Goal: Task Accomplishment & Management: Use online tool/utility

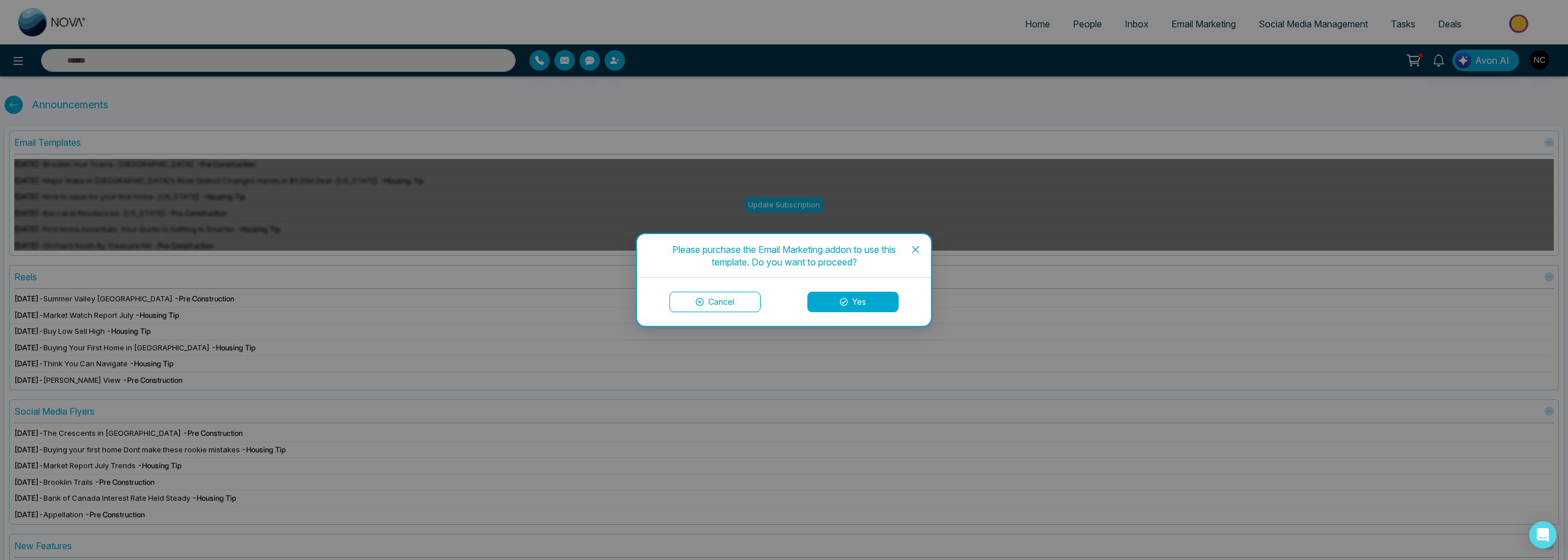
click at [920, 243] on span "Close" at bounding box center [915, 250] width 31 height 31
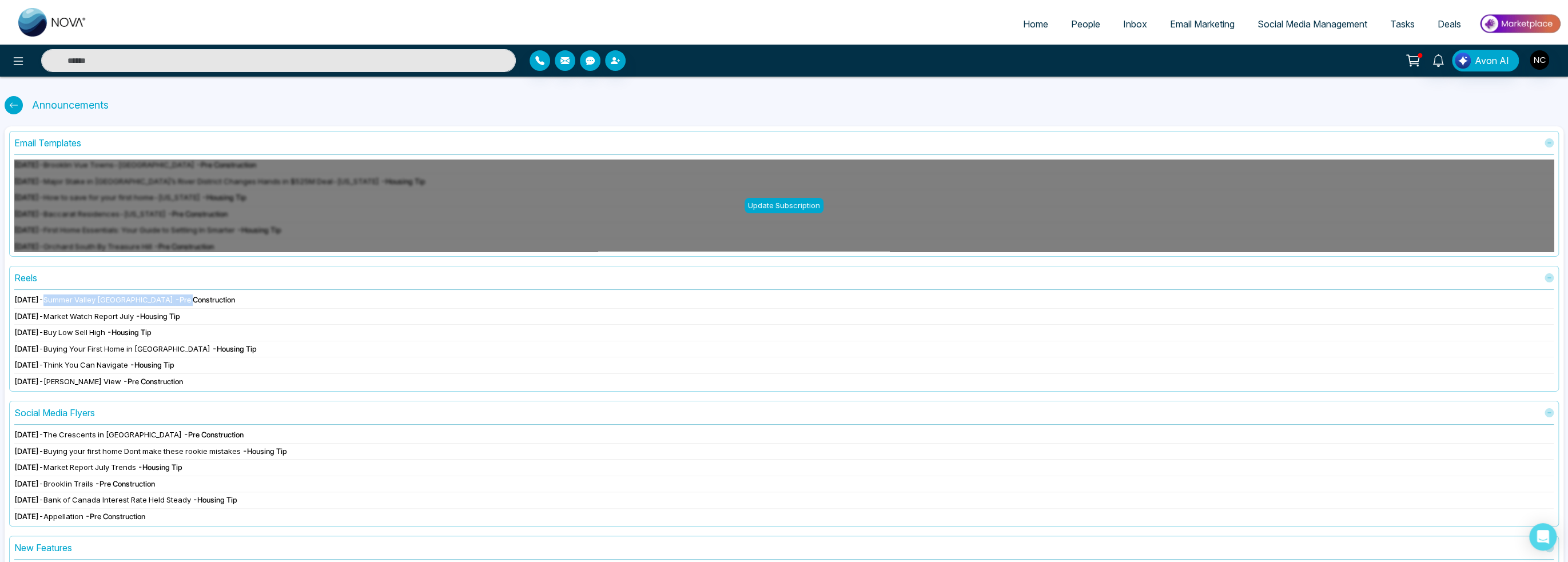
drag, startPoint x: 82, startPoint y: 300, endPoint x: 178, endPoint y: 300, distance: 96.0
click at [178, 300] on div "Aug 14 2025 - Summer Valley Caledon - Pre Construction" at bounding box center [784, 300] width 1539 height 12
click at [199, 299] on span "- Pre Construction" at bounding box center [205, 299] width 60 height 9
click at [82, 313] on span "Market Watch Report July" at bounding box center [89, 316] width 90 height 9
click at [85, 308] on div at bounding box center [784, 308] width 1539 height 1
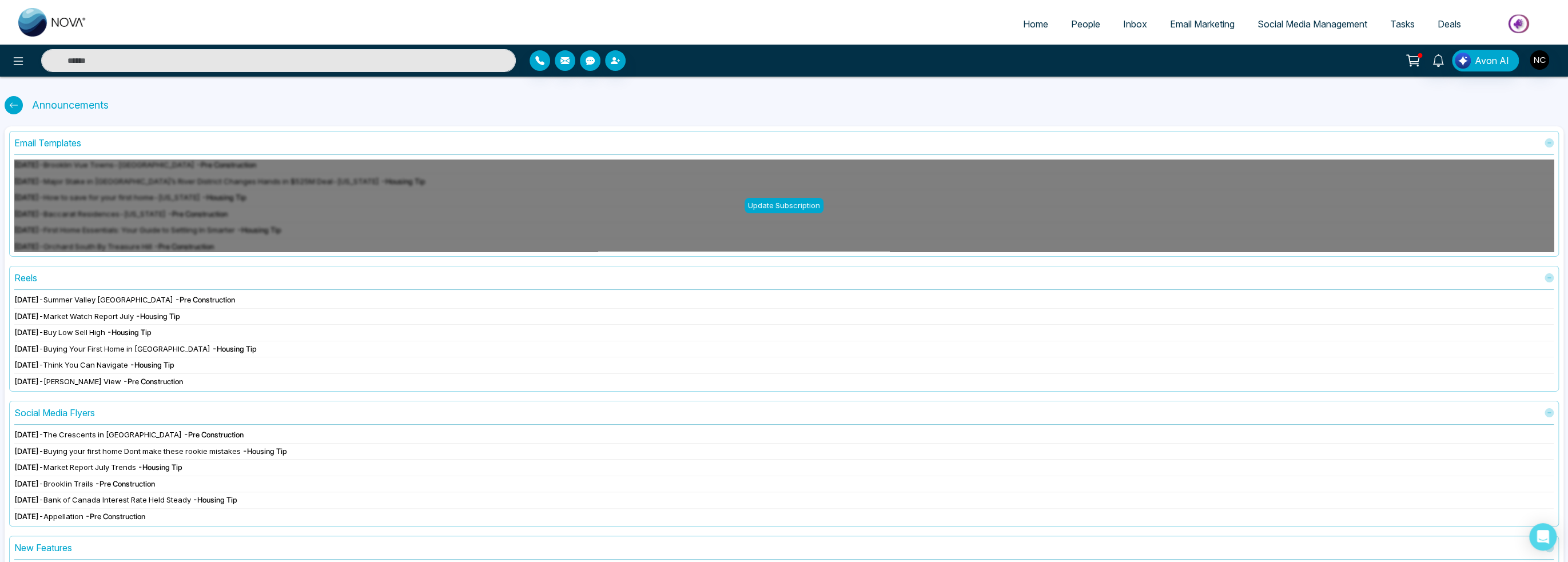
click at [98, 300] on span "Summer Valley [GEOGRAPHIC_DATA]" at bounding box center [108, 299] width 129 height 9
click at [1547, 279] on icon at bounding box center [1548, 277] width 9 height 9
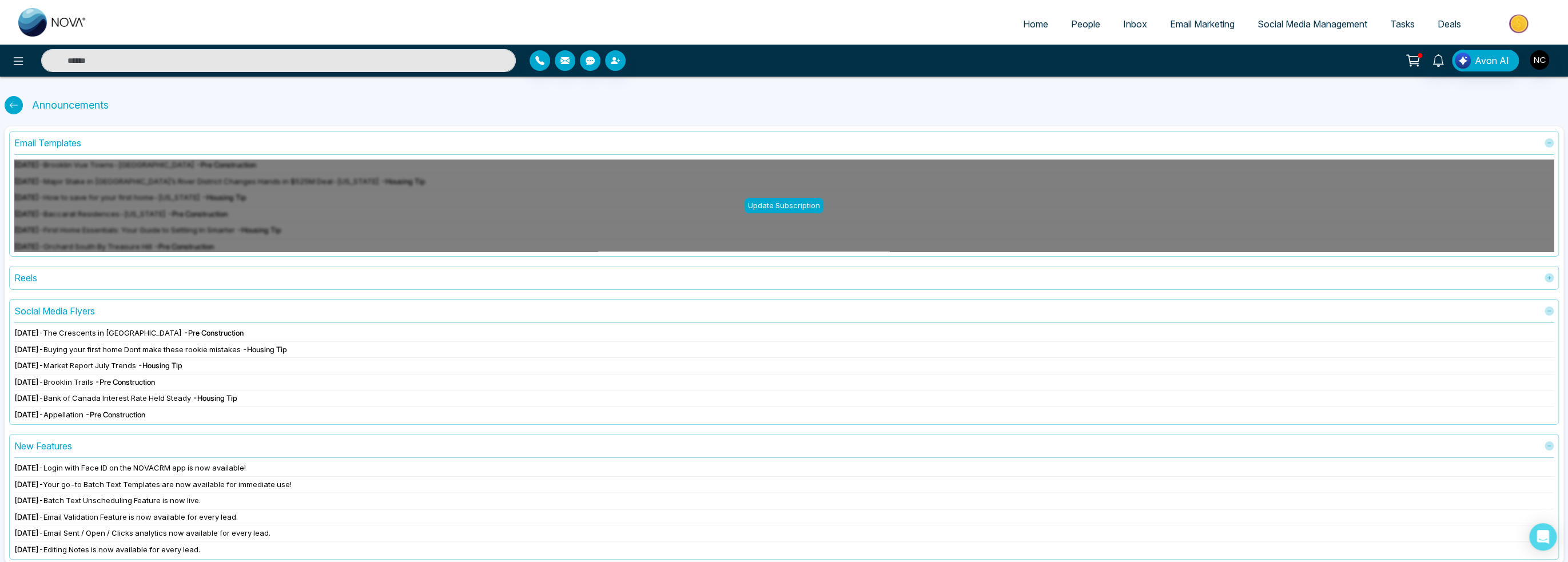
click at [1547, 279] on icon at bounding box center [1548, 277] width 9 height 9
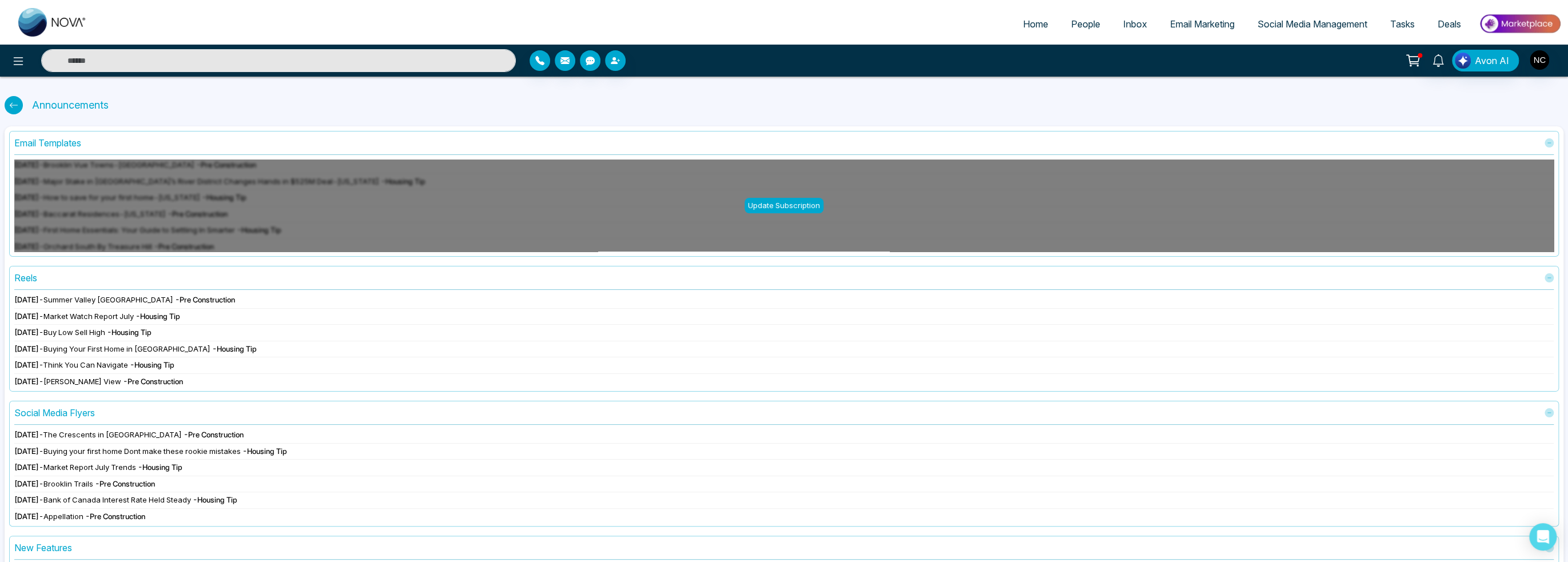
click at [165, 393] on div "Email Templates Update Subscription [DATE] - [GEOGRAPHIC_DATA] Vue Towns-[GEOGR…" at bounding box center [784, 396] width 1559 height 540
click at [170, 367] on span "- Housing Tip" at bounding box center [151, 365] width 45 height 9
click at [170, 368] on span "- Housing Tip" at bounding box center [151, 365] width 45 height 9
click at [1417, 64] on icon at bounding box center [1412, 59] width 12 height 9
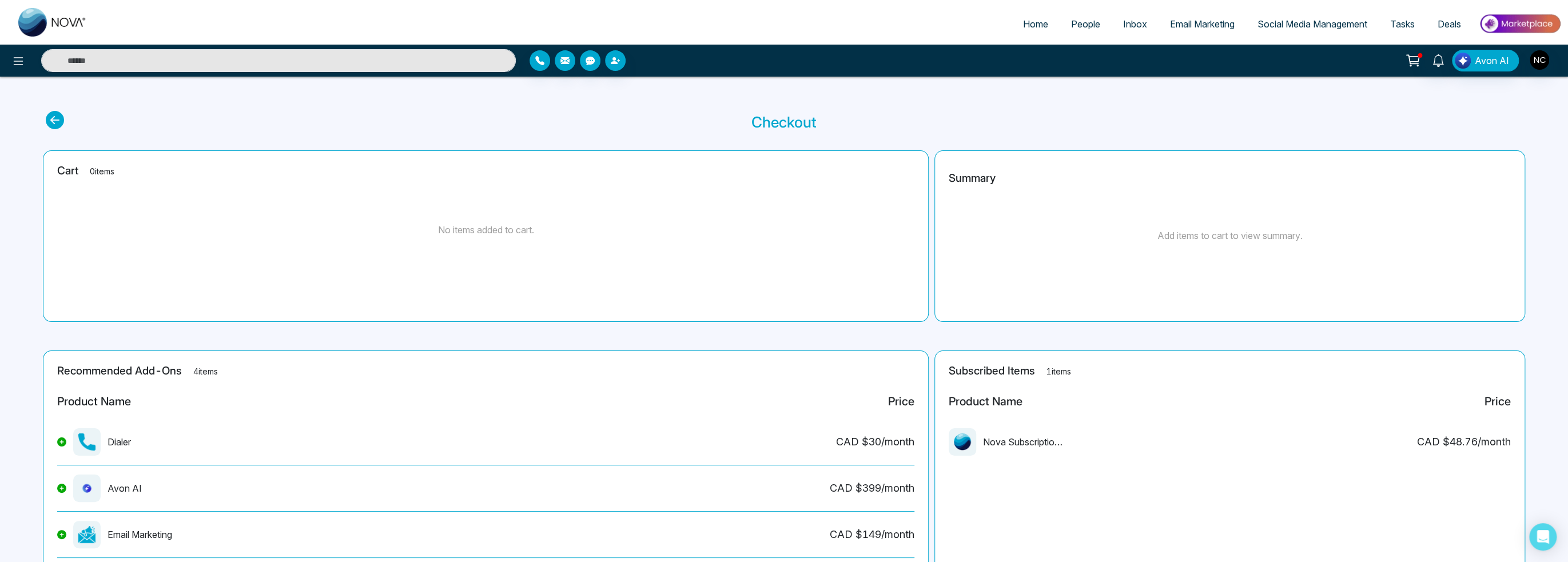
click at [1194, 34] on link "Email Marketing" at bounding box center [1202, 24] width 87 height 22
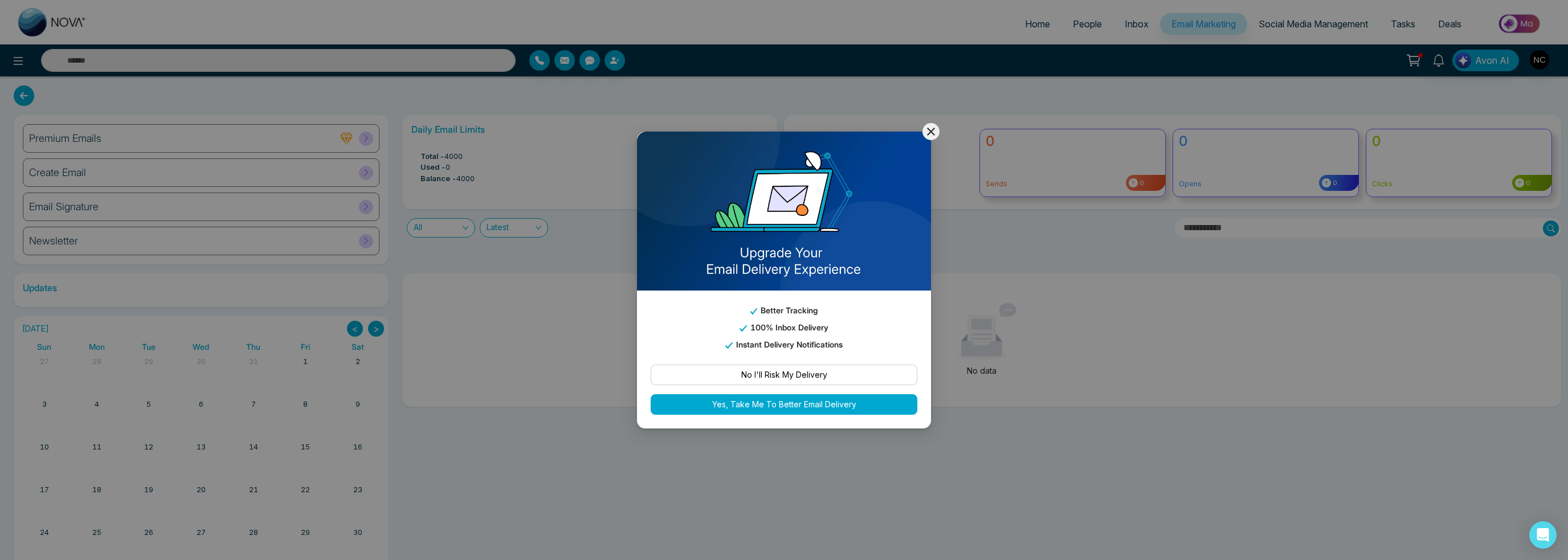
click at [922, 124] on div "Better Tracking 100% Inbox Delivery Instant Delivery Notifications No I'll Risk…" at bounding box center [784, 280] width 1568 height 560
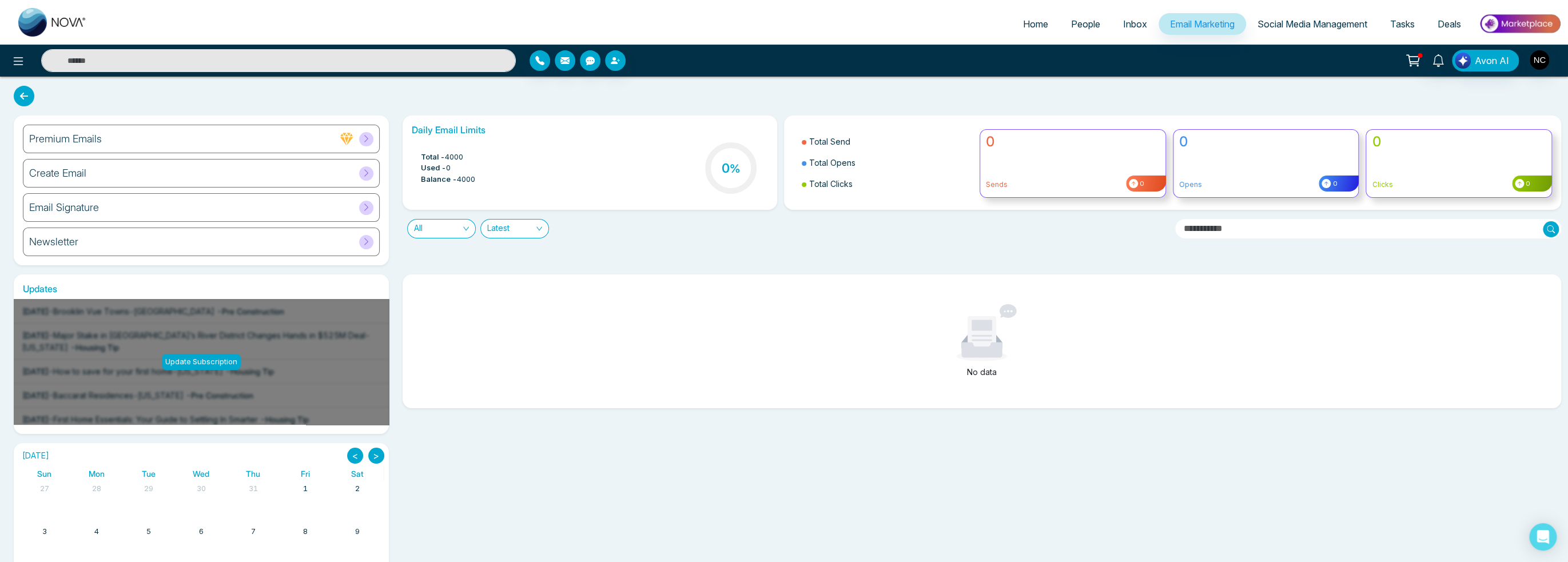
click at [105, 139] on div "Premium Emails" at bounding box center [201, 139] width 357 height 29
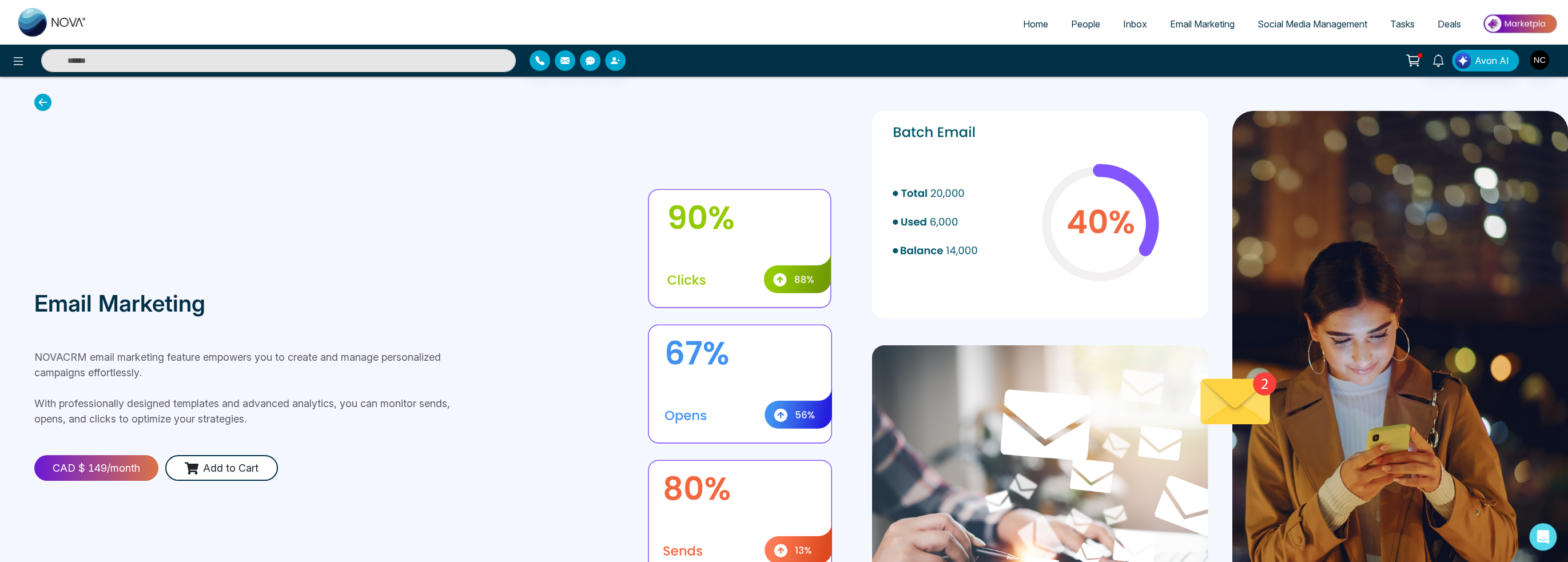
click at [37, 100] on icon at bounding box center [43, 103] width 17 height 17
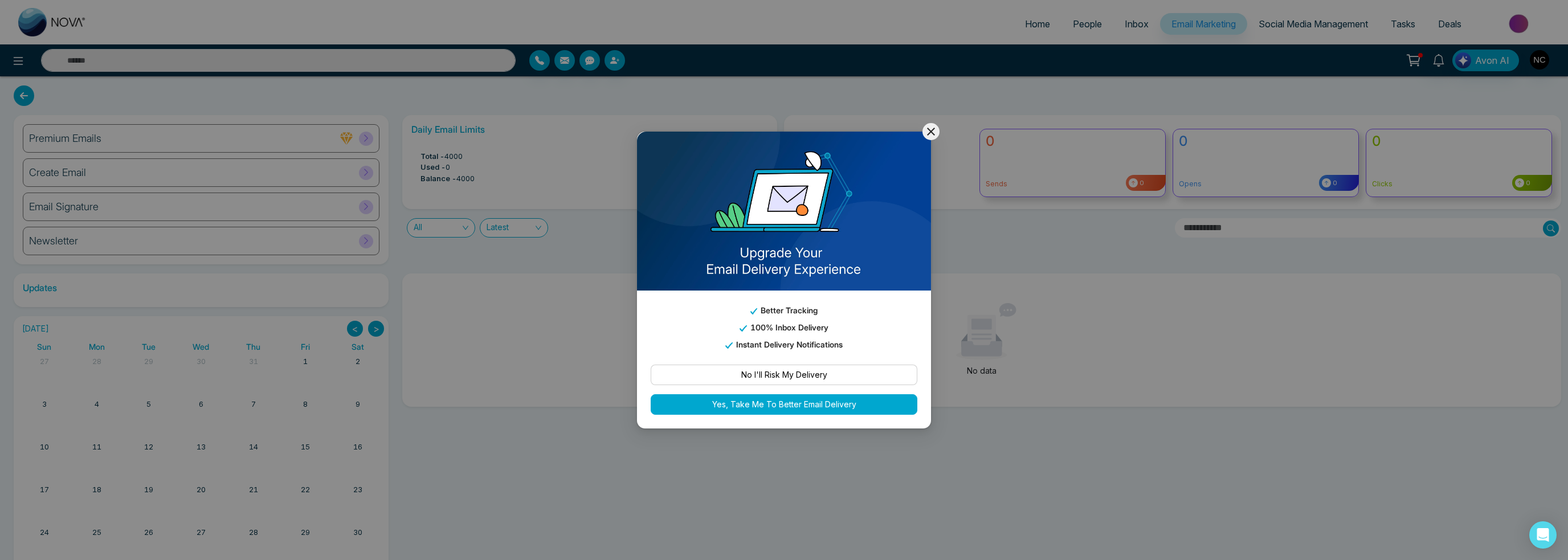
click at [934, 130] on icon at bounding box center [931, 131] width 13 height 13
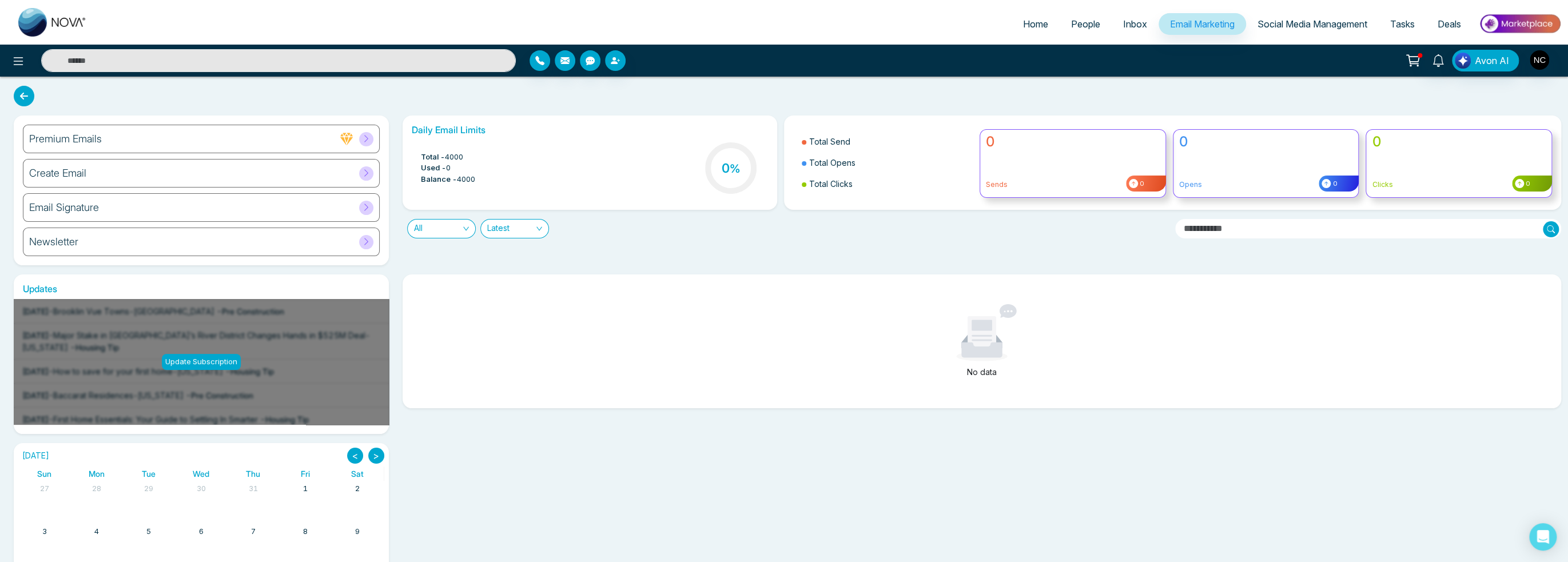
click at [1277, 20] on span "Social Media Management" at bounding box center [1312, 24] width 110 height 12
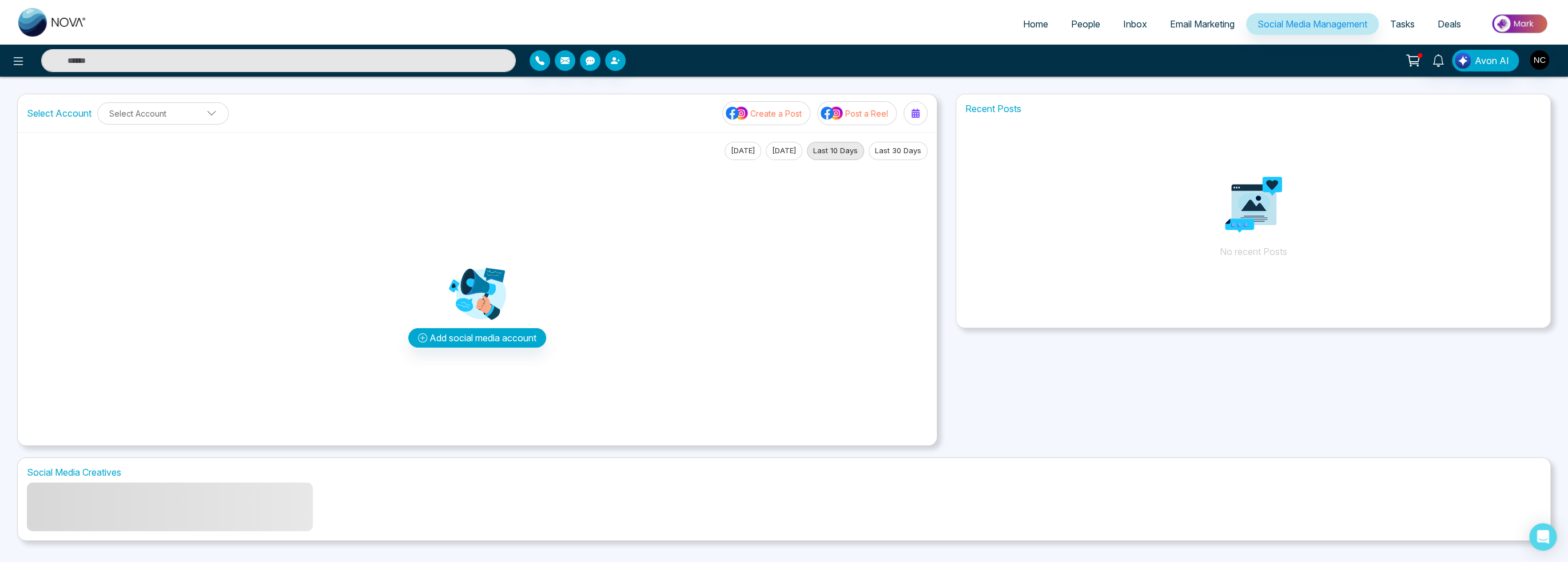
click at [1396, 29] on span "Tasks" at bounding box center [1402, 24] width 24 height 12
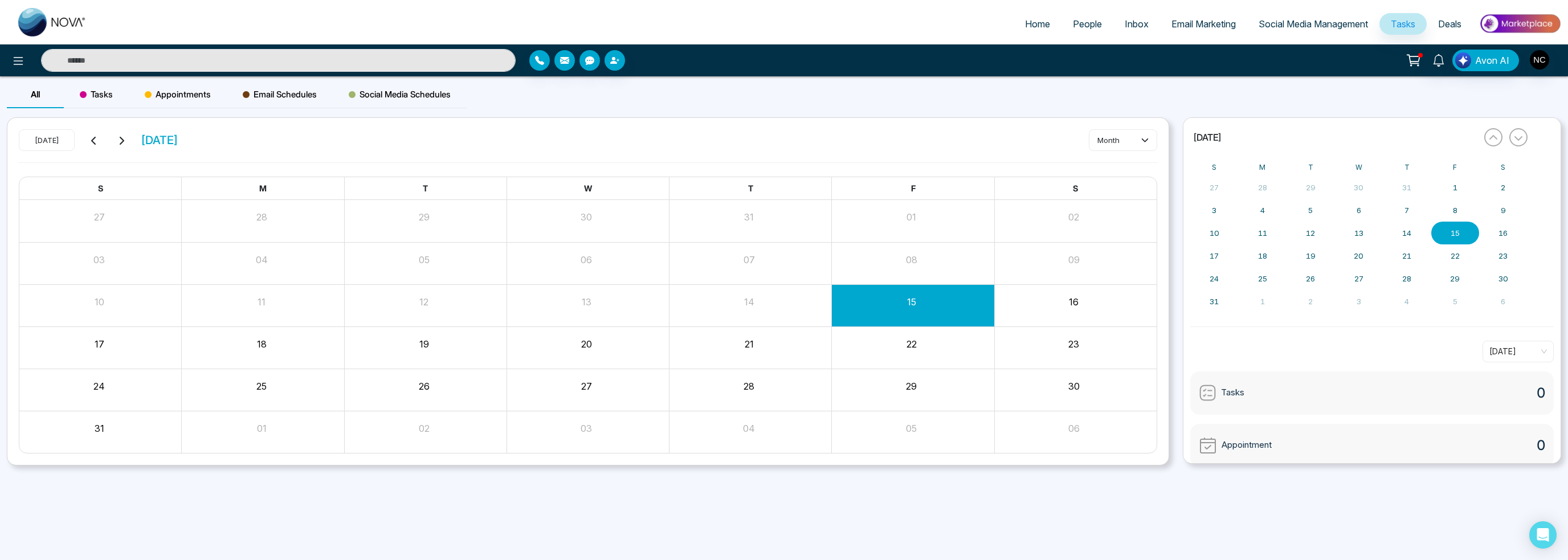
click at [1433, 24] on link "Deals" at bounding box center [1450, 24] width 46 height 22
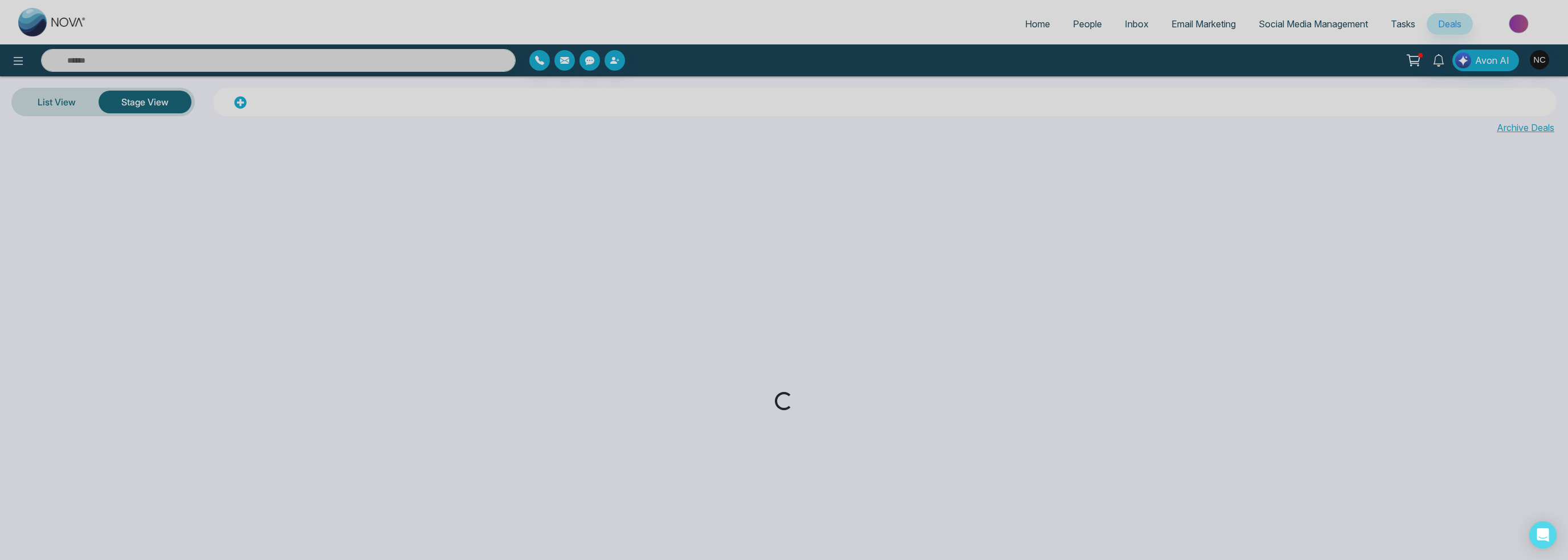
click at [1094, 24] on div "Loading..." at bounding box center [784, 280] width 1568 height 560
click at [1134, 24] on div "Loading..." at bounding box center [784, 280] width 1568 height 560
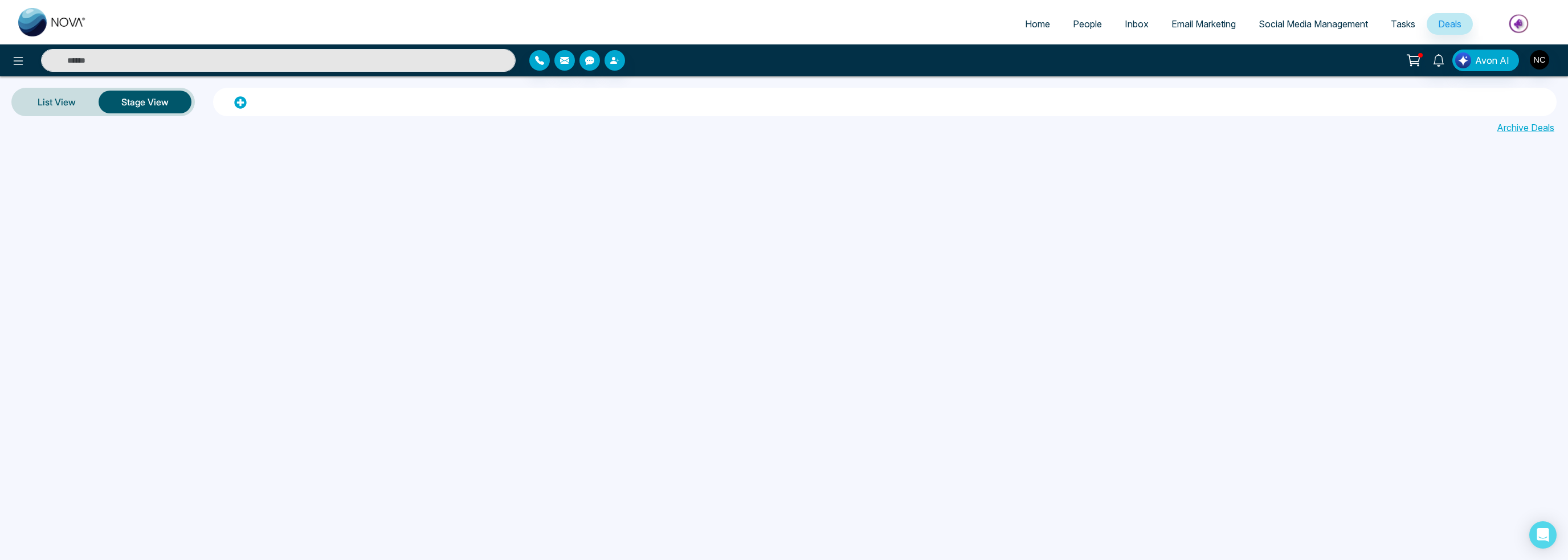
click at [1084, 27] on span "People" at bounding box center [1088, 24] width 29 height 12
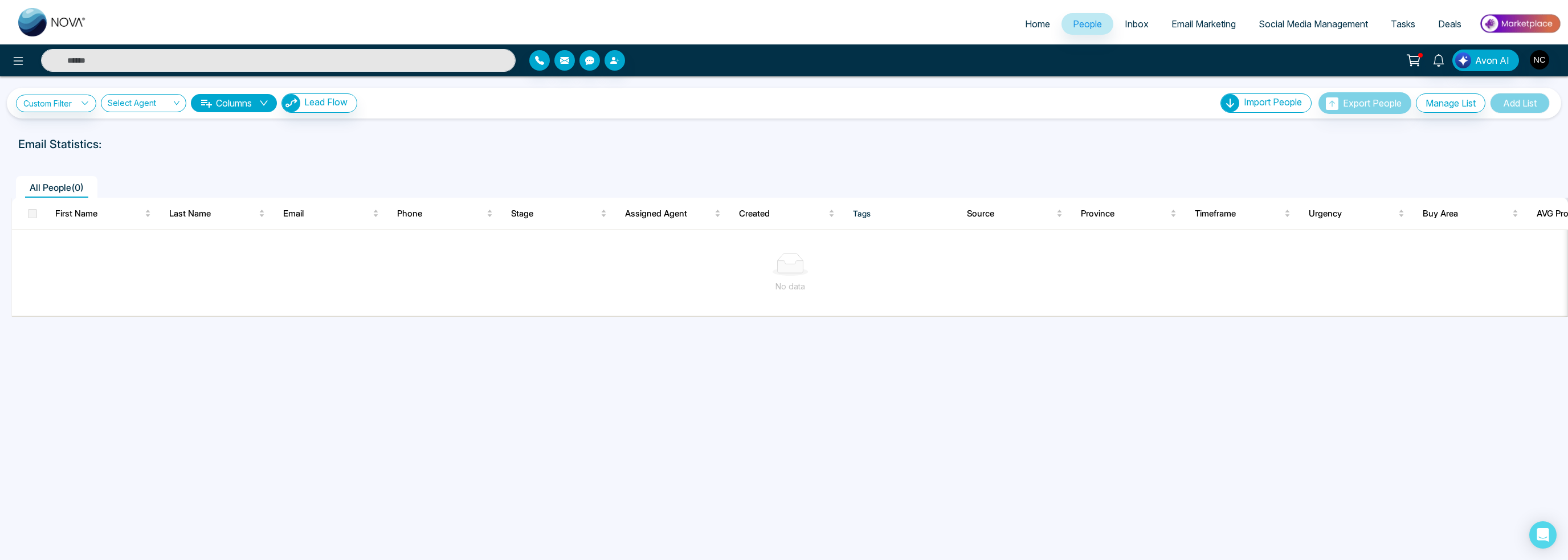
click at [1135, 18] on span "Inbox" at bounding box center [1136, 24] width 24 height 12
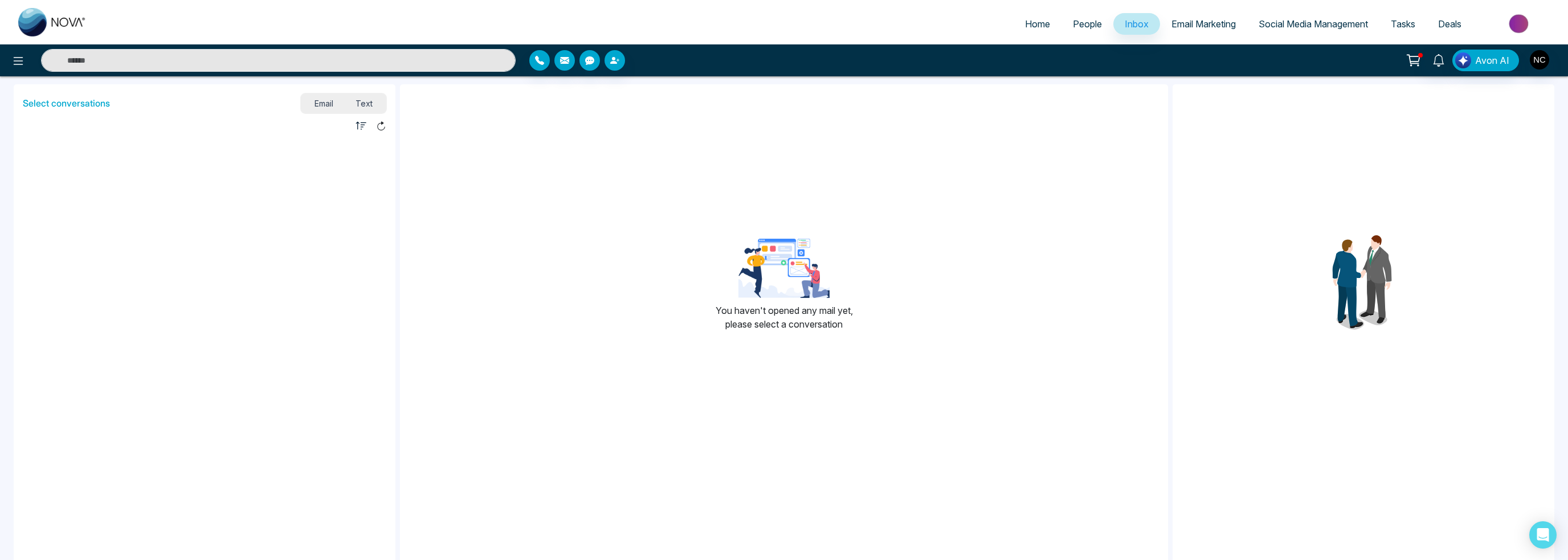
click at [1015, 23] on link "Home" at bounding box center [1037, 24] width 48 height 22
select select "*"
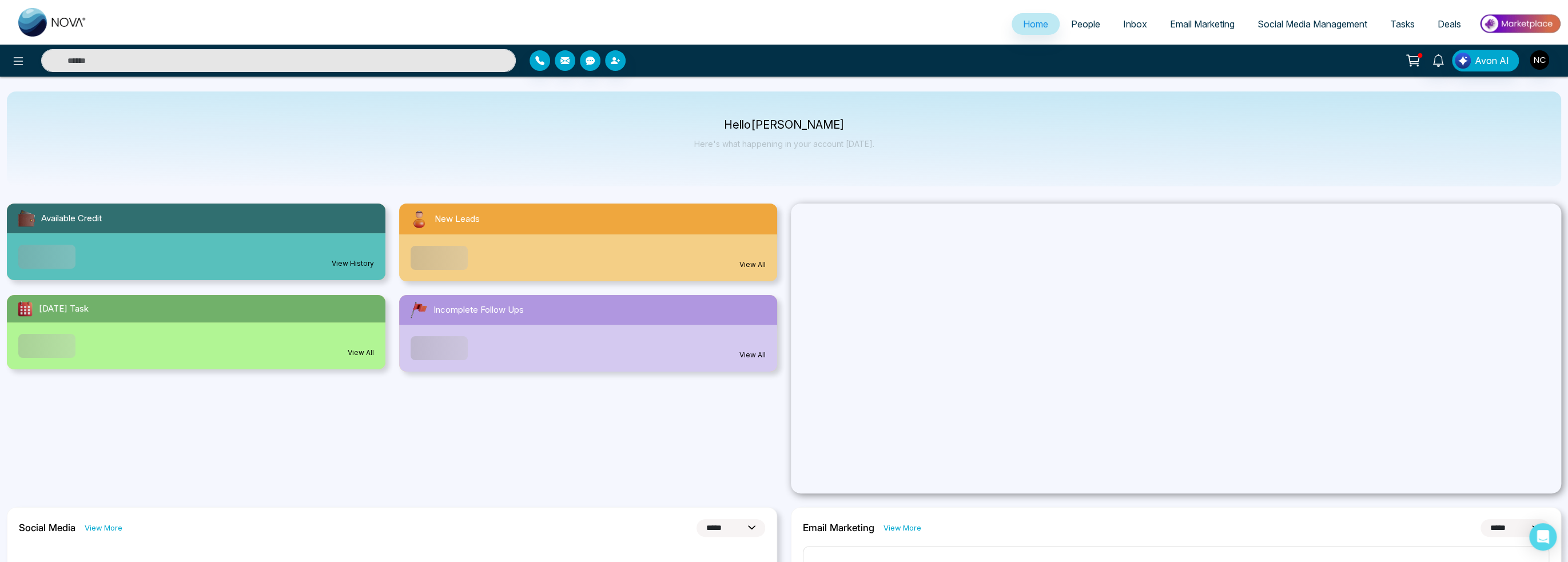
click at [1520, 18] on img at bounding box center [1520, 24] width 83 height 26
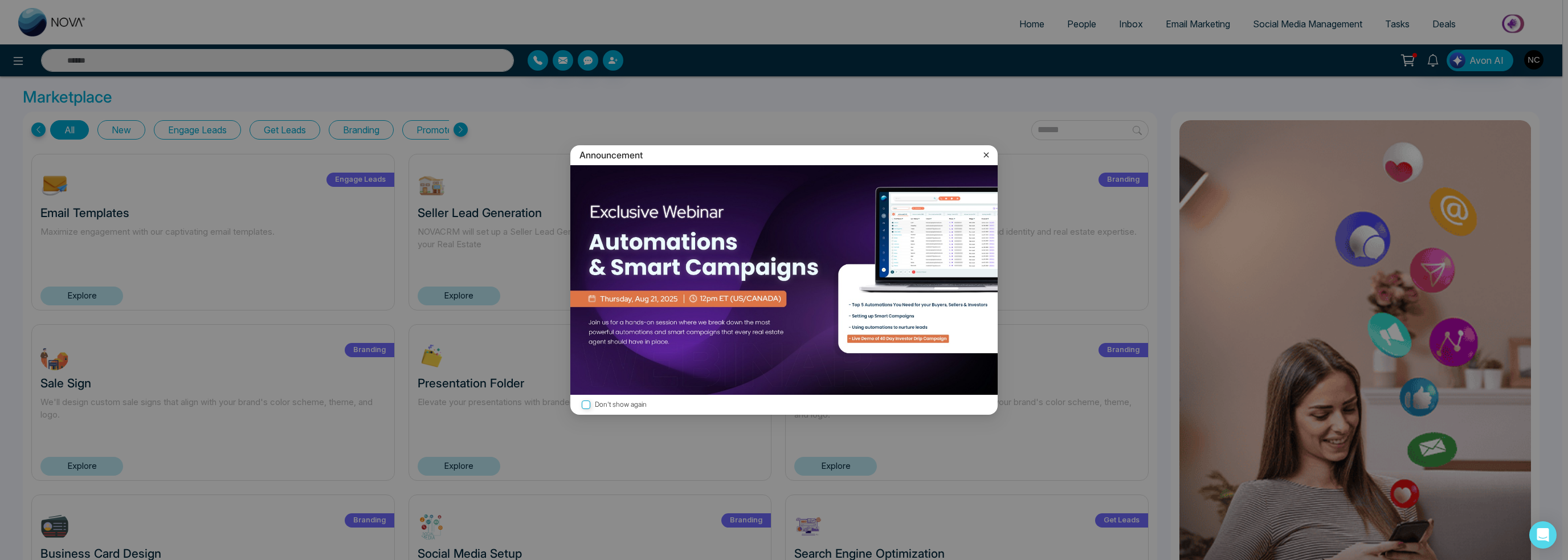
click at [992, 152] on icon at bounding box center [986, 155] width 12 height 12
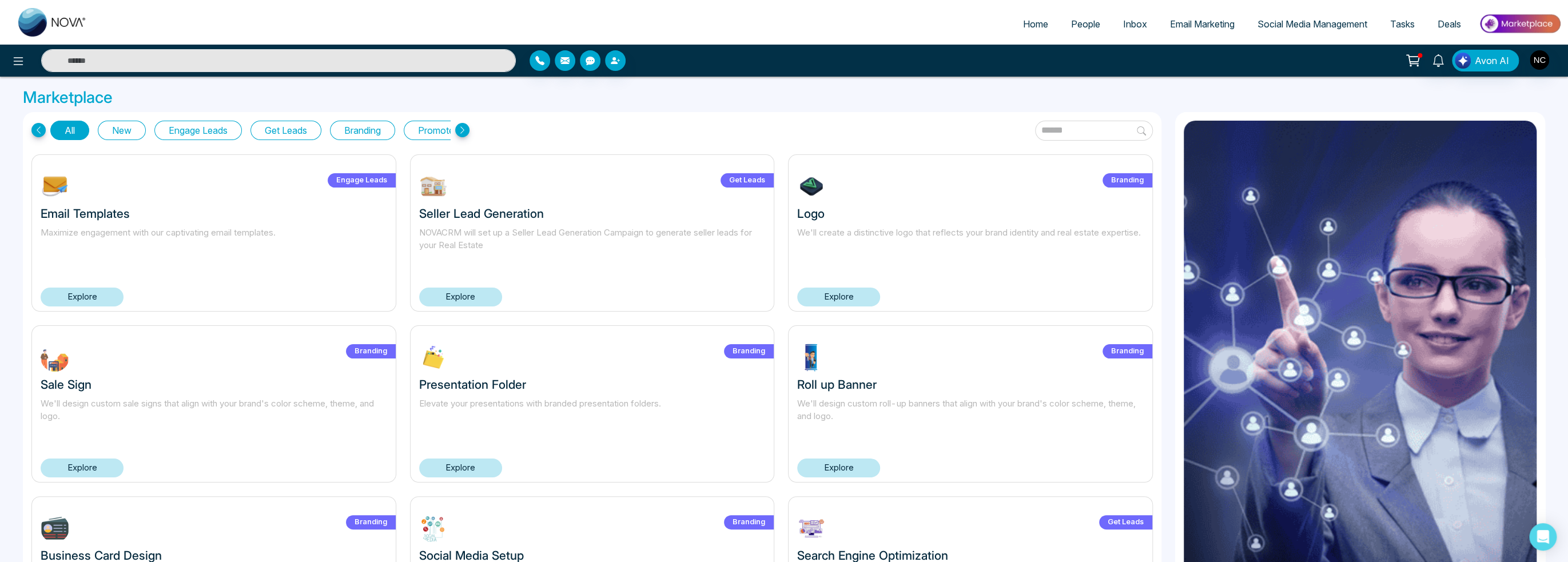
click at [1294, 10] on div "Home People Inbox Email Marketing Social Media Management Tasks Deals" at bounding box center [784, 22] width 1568 height 45
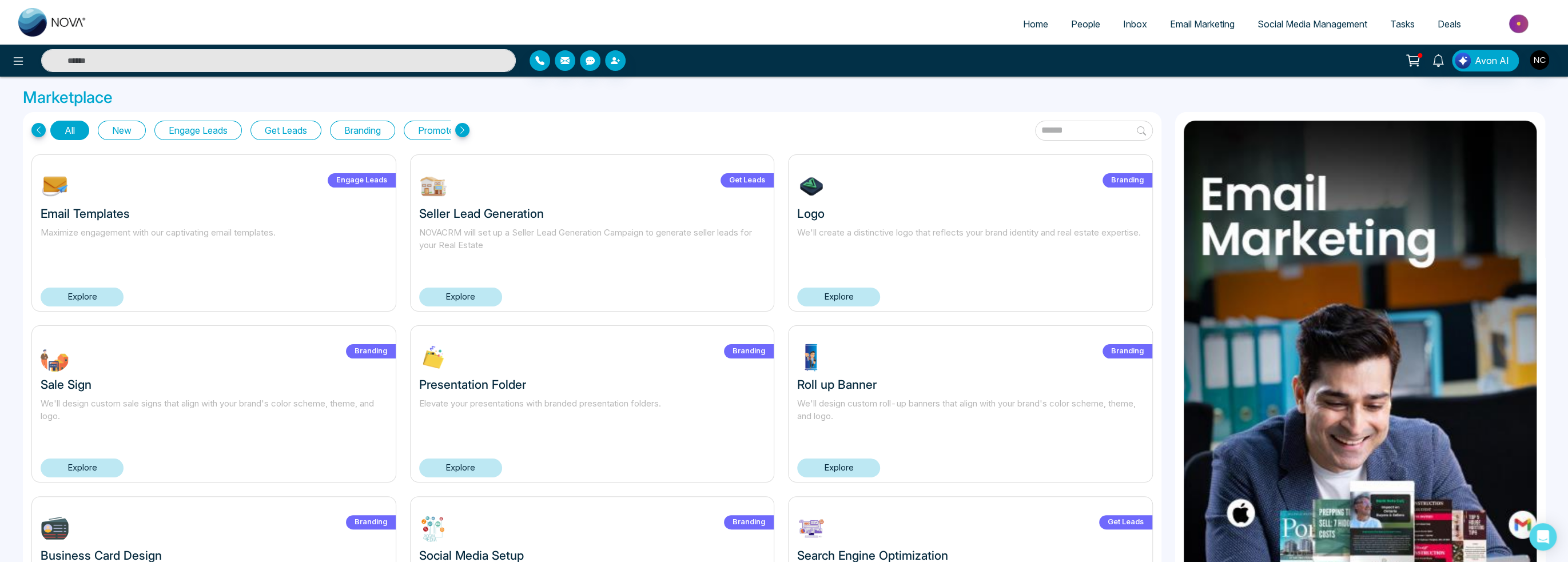
click at [1216, 31] on link "Email Marketing" at bounding box center [1202, 24] width 87 height 22
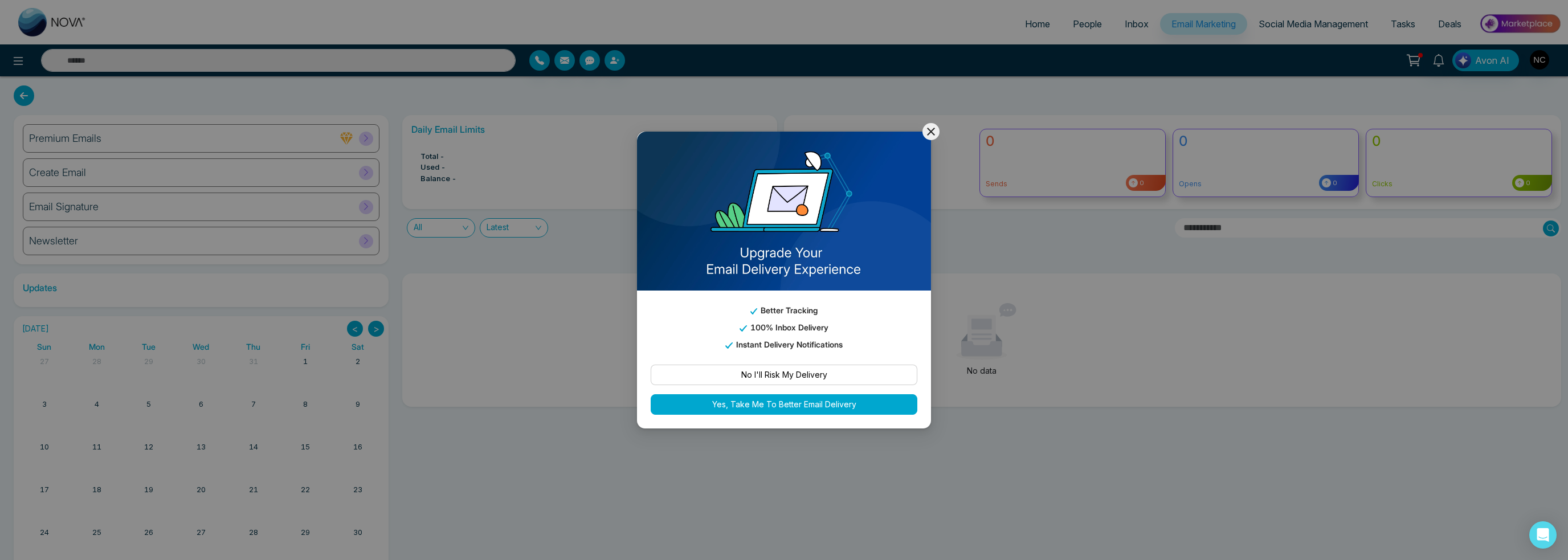
click at [934, 133] on icon at bounding box center [931, 131] width 13 height 13
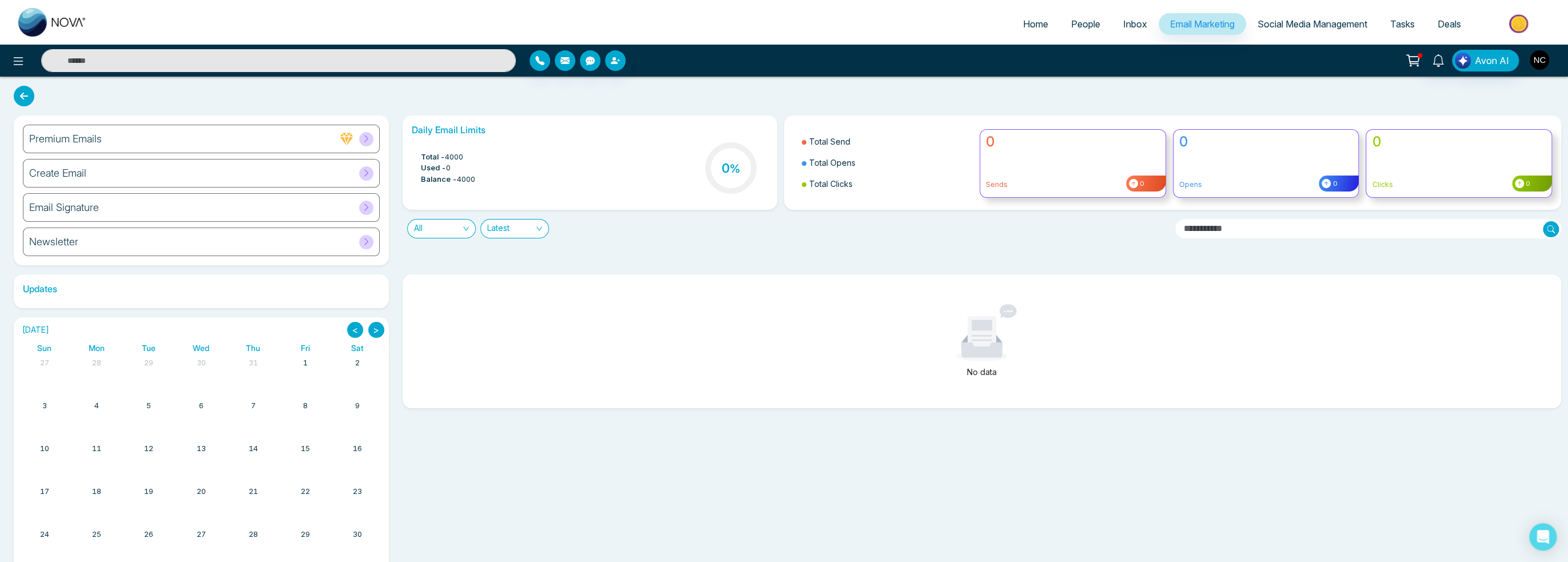
click at [1545, 59] on img "button" at bounding box center [1539, 60] width 20 height 20
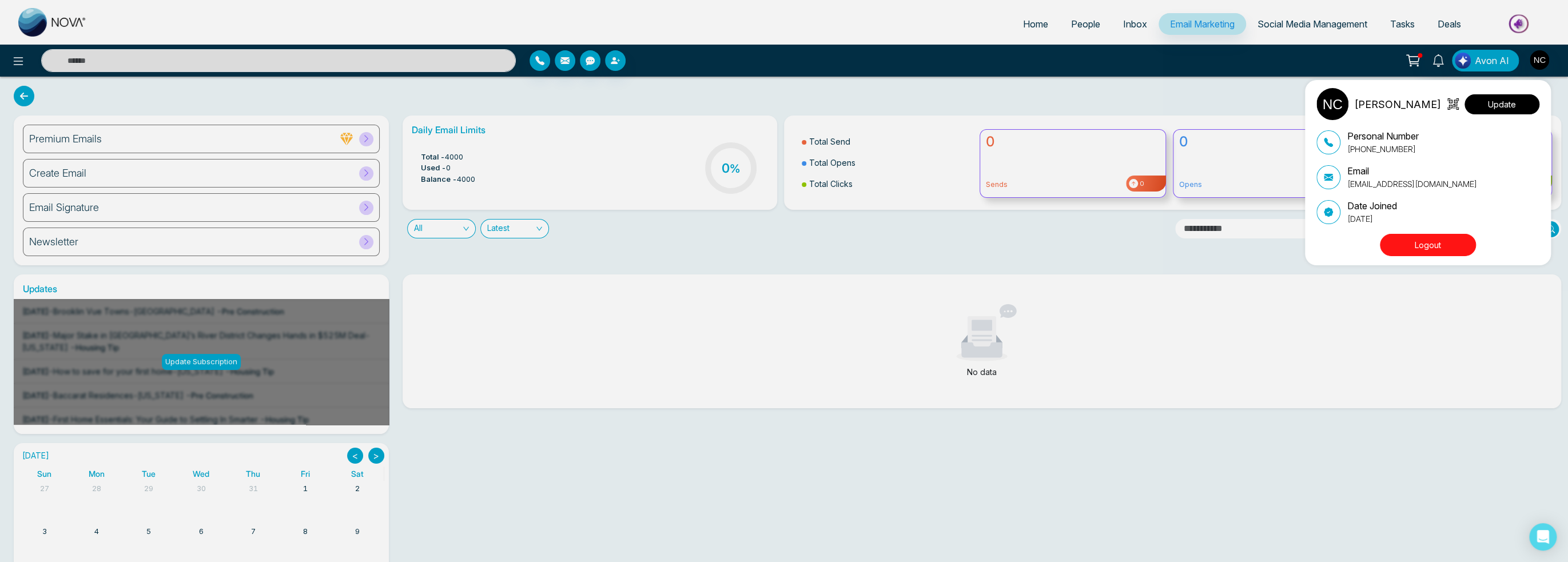
click at [1490, 102] on button "Update" at bounding box center [1501, 104] width 75 height 20
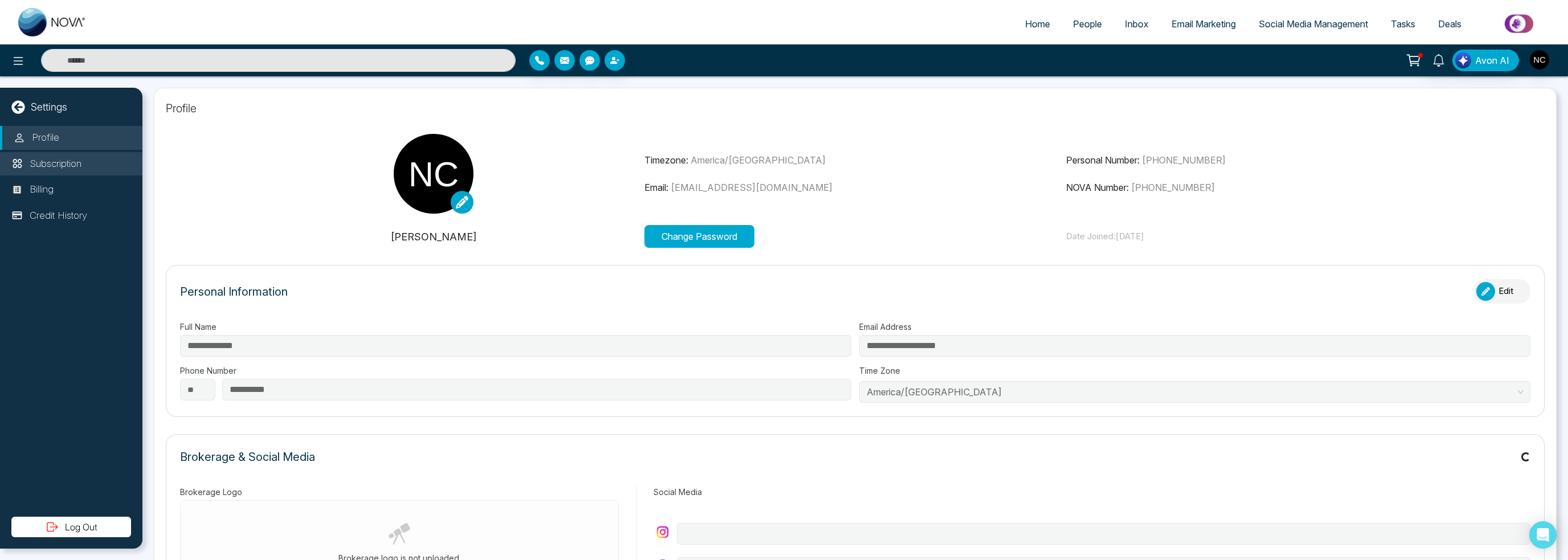
type input "**********"
click at [71, 167] on p "Subscription" at bounding box center [55, 164] width 52 height 15
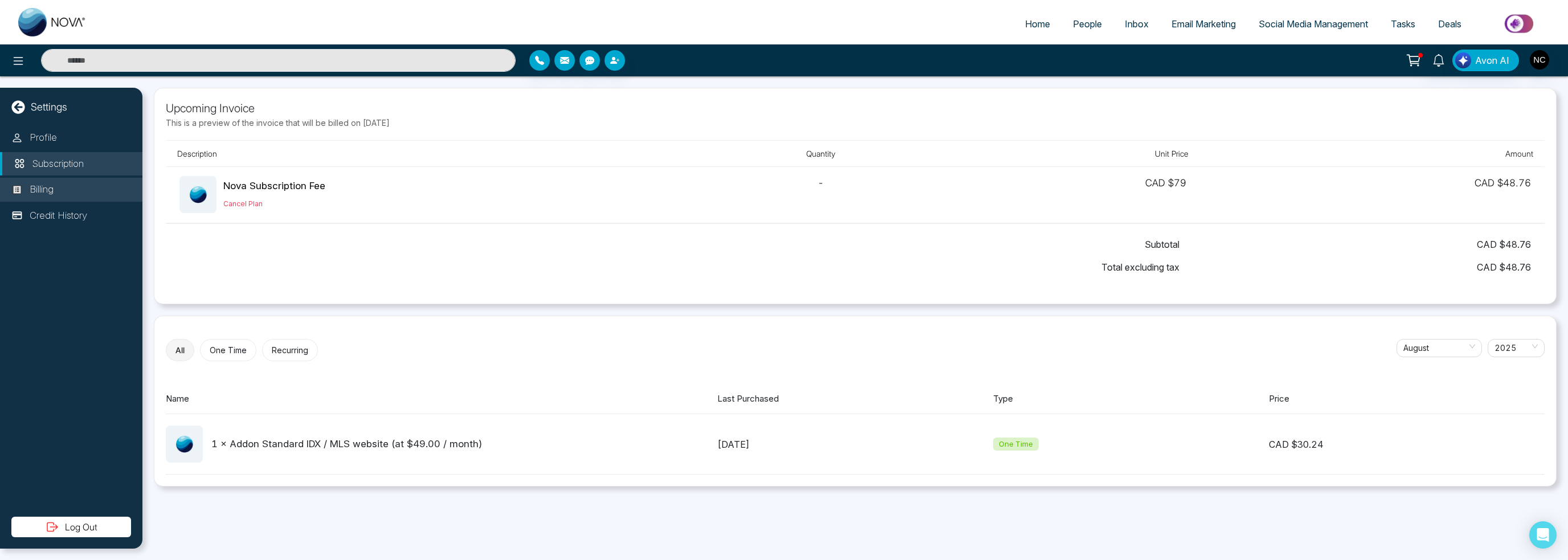
click at [59, 191] on li "Billing" at bounding box center [71, 189] width 142 height 24
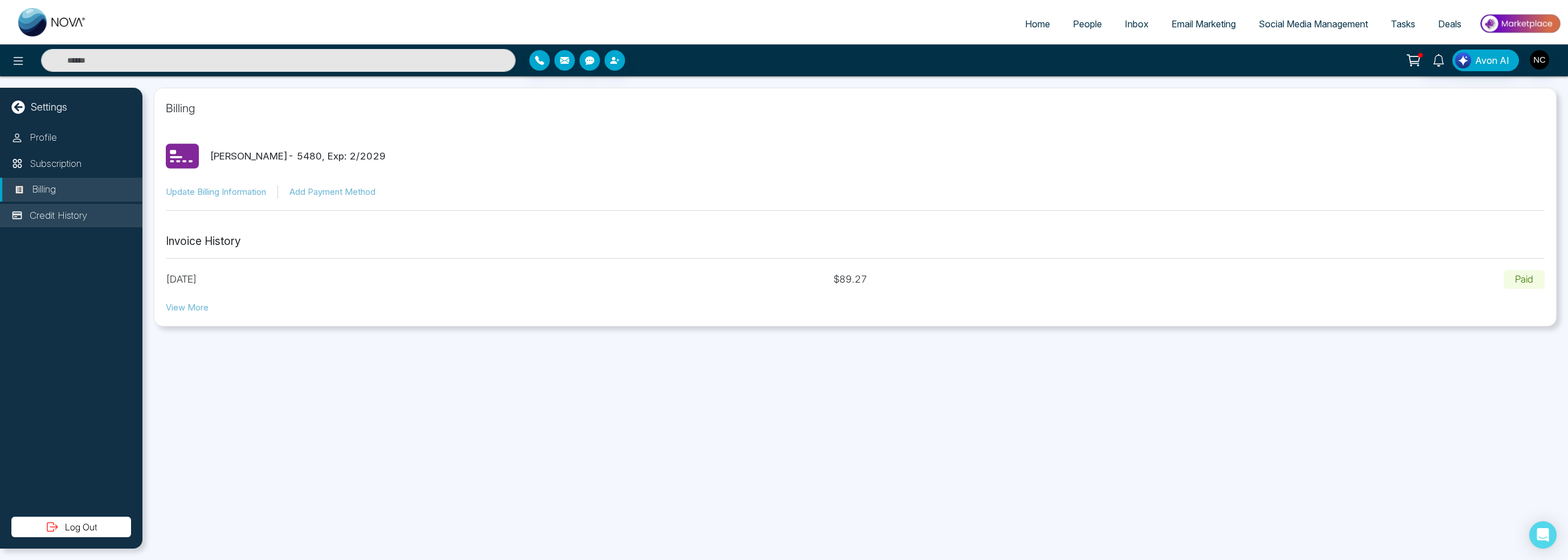
click at [47, 213] on p "Credit History" at bounding box center [58, 216] width 58 height 15
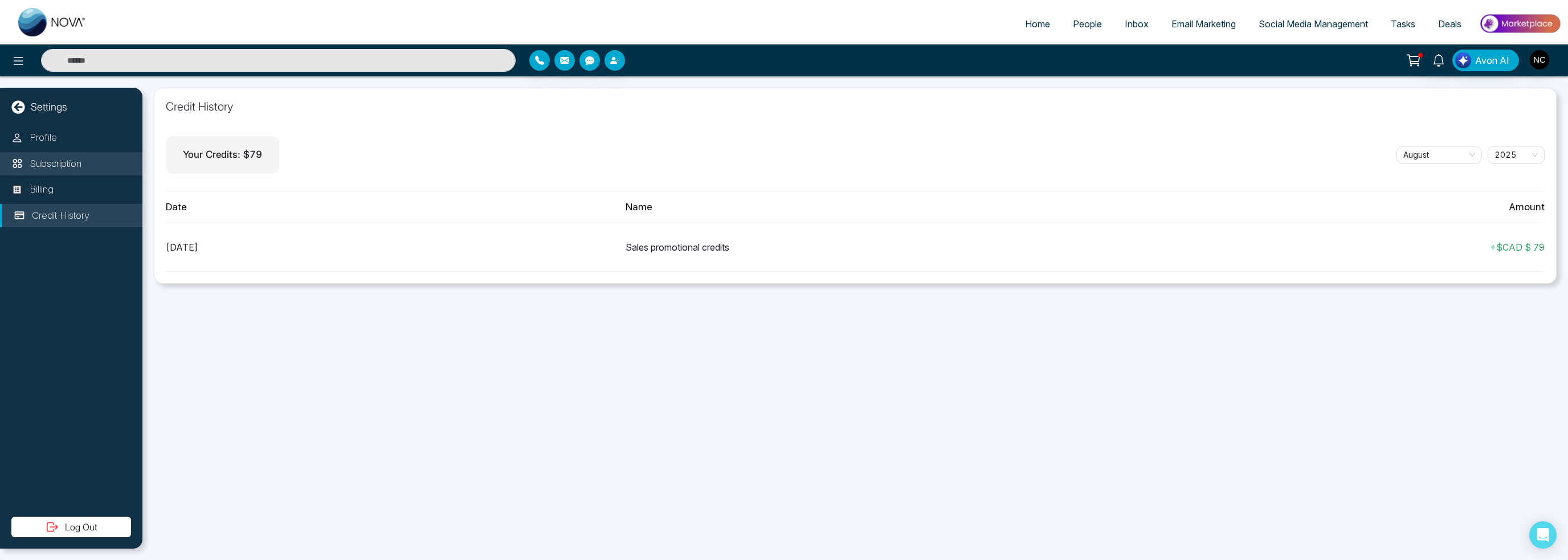
click at [57, 162] on p "Subscription" at bounding box center [55, 164] width 52 height 15
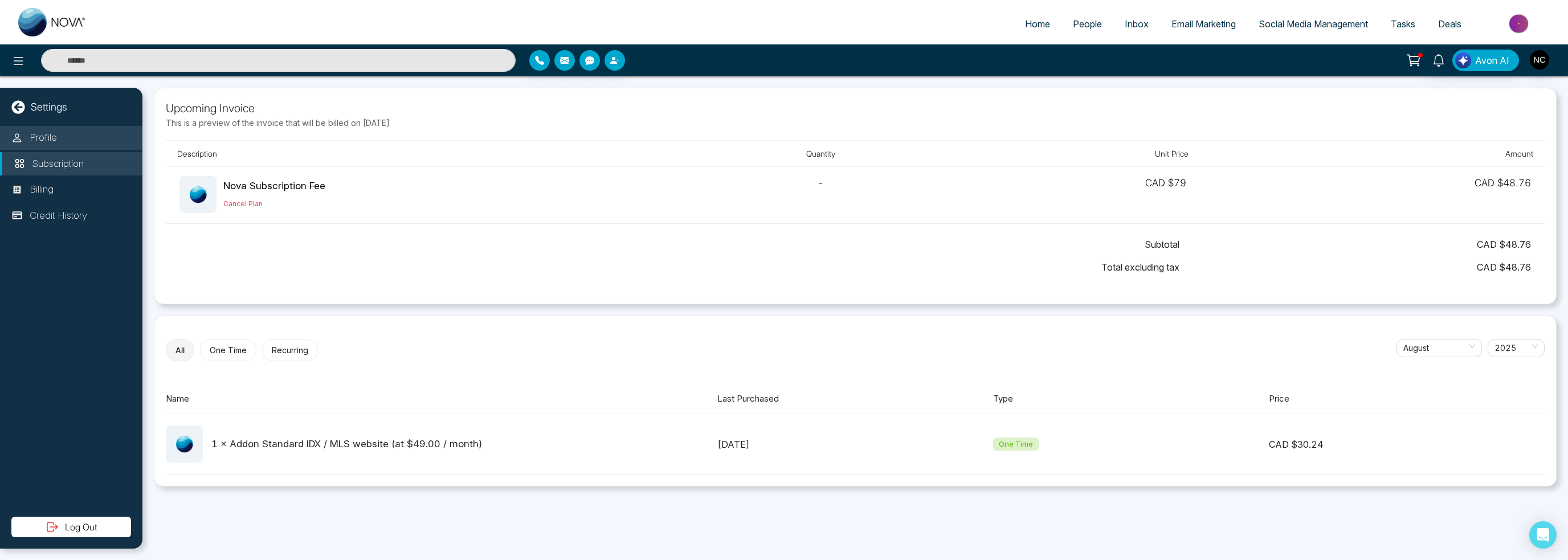
click at [63, 141] on li "Profile" at bounding box center [71, 138] width 142 height 24
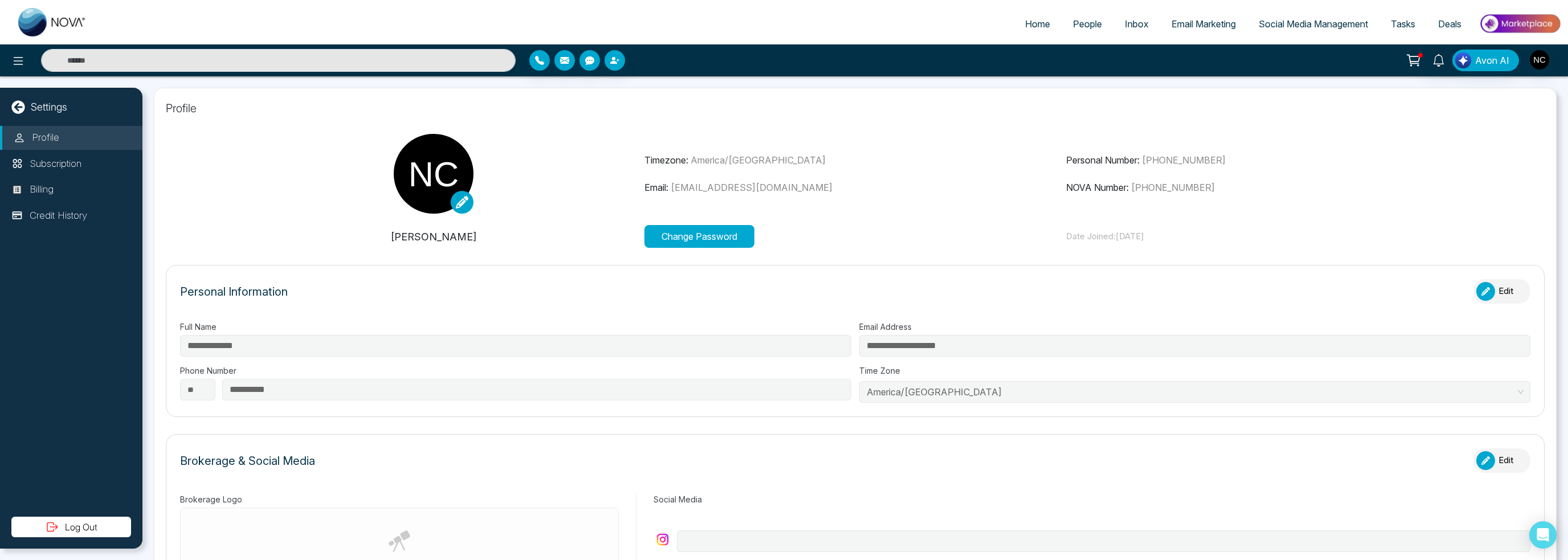
click at [1160, 23] on link "Email Marketing" at bounding box center [1203, 24] width 87 height 22
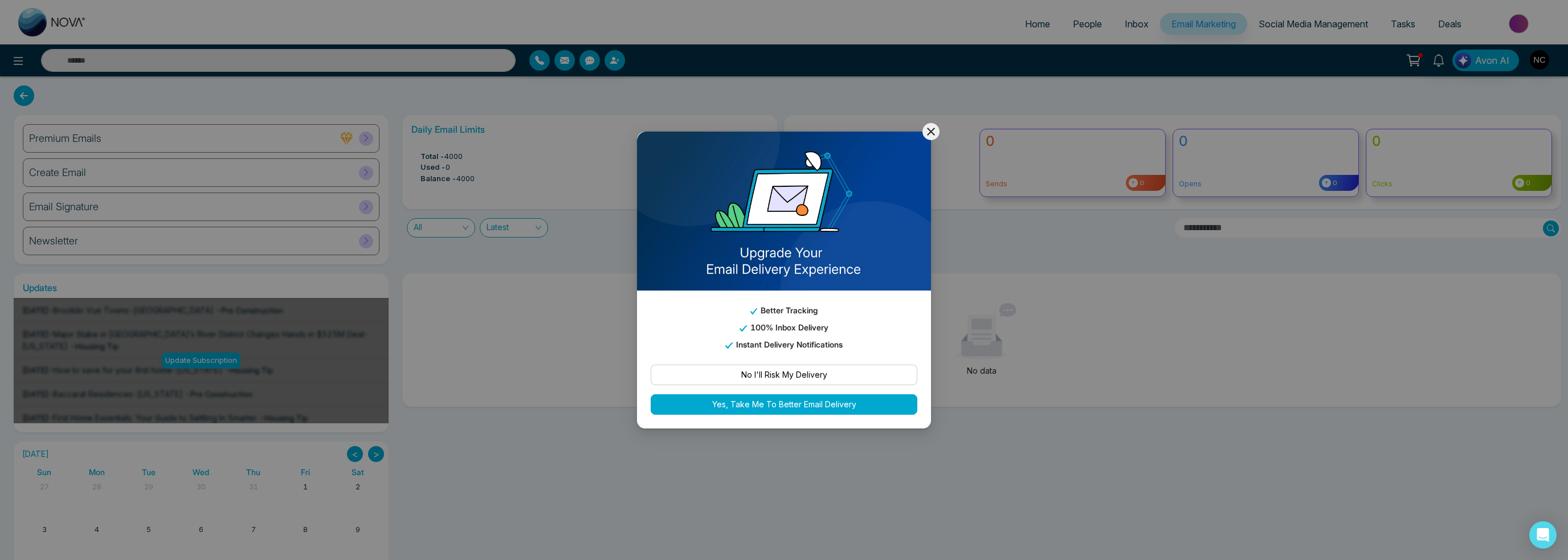
click at [817, 404] on button "Yes, Take Me To Better Email Delivery" at bounding box center [784, 405] width 267 height 21
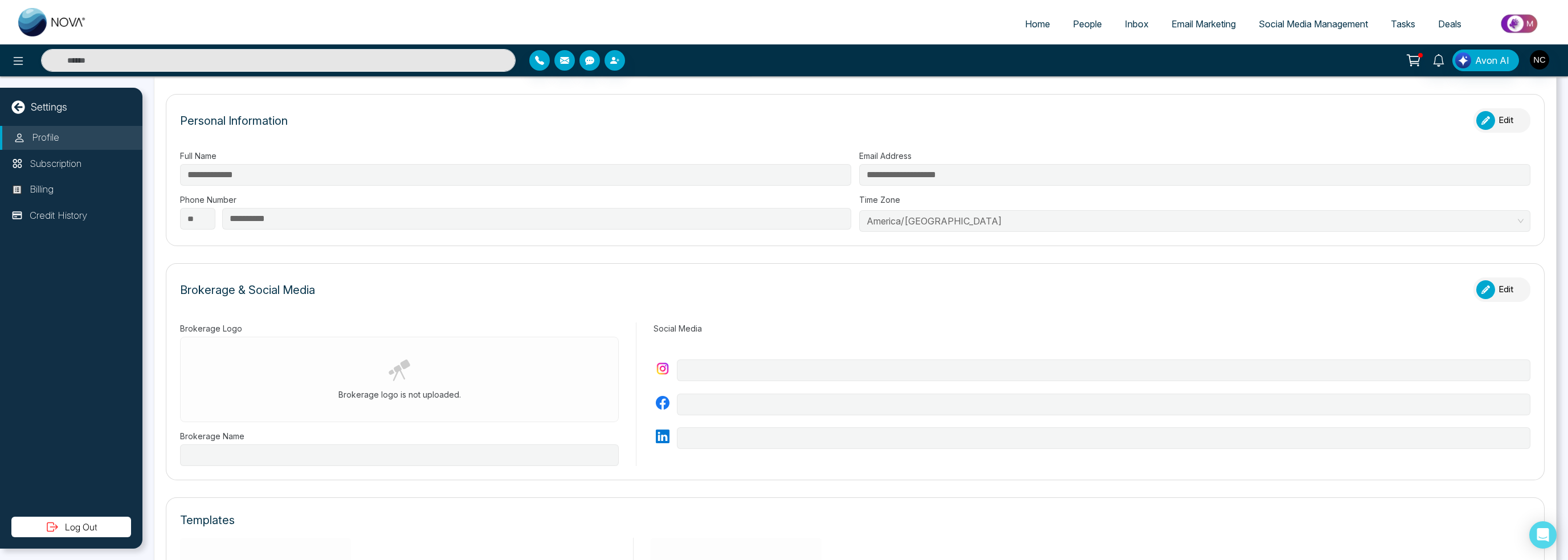
type input "**********"
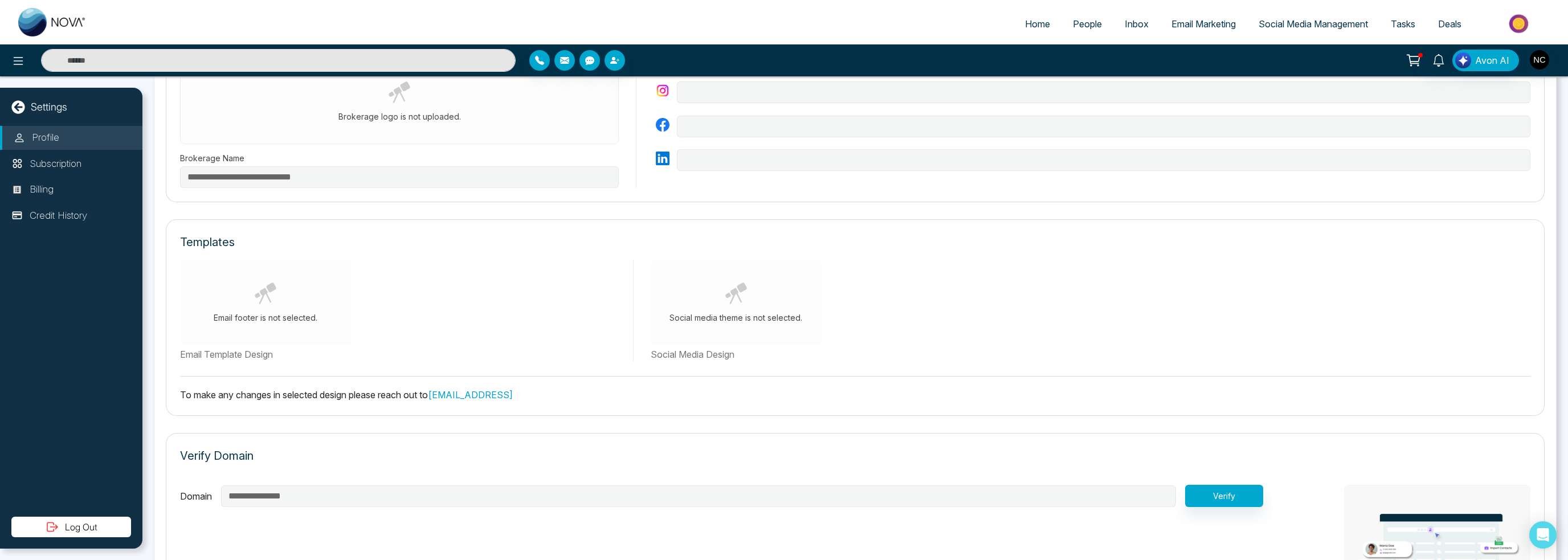
scroll to position [392, 0]
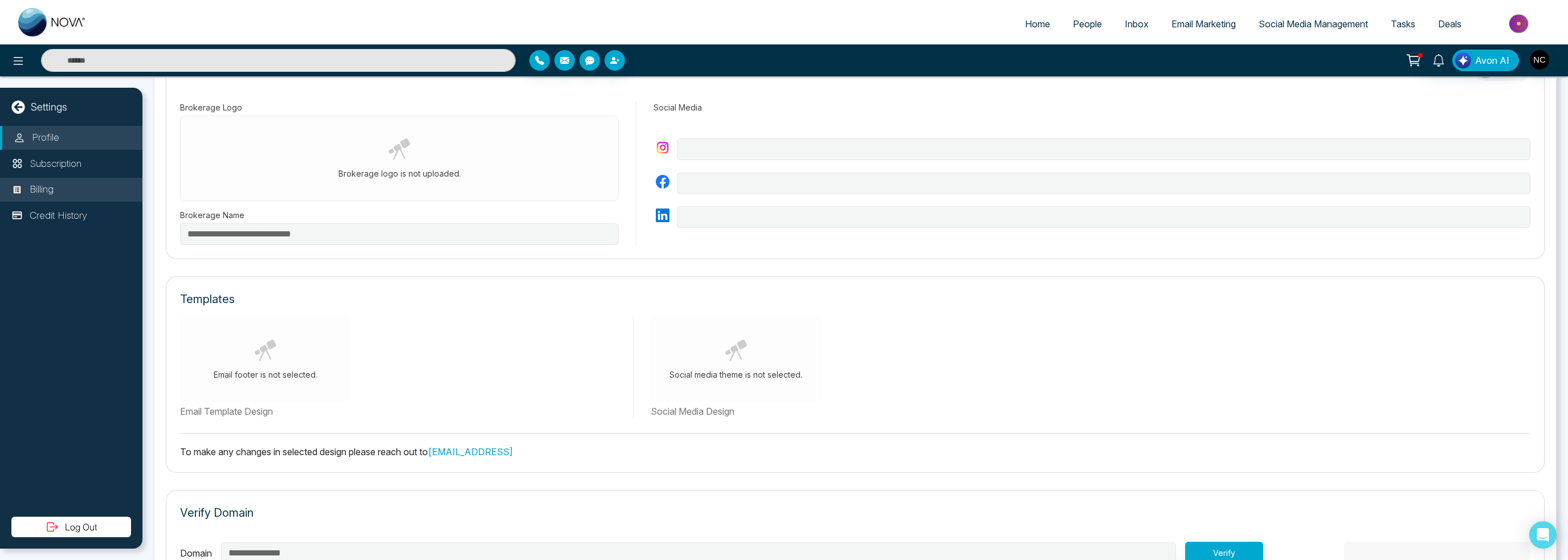
click at [94, 177] on div "Profile Subscription Billing Credit History" at bounding box center [71, 321] width 142 height 391
click at [72, 211] on p "Credit History" at bounding box center [58, 216] width 58 height 15
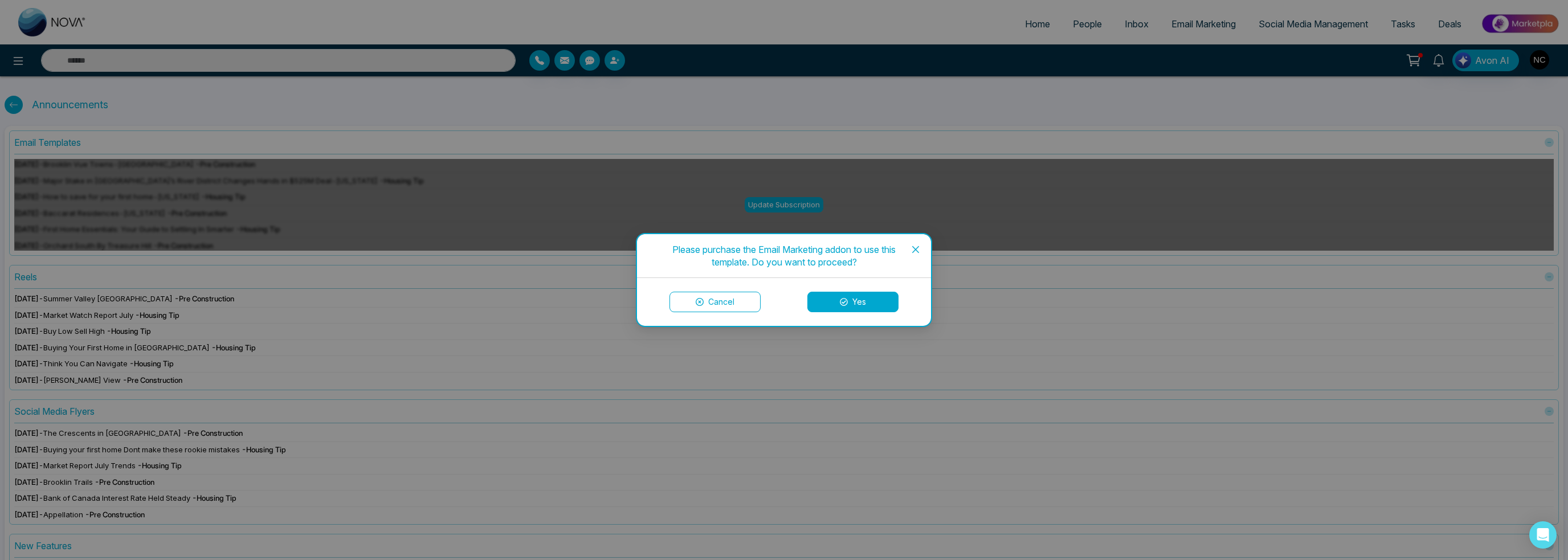
click at [919, 245] on icon "close" at bounding box center [915, 249] width 9 height 9
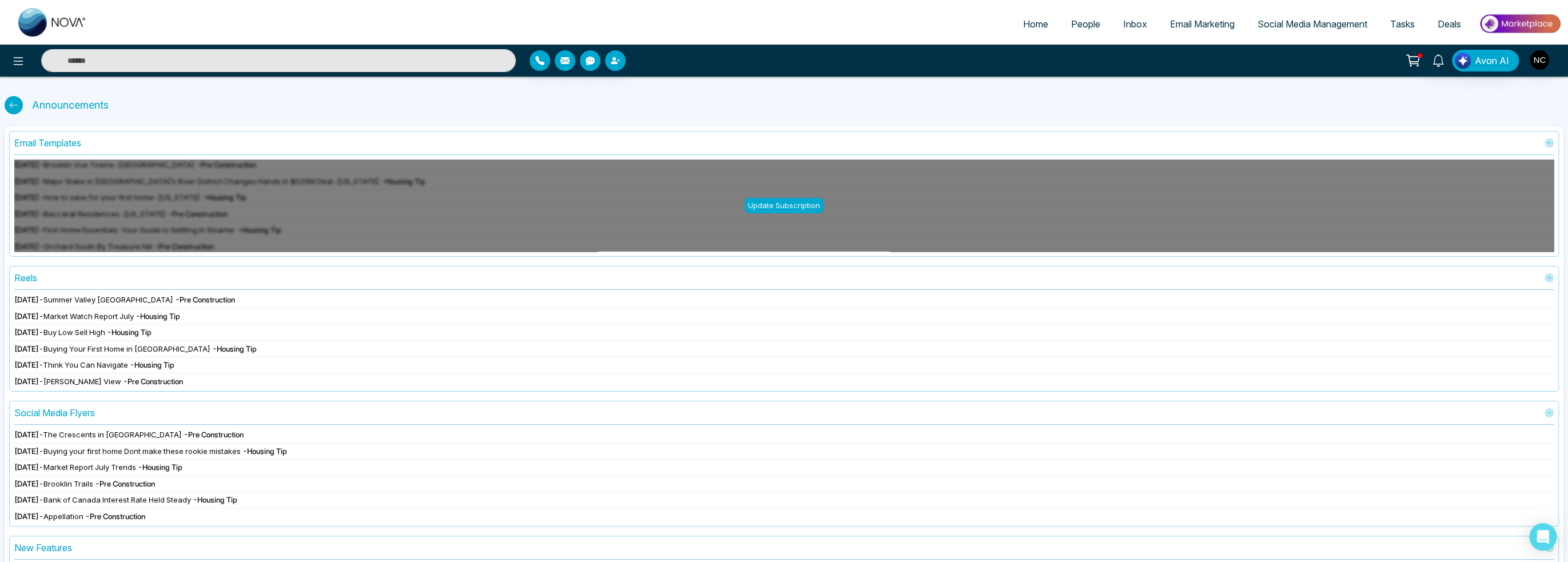
drag, startPoint x: 148, startPoint y: 358, endPoint x: 158, endPoint y: 347, distance: 14.9
click at [148, 359] on div "[DATE] - [GEOGRAPHIC_DATA] [GEOGRAPHIC_DATA] - Pre Construction [DATE] - Market…" at bounding box center [784, 340] width 1539 height 92
click at [163, 340] on div "[DATE] - [GEOGRAPHIC_DATA] [GEOGRAPHIC_DATA] - Pre Construction [DATE] - Market…" at bounding box center [784, 340] width 1539 height 92
click at [77, 412] on div "Social Media Flyers" at bounding box center [54, 413] width 81 height 13
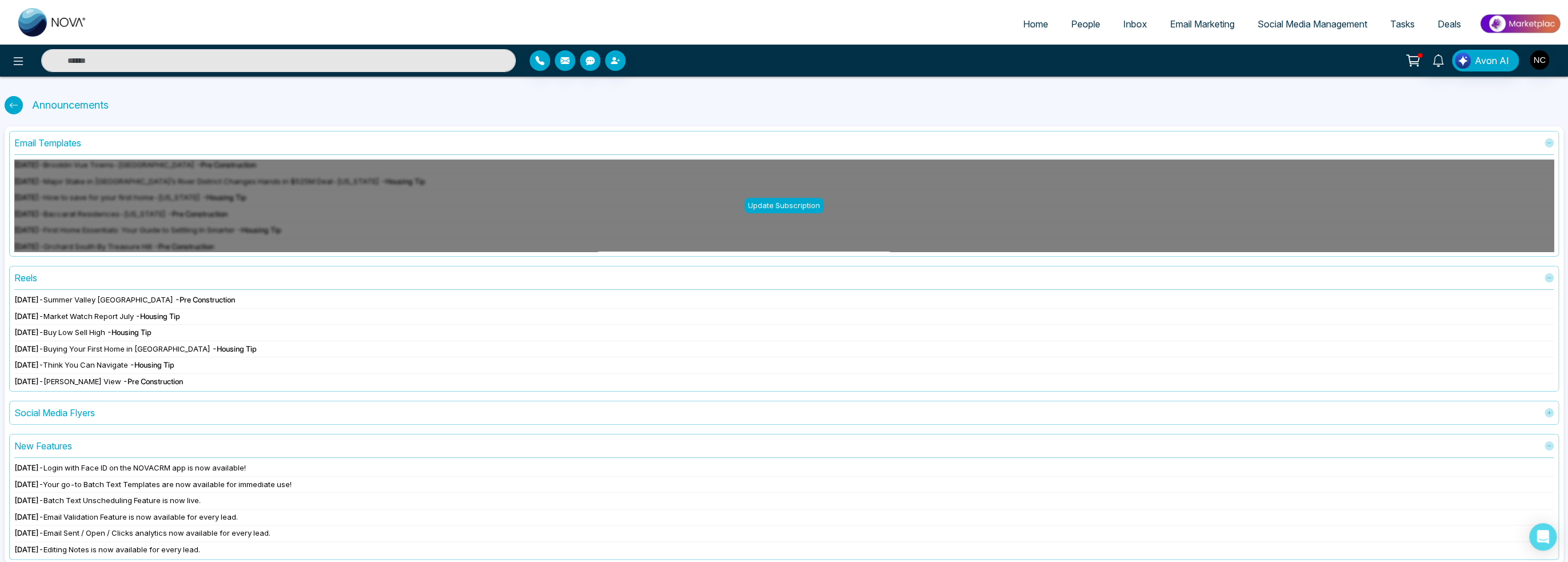
click at [78, 412] on div "Social Media Flyers" at bounding box center [54, 413] width 81 height 13
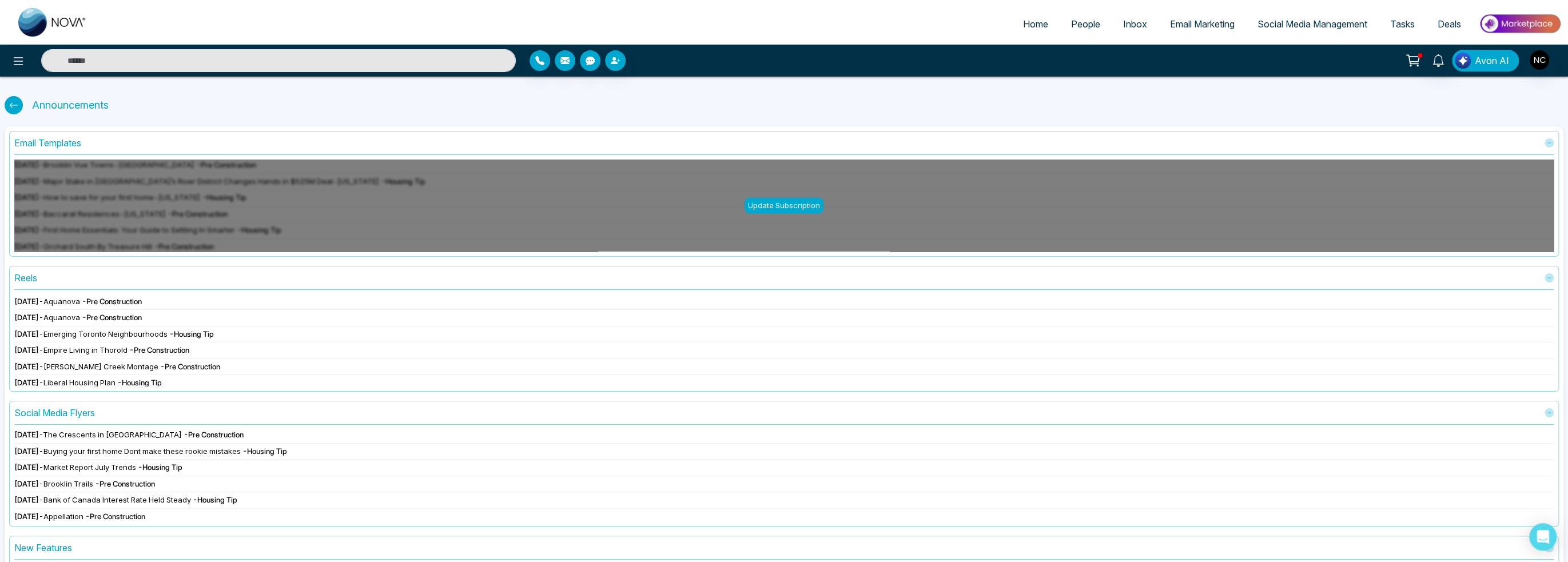
click at [1484, 62] on span "Avon AI" at bounding box center [1492, 60] width 34 height 13
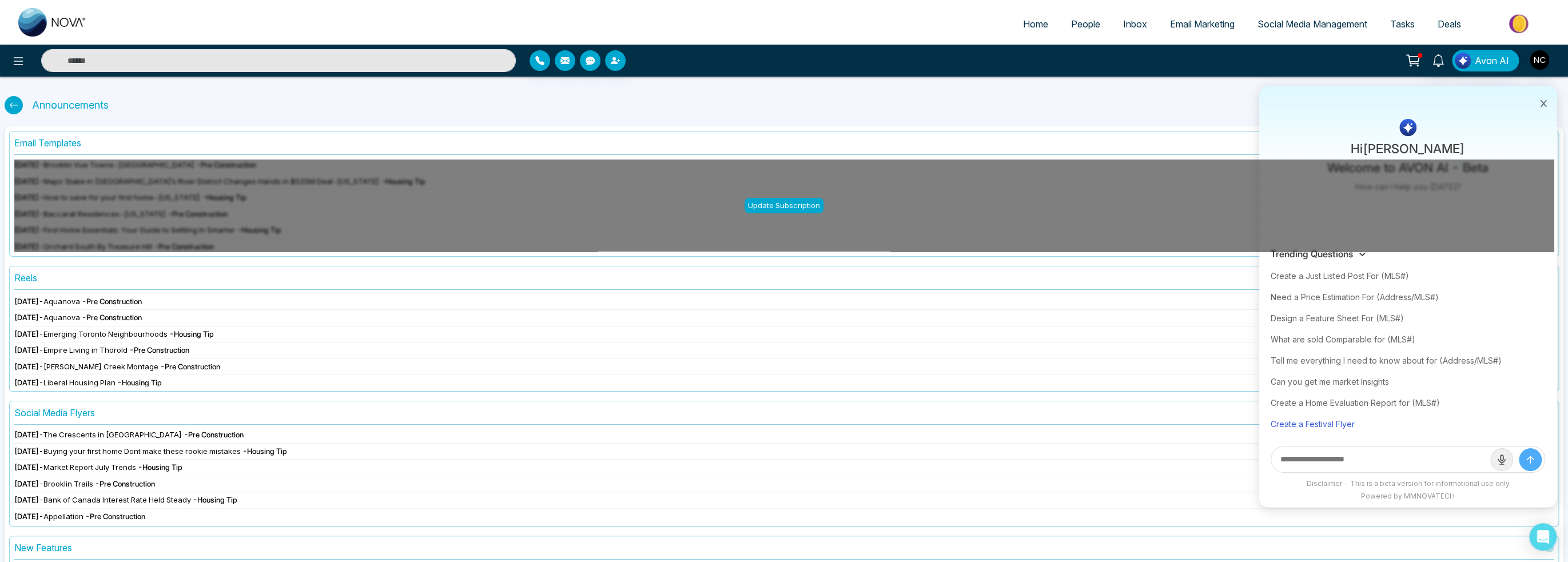
click at [1297, 424] on div "Create a Festival Flyer" at bounding box center [1407, 424] width 274 height 21
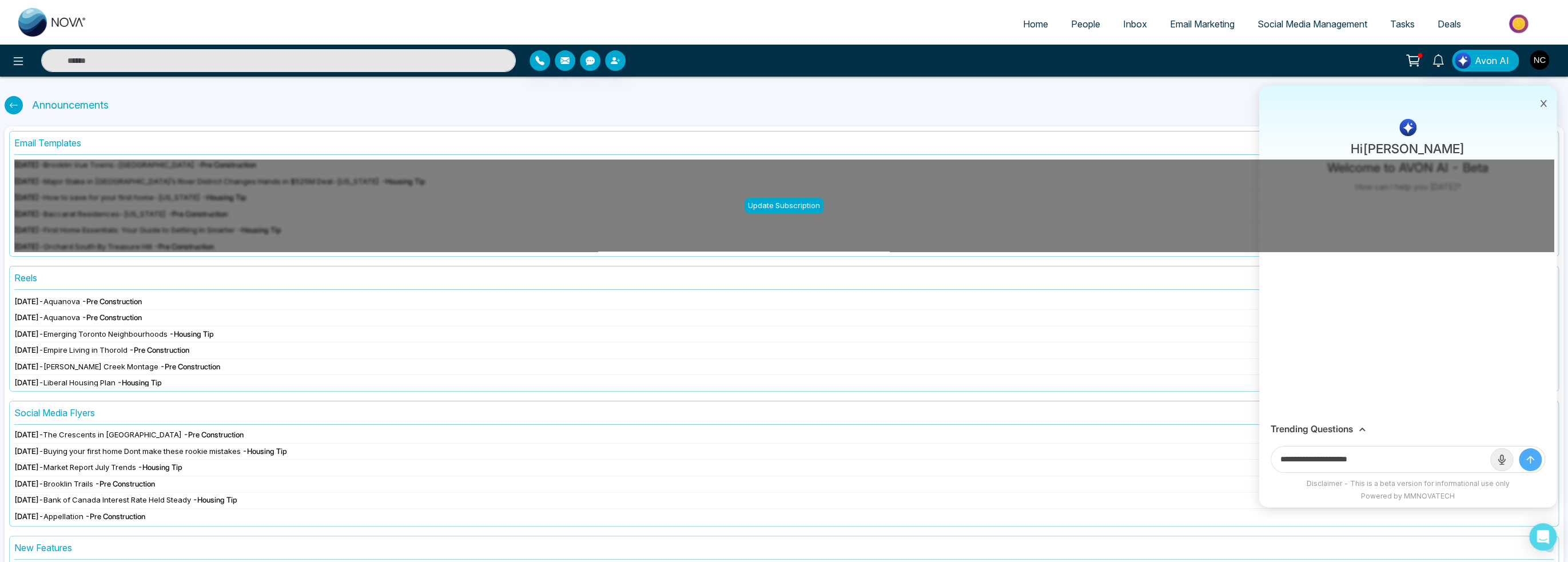
click at [1372, 457] on input "**********" at bounding box center [1380, 459] width 219 height 26
type input "**********"
click at [1519, 448] on button "submit" at bounding box center [1530, 459] width 23 height 23
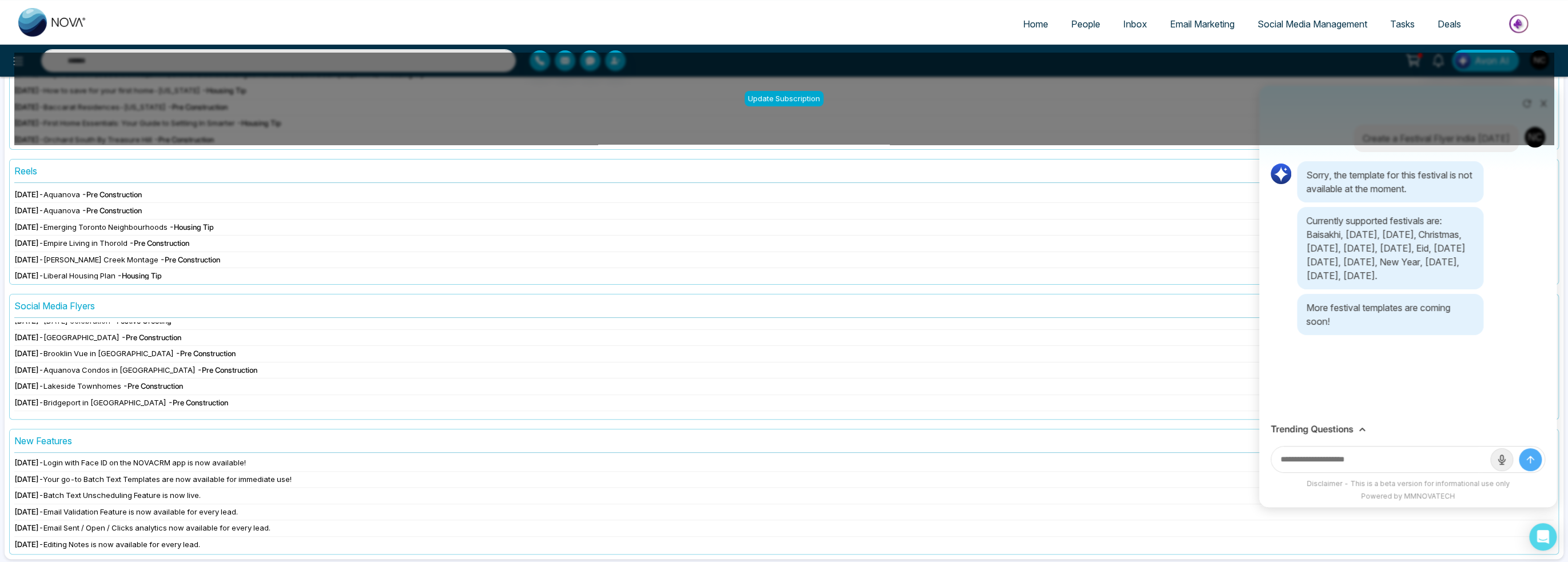
scroll to position [343, 0]
click at [1343, 464] on input "text" at bounding box center [1380, 459] width 219 height 26
drag, startPoint x: 1363, startPoint y: 237, endPoint x: 1449, endPoint y: 253, distance: 87.5
click at [1452, 250] on p "Currently supported festivals are: Baisakhi, [DATE], [DATE], Christmas, [DATE],…" at bounding box center [1390, 248] width 186 height 82
click at [1439, 263] on p "Currently supported festivals are: Baisakhi, [DATE], [DATE], Christmas, [DATE],…" at bounding box center [1390, 248] width 186 height 82
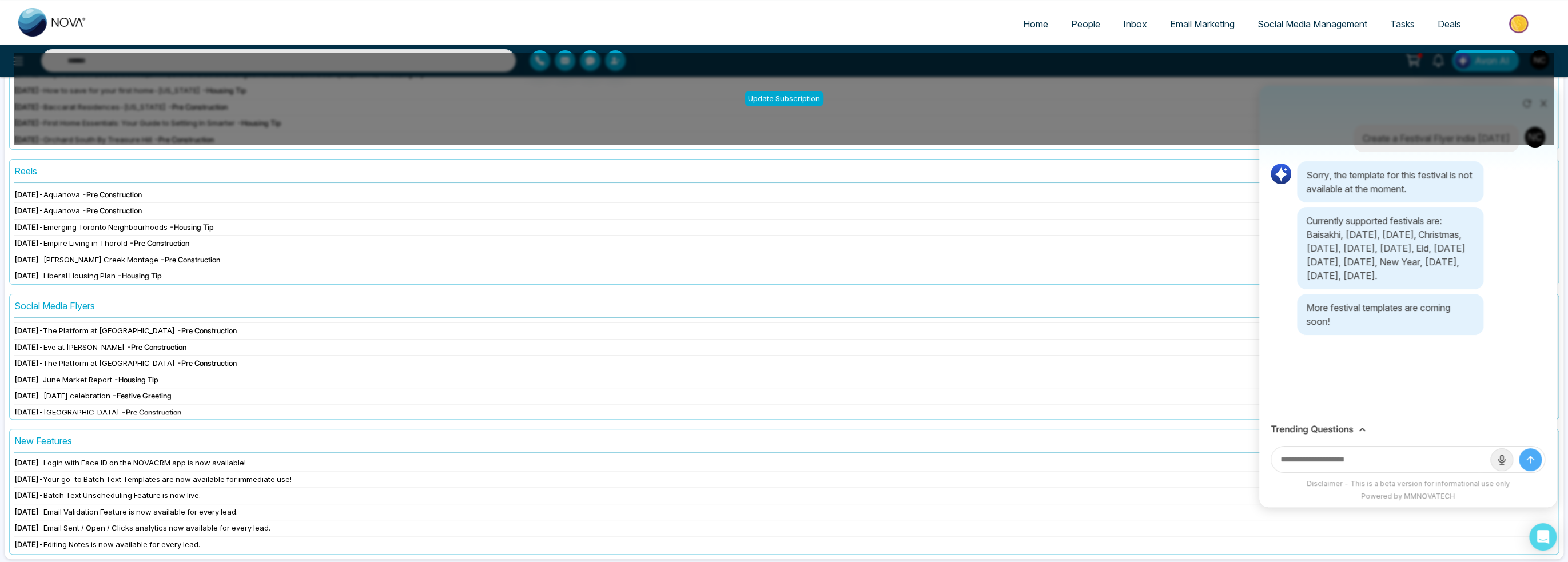
scroll to position [114, 0]
drag, startPoint x: 877, startPoint y: 421, endPoint x: 911, endPoint y: 421, distance: 34.0
click at [878, 421] on div "Email Templates Update Subscription [DATE] - [GEOGRAPHIC_DATA] Vue Towns-[GEOGR…" at bounding box center [784, 290] width 1559 height 540
click at [1544, 540] on icon "Open Intercom Messenger" at bounding box center [1542, 537] width 15 height 15
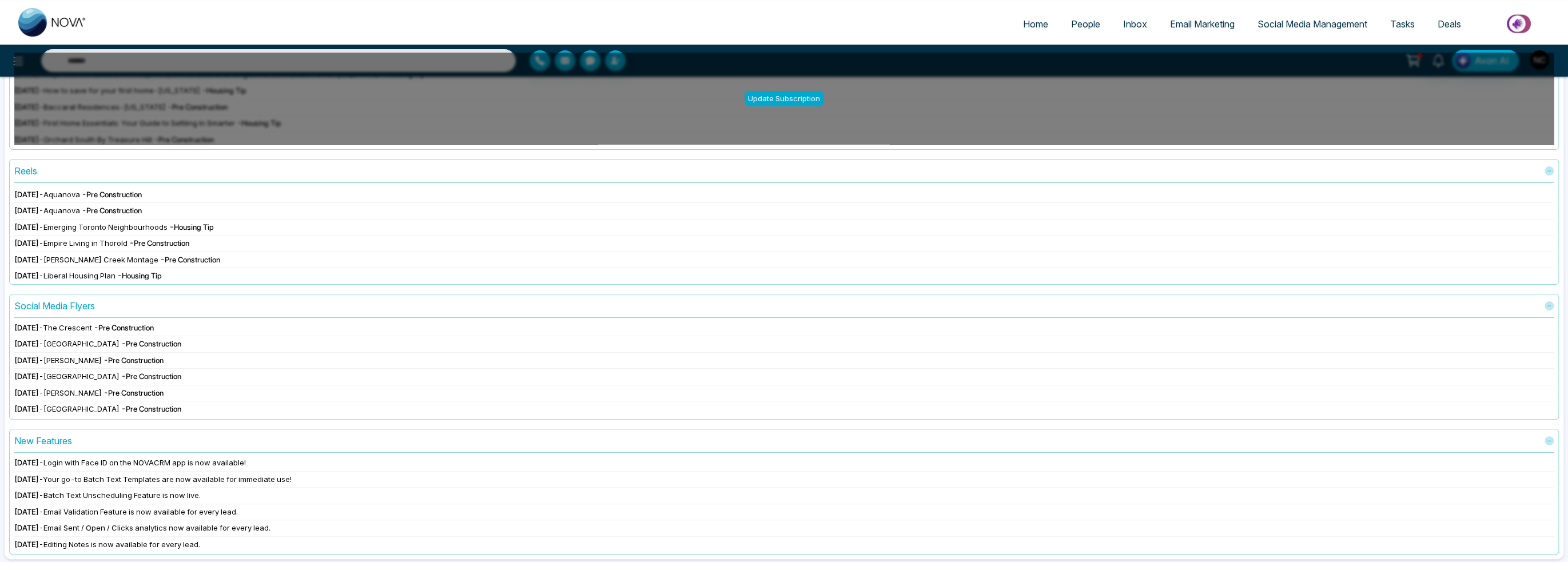
click at [1445, 29] on span "Deals" at bounding box center [1449, 24] width 23 height 12
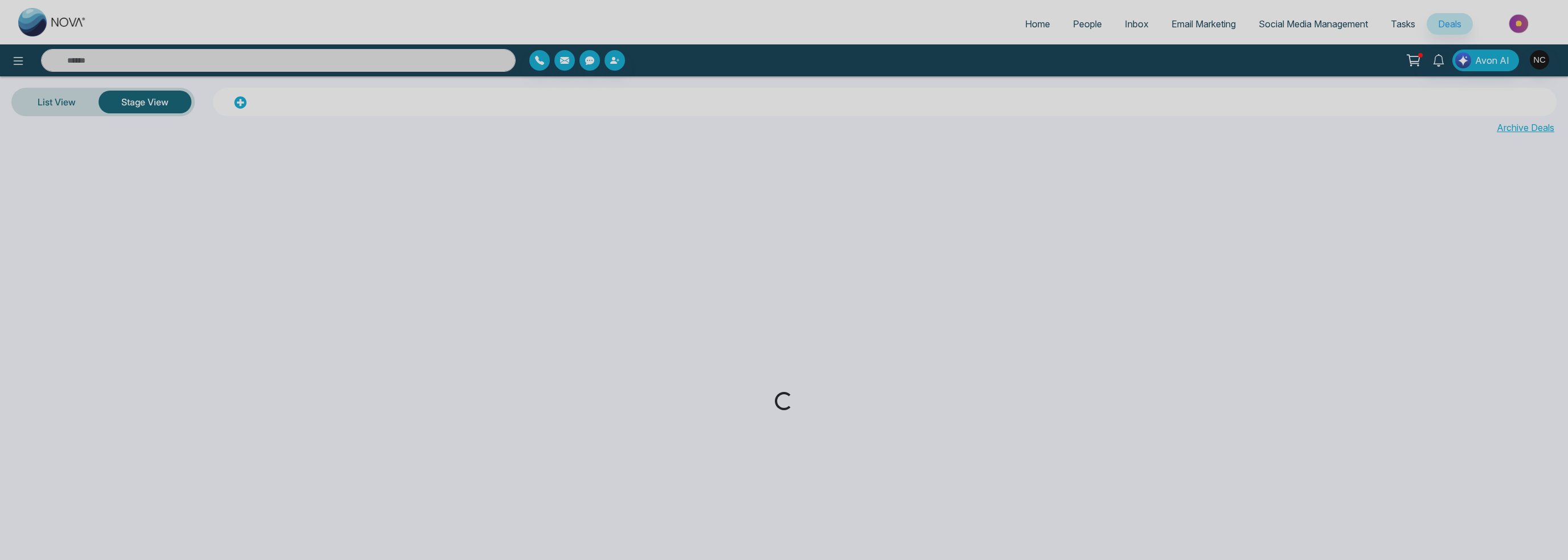
click at [1396, 26] on div "Loading..." at bounding box center [784, 280] width 1568 height 560
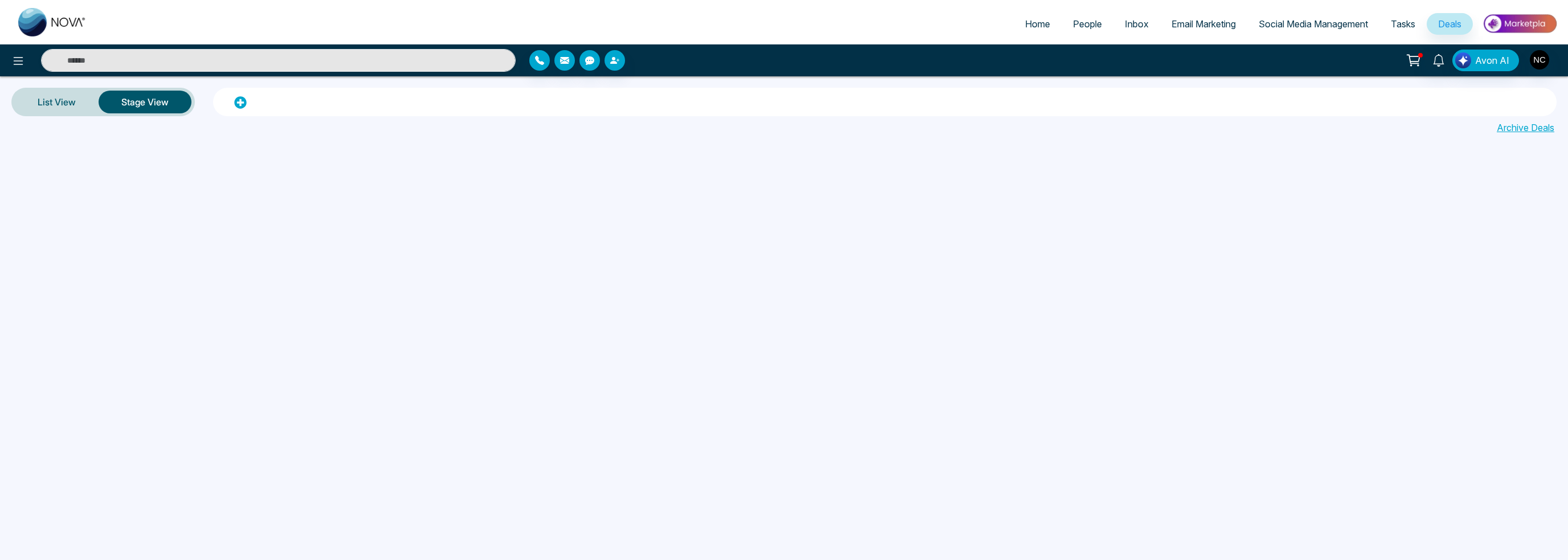
click at [1398, 19] on span "Tasks" at bounding box center [1403, 24] width 24 height 12
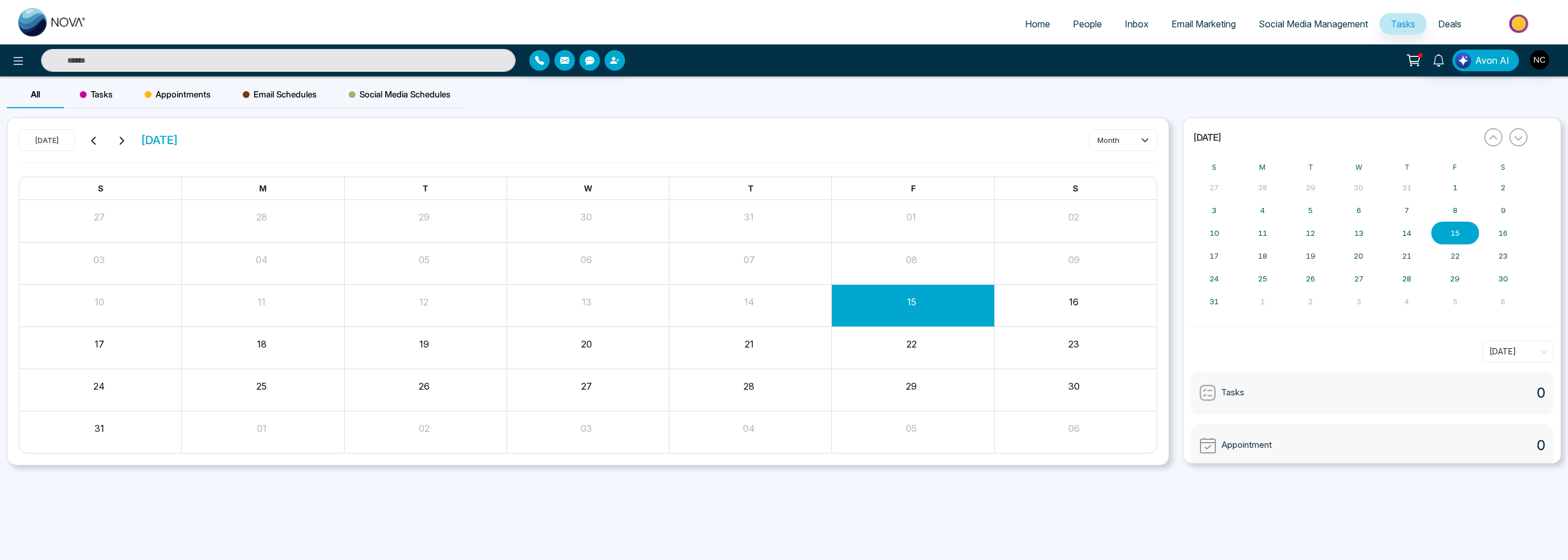
click at [1348, 24] on span "Social Media Management" at bounding box center [1314, 24] width 110 height 12
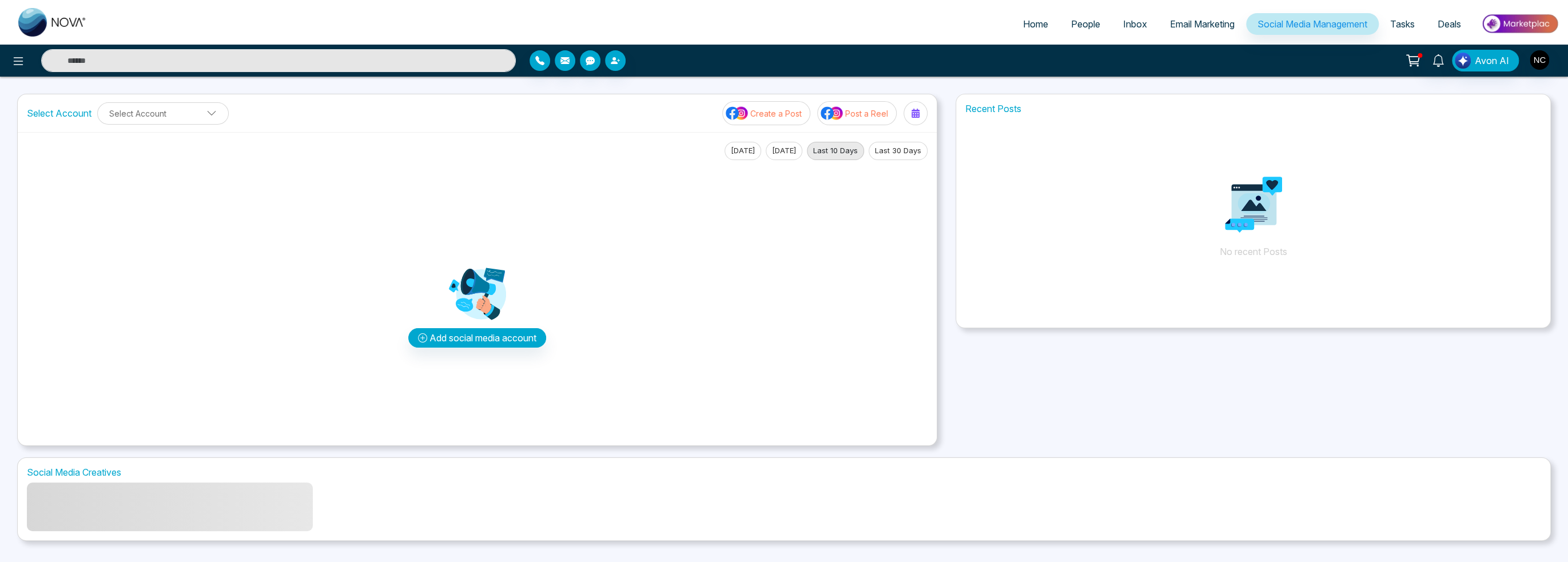
click at [1178, 13] on ul "Home People Inbox Email Marketing Social Media Management Tasks Deals" at bounding box center [830, 24] width 1462 height 31
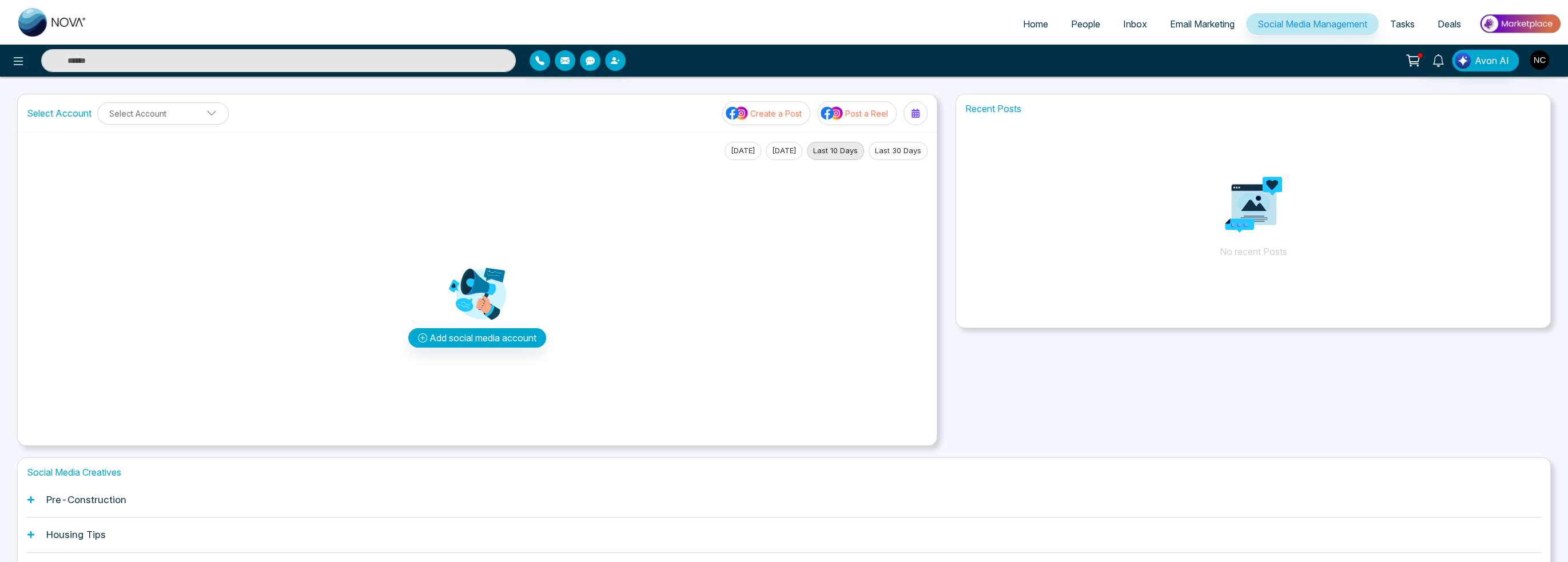
click at [1176, 23] on span "Email Marketing" at bounding box center [1202, 24] width 65 height 12
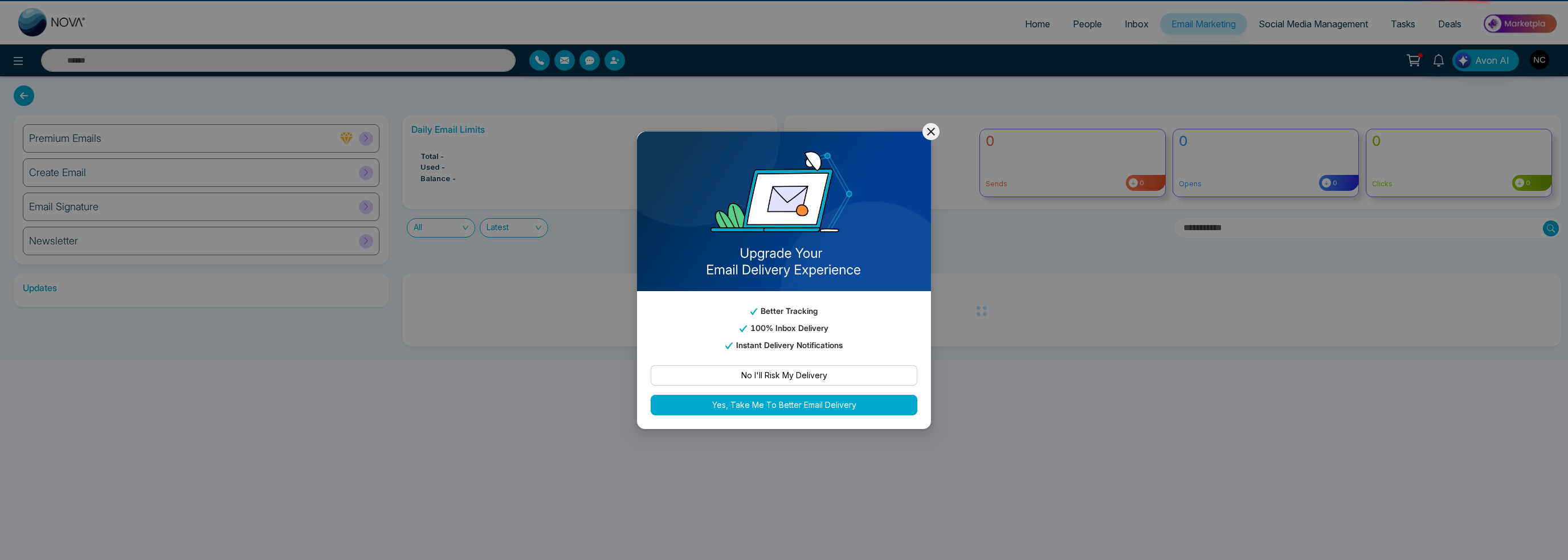
click at [1113, 23] on div "Better Tracking 100% Inbox Delivery Instant Delivery Notifications No I'll Risk…" at bounding box center [784, 280] width 1568 height 560
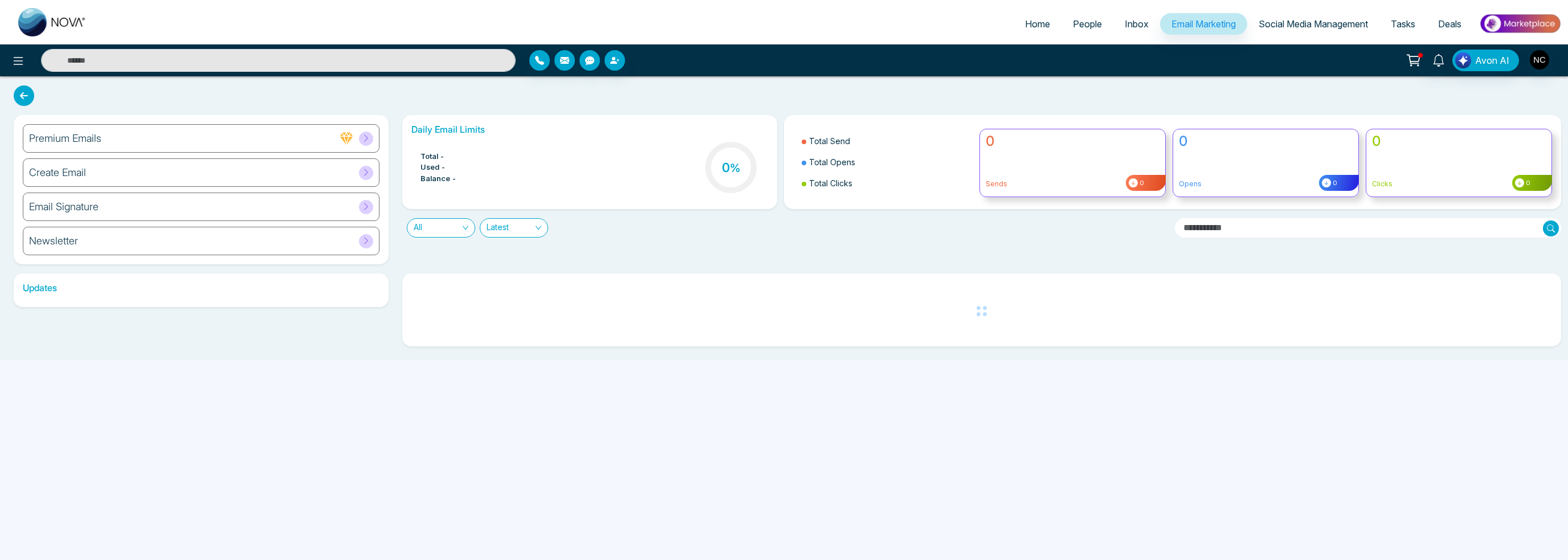
click at [1120, 31] on link "Inbox" at bounding box center [1136, 24] width 47 height 22
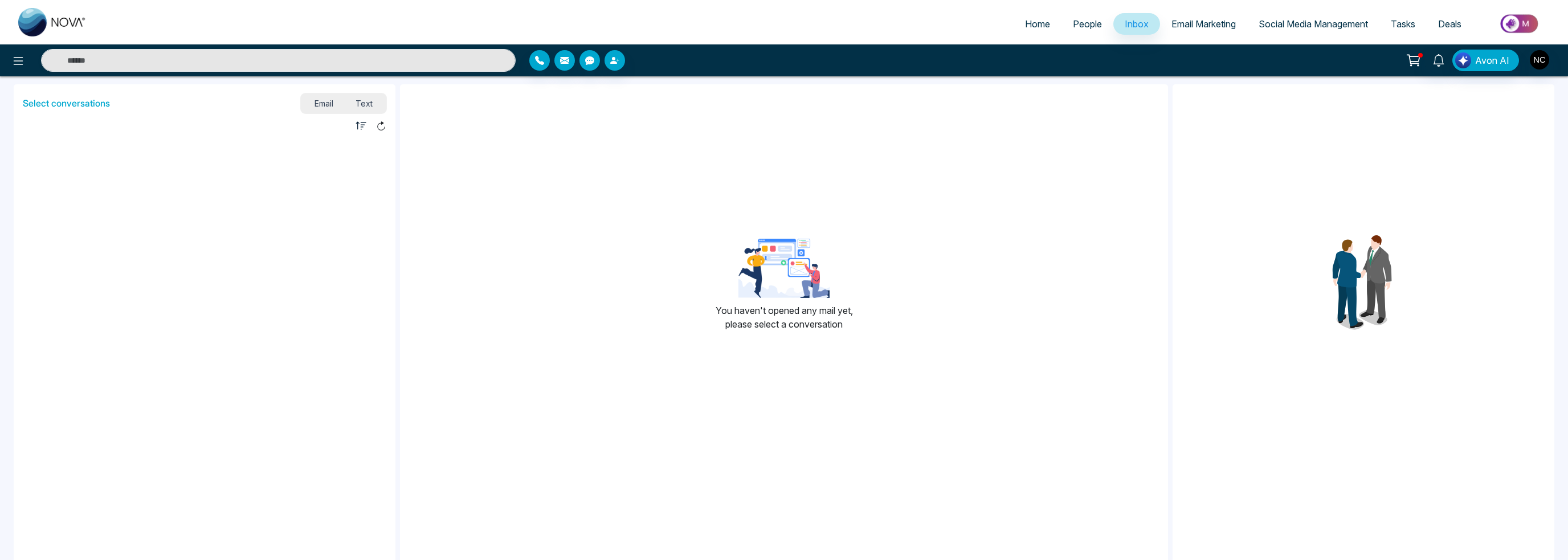
click at [1073, 24] on span "People" at bounding box center [1088, 24] width 29 height 12
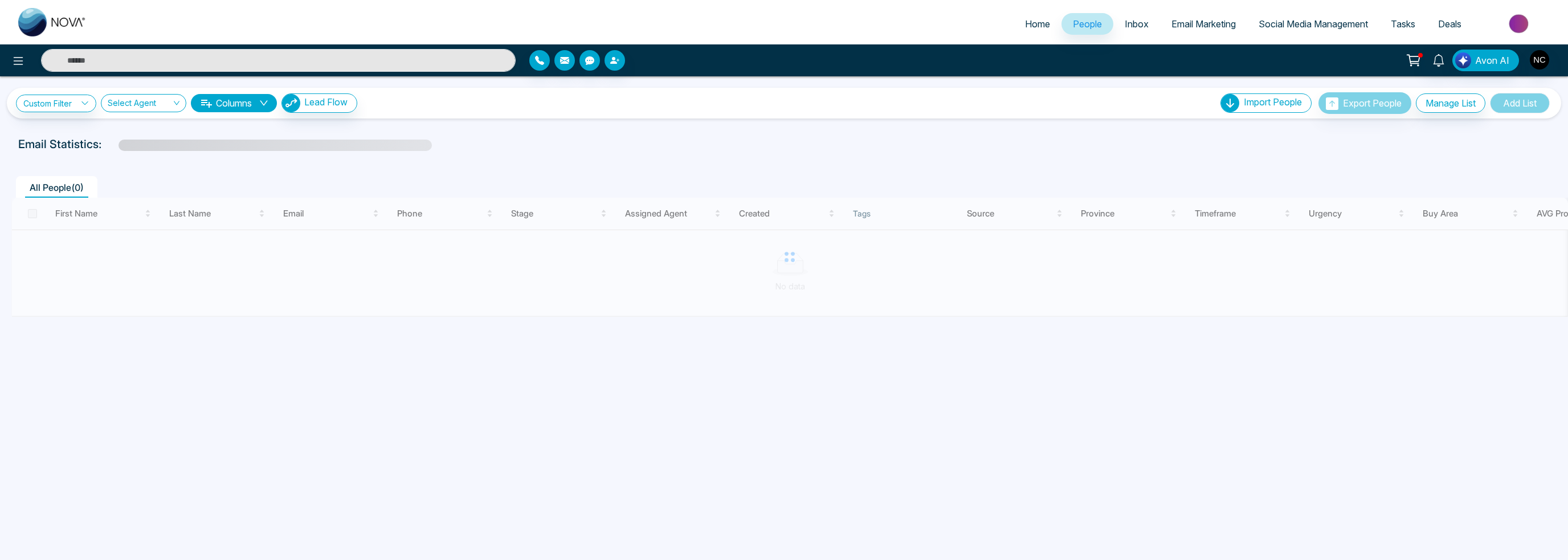
click at [1052, 23] on link "Home" at bounding box center [1037, 24] width 48 height 22
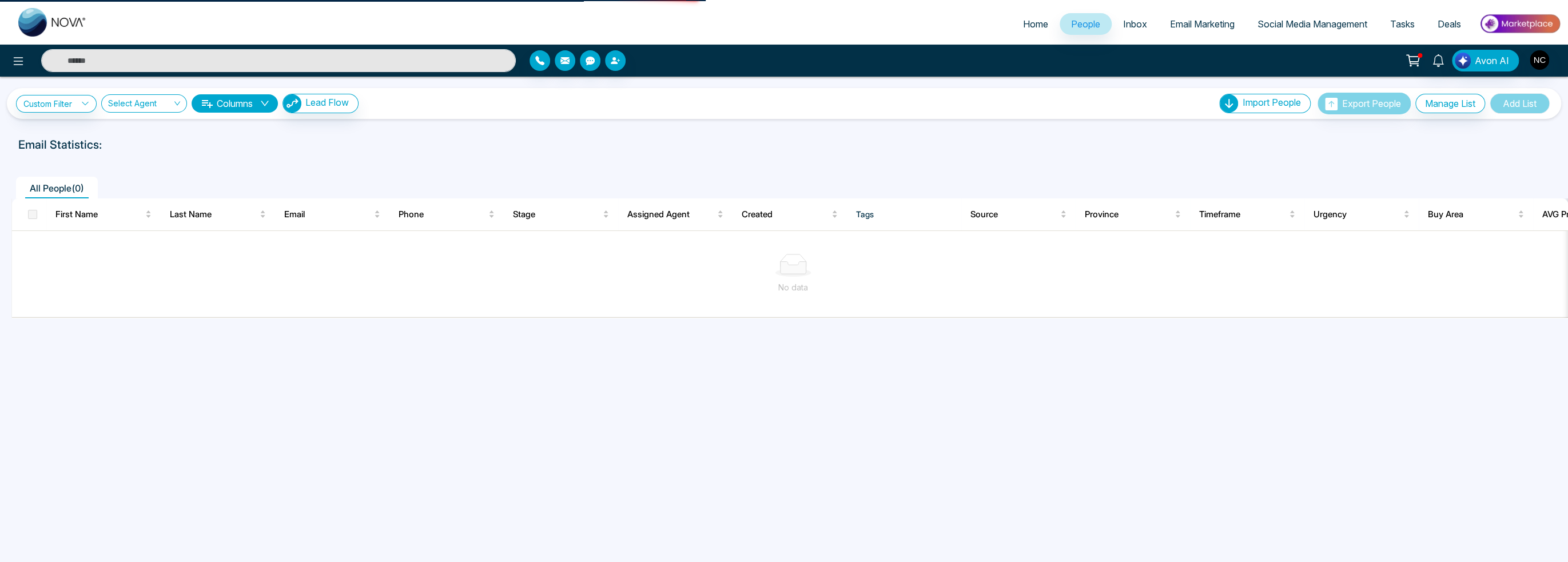
select select "*"
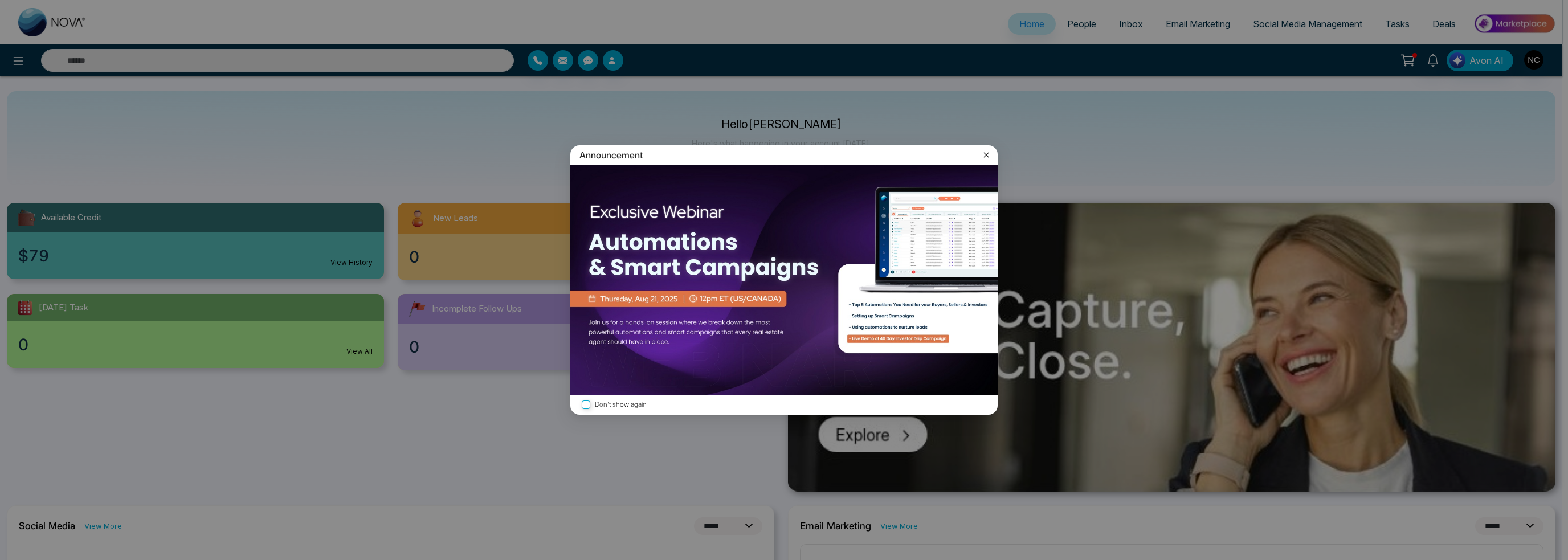
click at [744, 343] on img at bounding box center [784, 279] width 427 height 229
click at [987, 152] on icon at bounding box center [986, 155] width 12 height 12
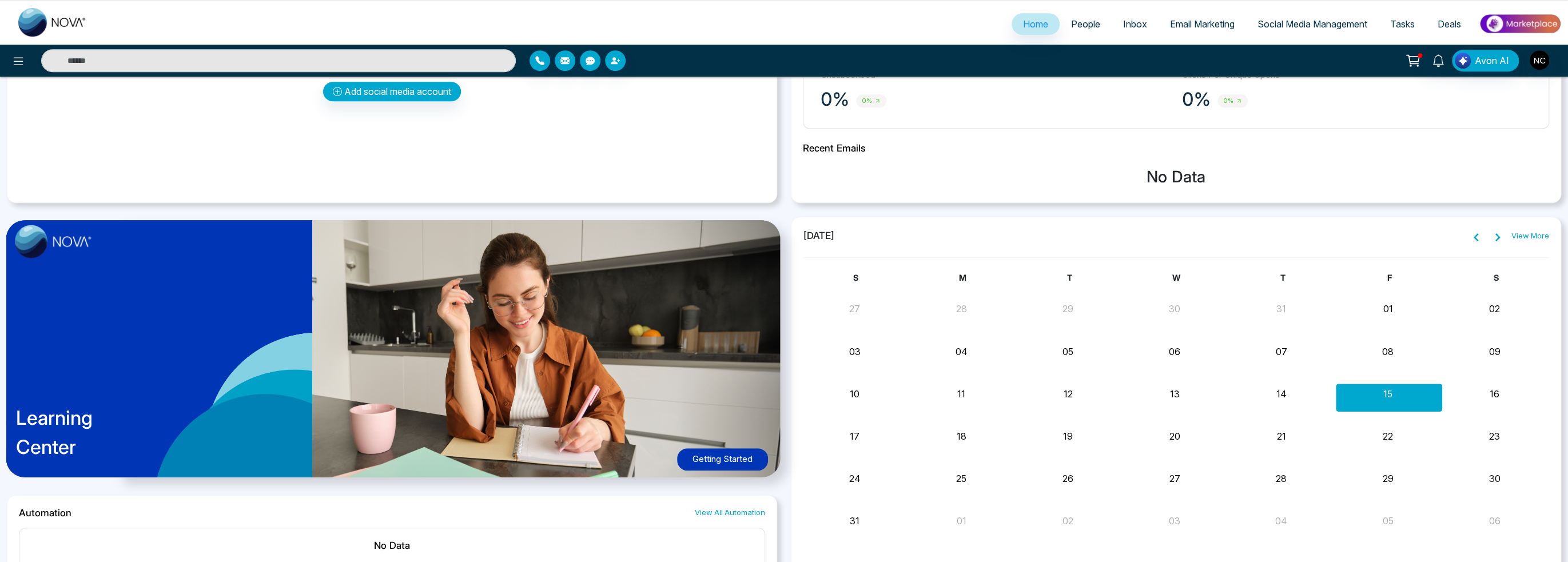
scroll to position [665, 0]
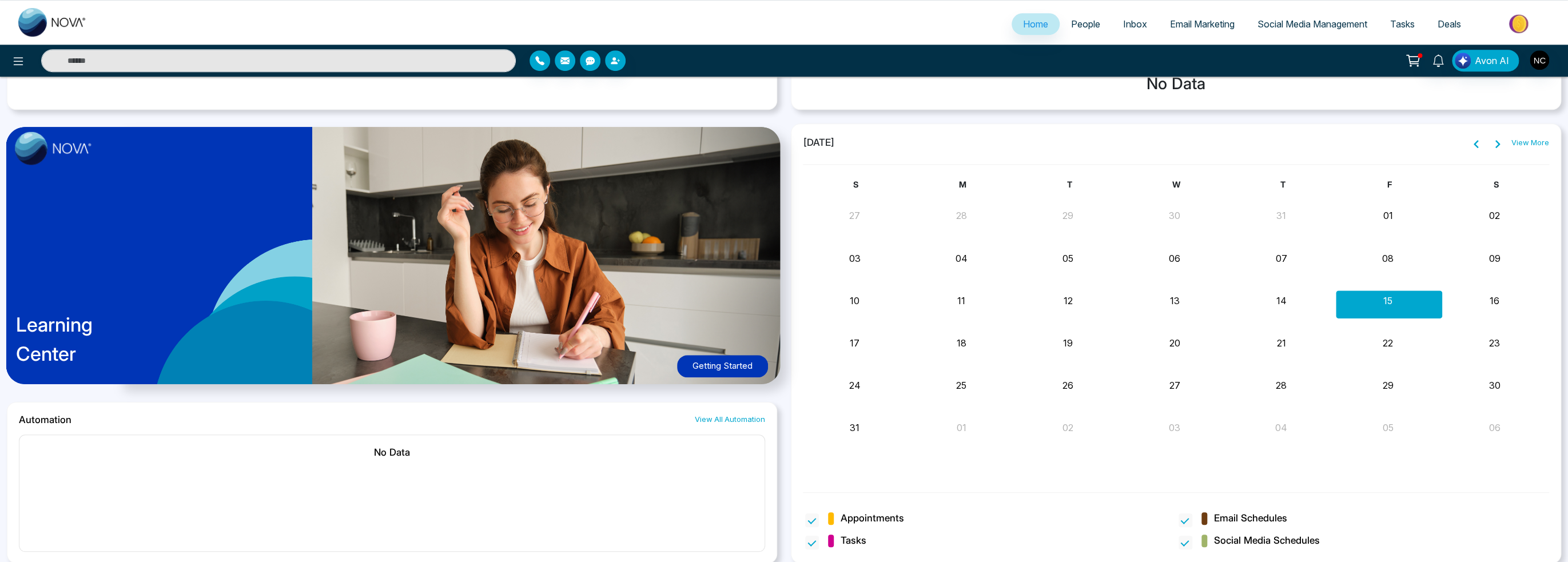
click at [1424, 69] on button at bounding box center [1412, 60] width 23 height 22
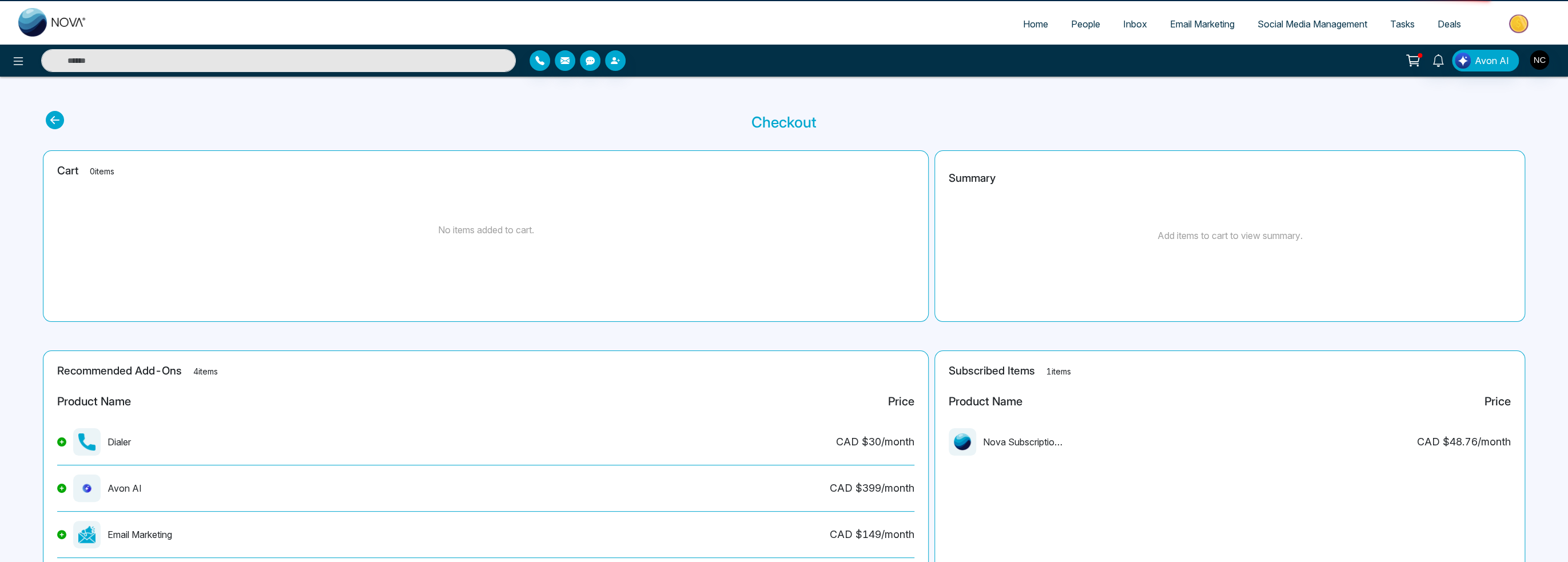
click at [1417, 63] on icon at bounding box center [1413, 60] width 16 height 16
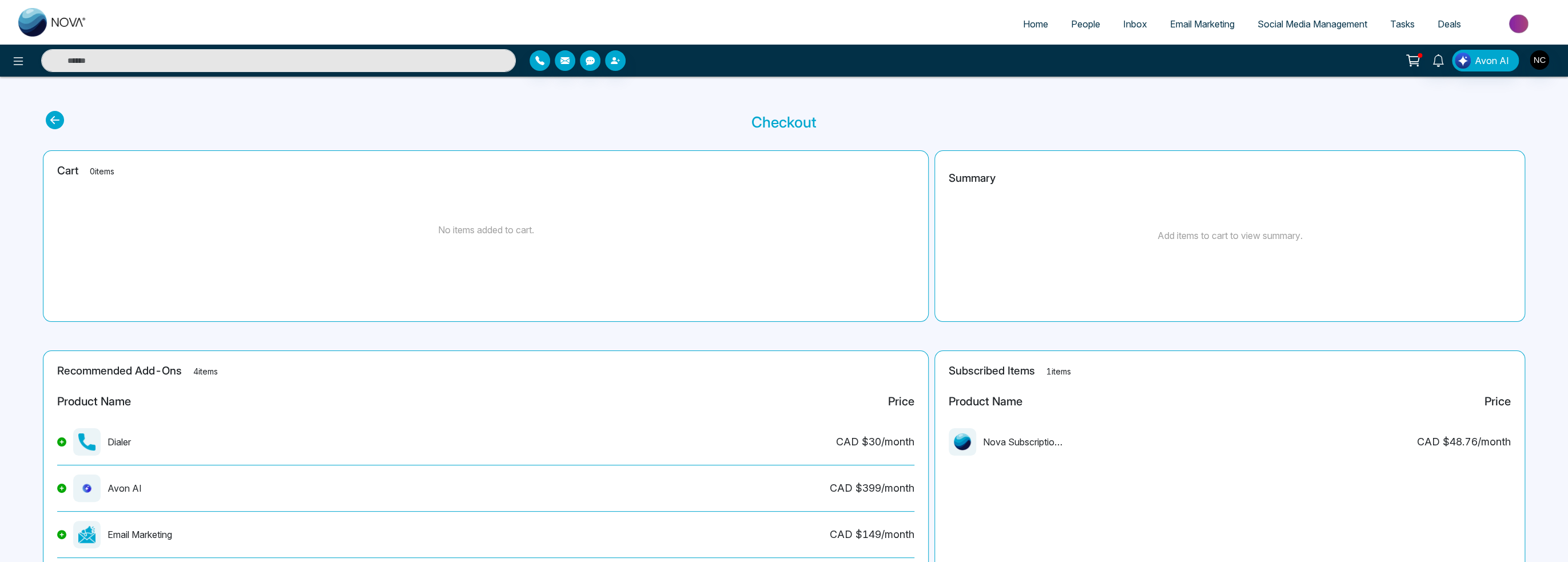
click at [1071, 26] on span "People" at bounding box center [1085, 24] width 29 height 12
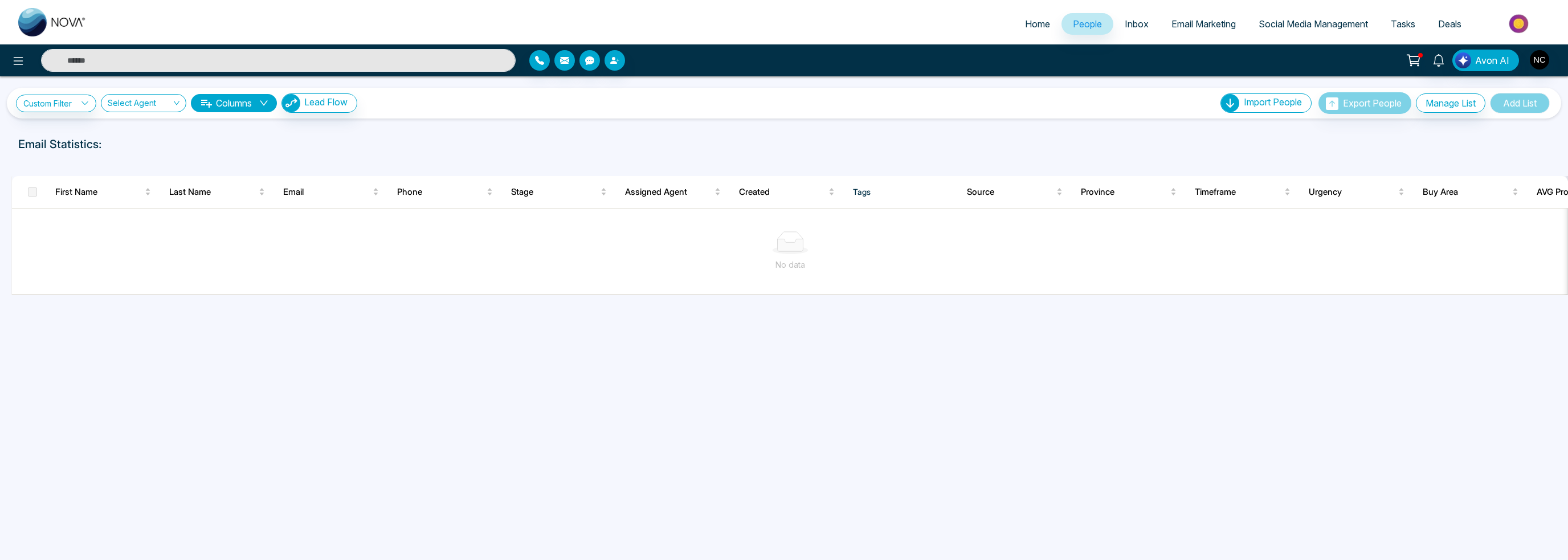
click at [1190, 27] on span "Email Marketing" at bounding box center [1204, 24] width 65 height 12
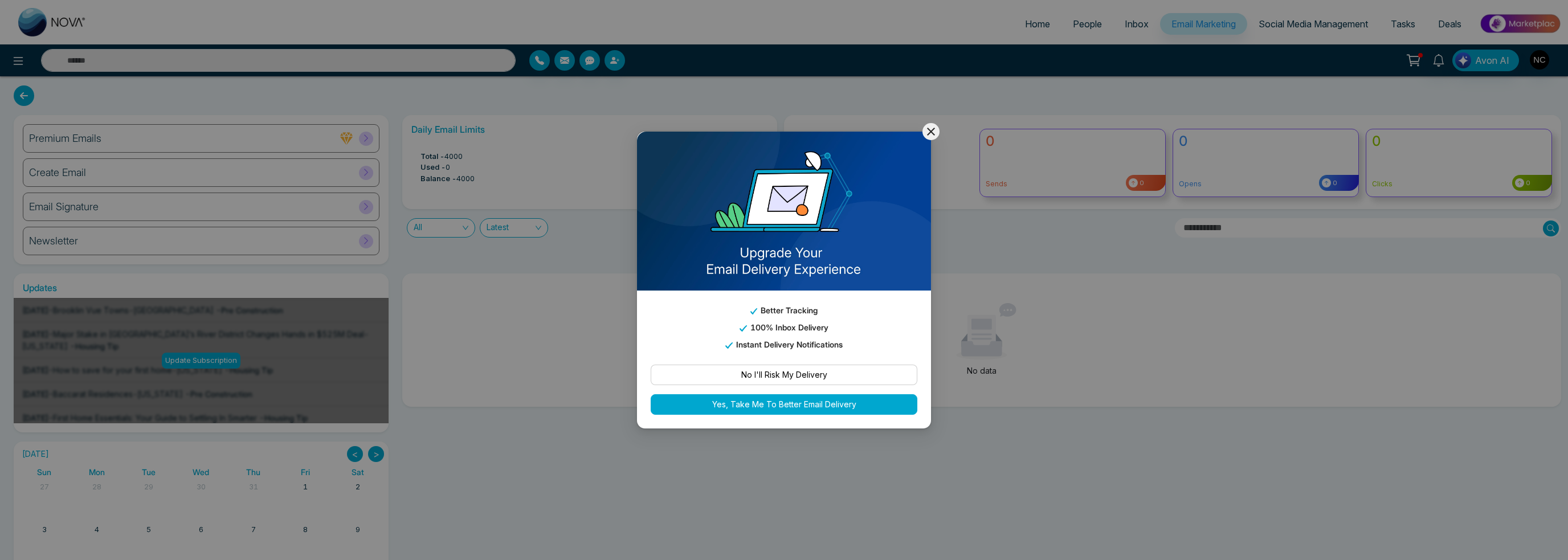
click at [869, 382] on button "No I'll Risk My Delivery" at bounding box center [784, 375] width 267 height 21
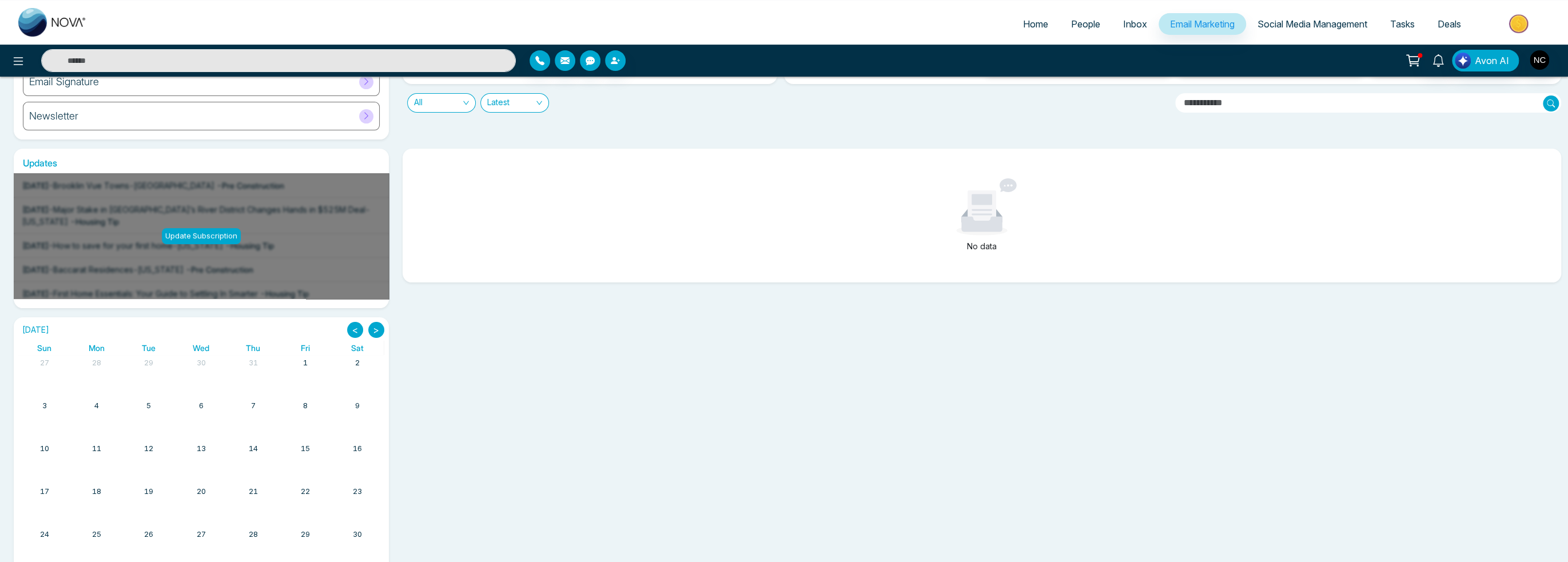
scroll to position [190, 0]
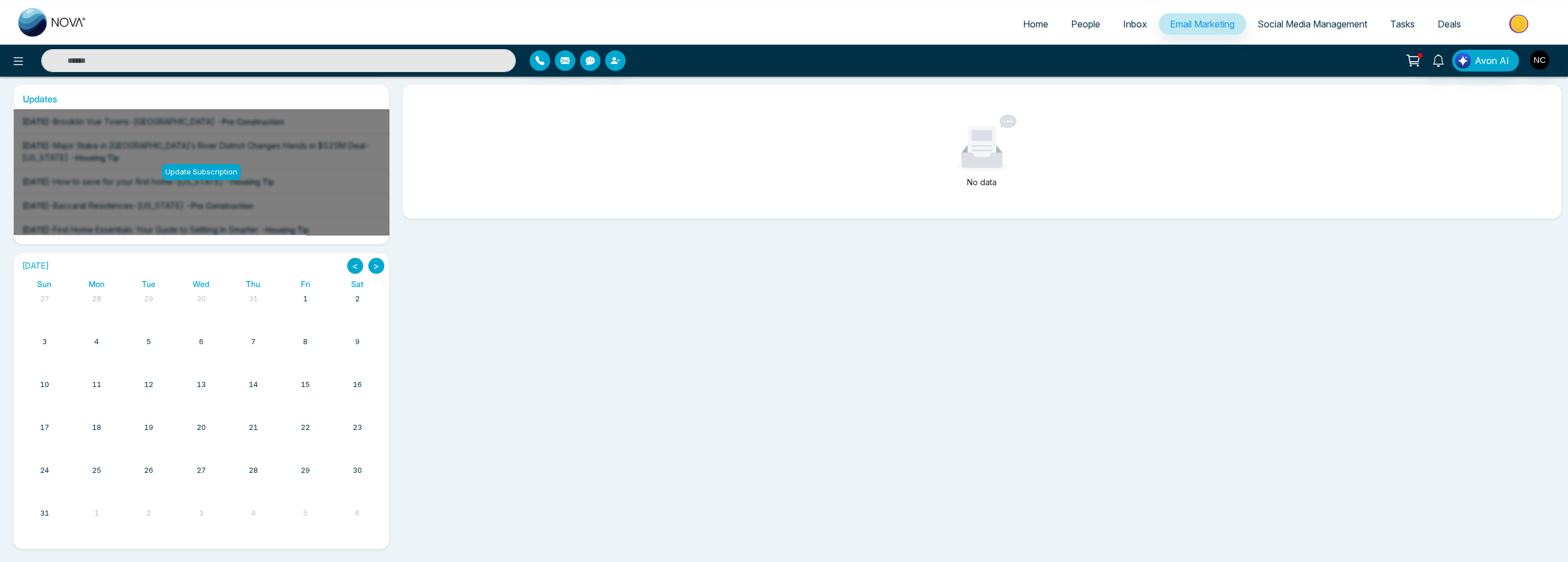
click at [380, 258] on button ">" at bounding box center [376, 266] width 16 height 16
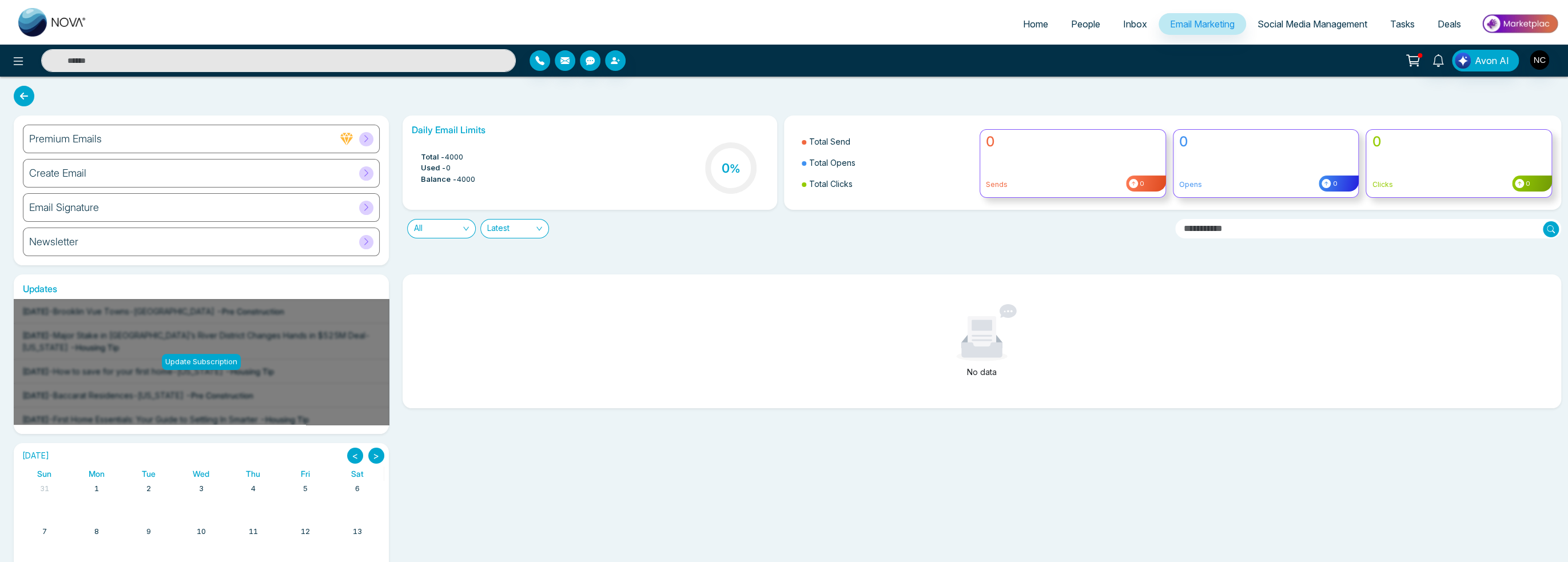
click at [111, 173] on div "Create Email" at bounding box center [201, 173] width 357 height 29
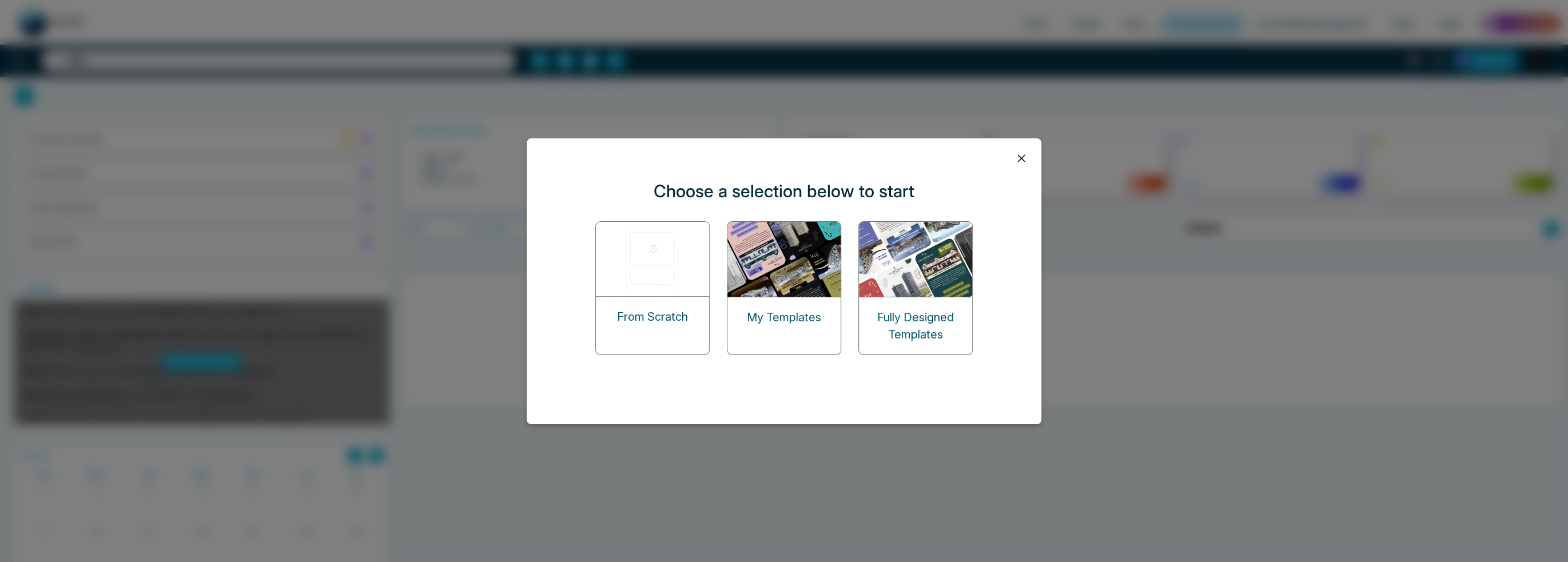
click at [847, 309] on div "From Scratch My Templates Fully Designed Templates" at bounding box center [784, 288] width 377 height 134
click at [913, 308] on p "Fully Designed Templates" at bounding box center [915, 326] width 113 height 34
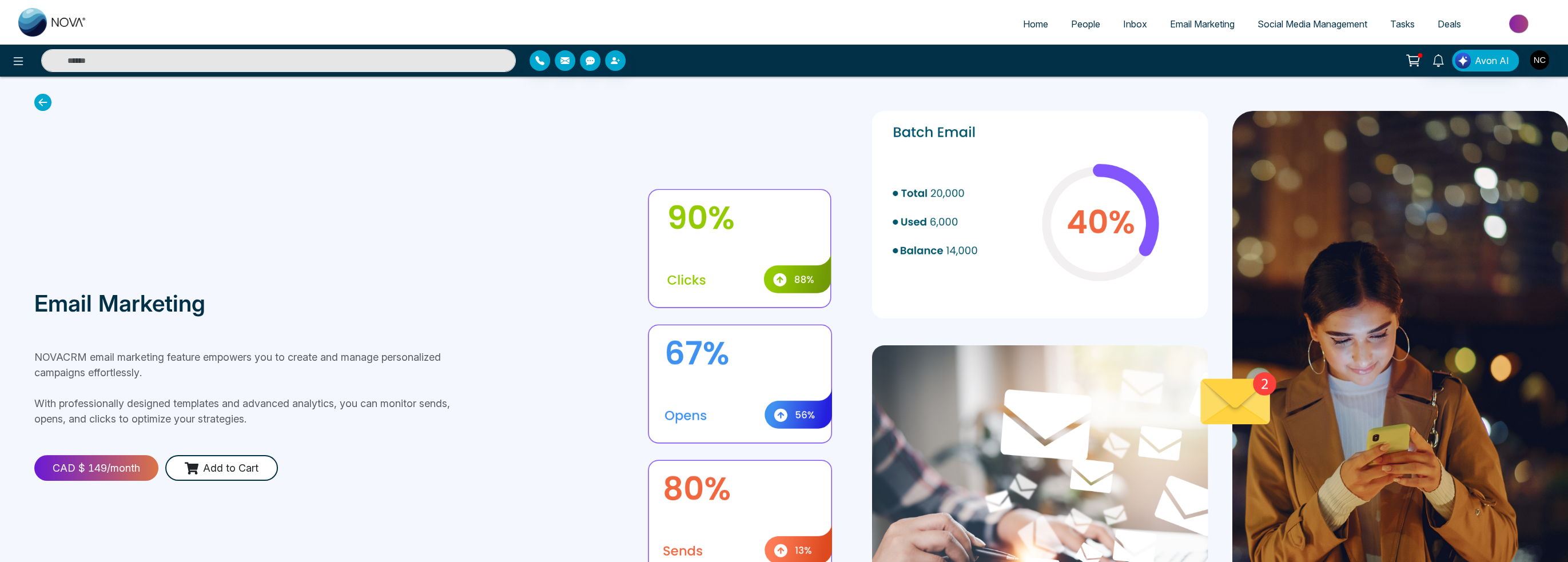
click at [1415, 62] on icon at bounding box center [1413, 60] width 16 height 16
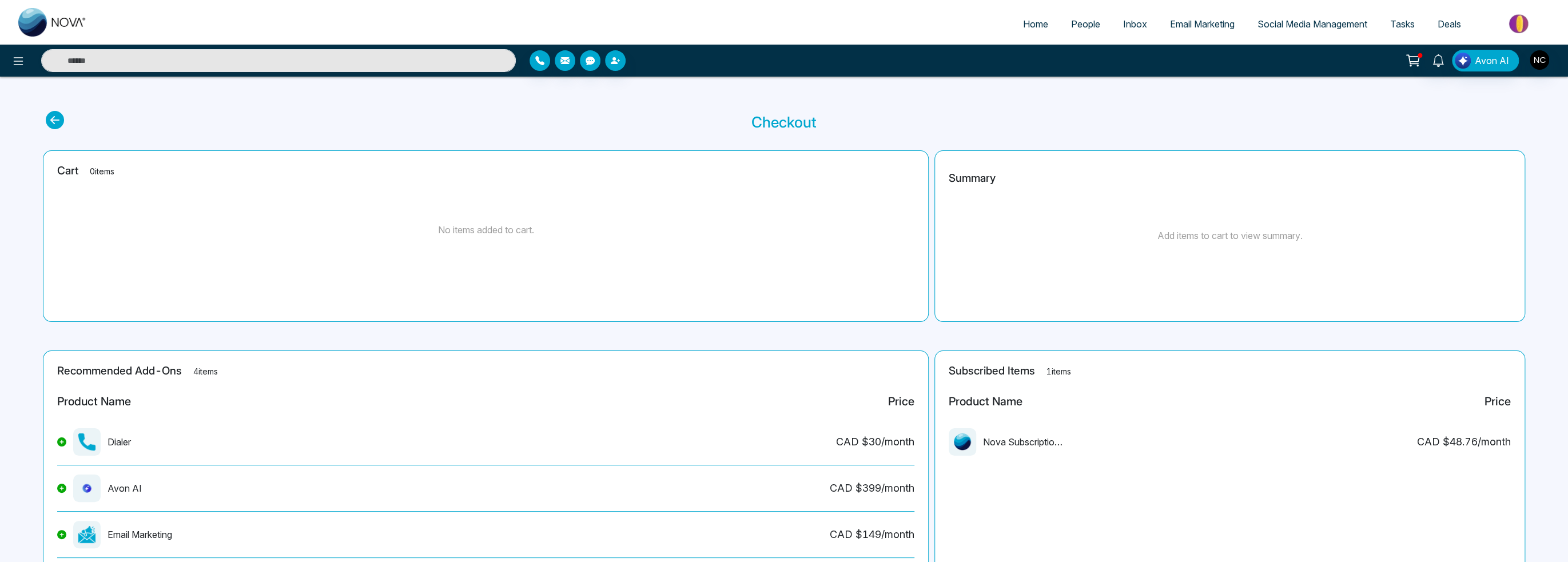
click at [57, 121] on icon at bounding box center [55, 120] width 18 height 18
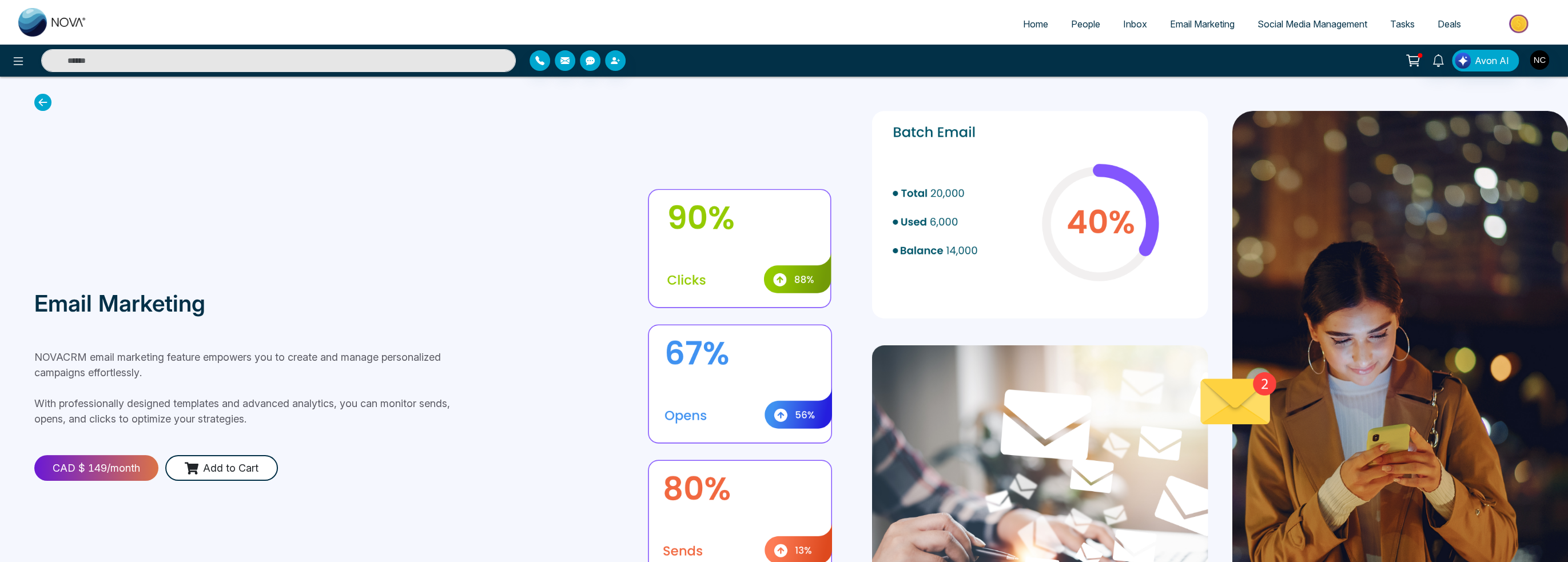
click at [49, 6] on link at bounding box center [53, 23] width 92 height 37
select select "*"
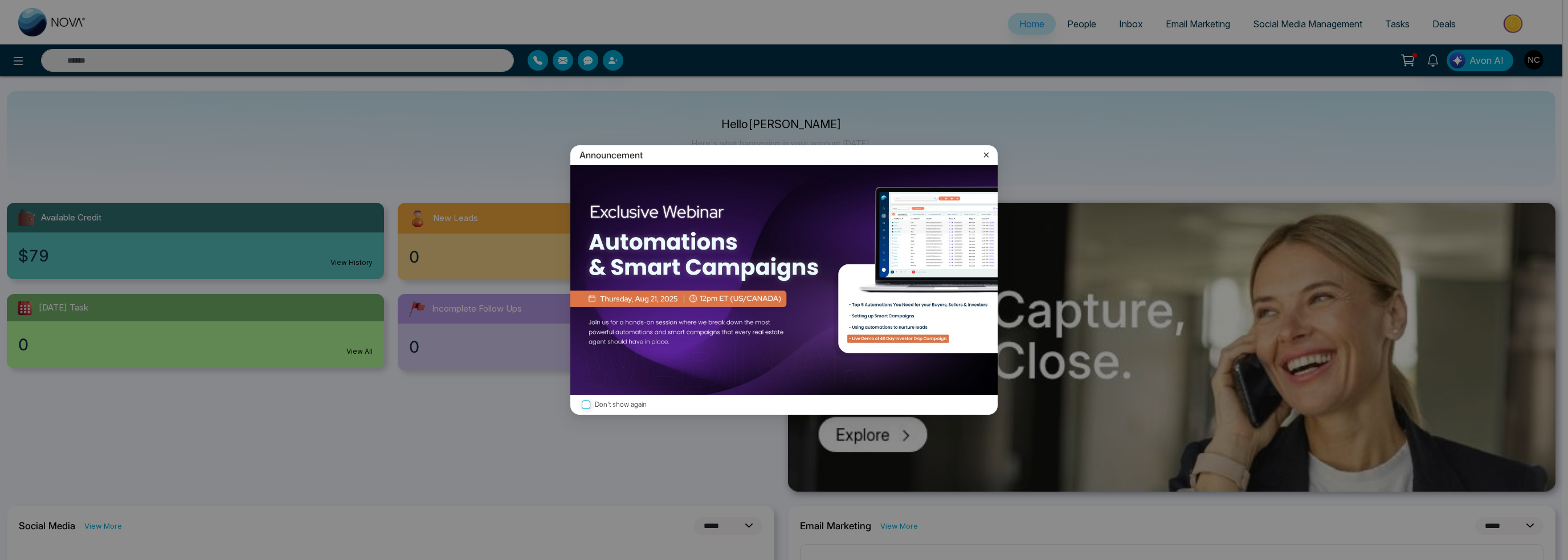
click at [23, 63] on div "Announcement Don't show again" at bounding box center [784, 280] width 1568 height 560
click at [984, 156] on icon at bounding box center [986, 155] width 12 height 12
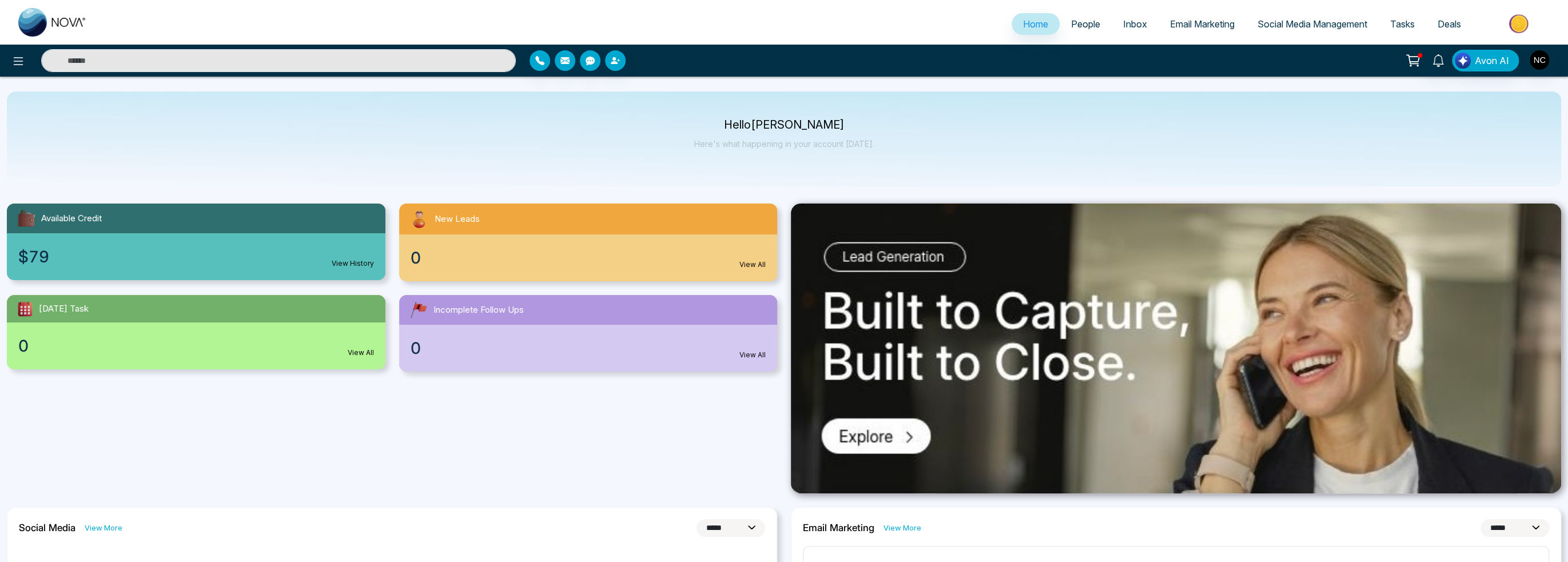
click at [1075, 20] on span "People" at bounding box center [1085, 24] width 29 height 12
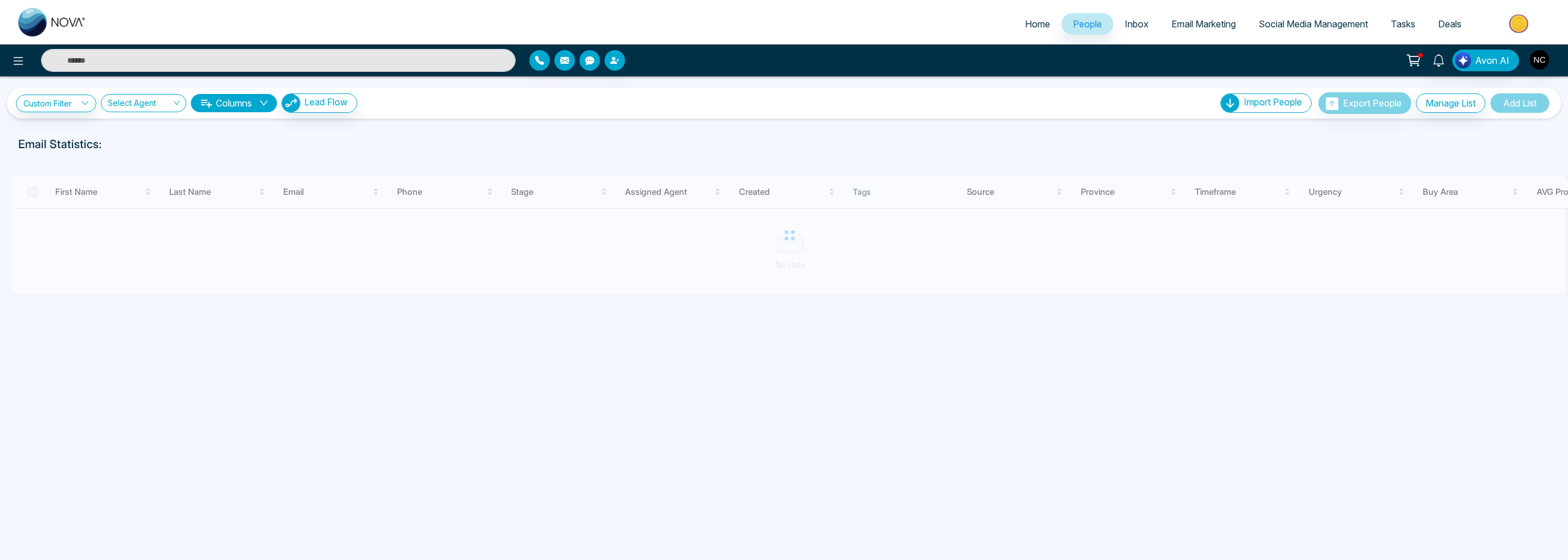
click at [1135, 27] on span "Inbox" at bounding box center [1136, 24] width 24 height 12
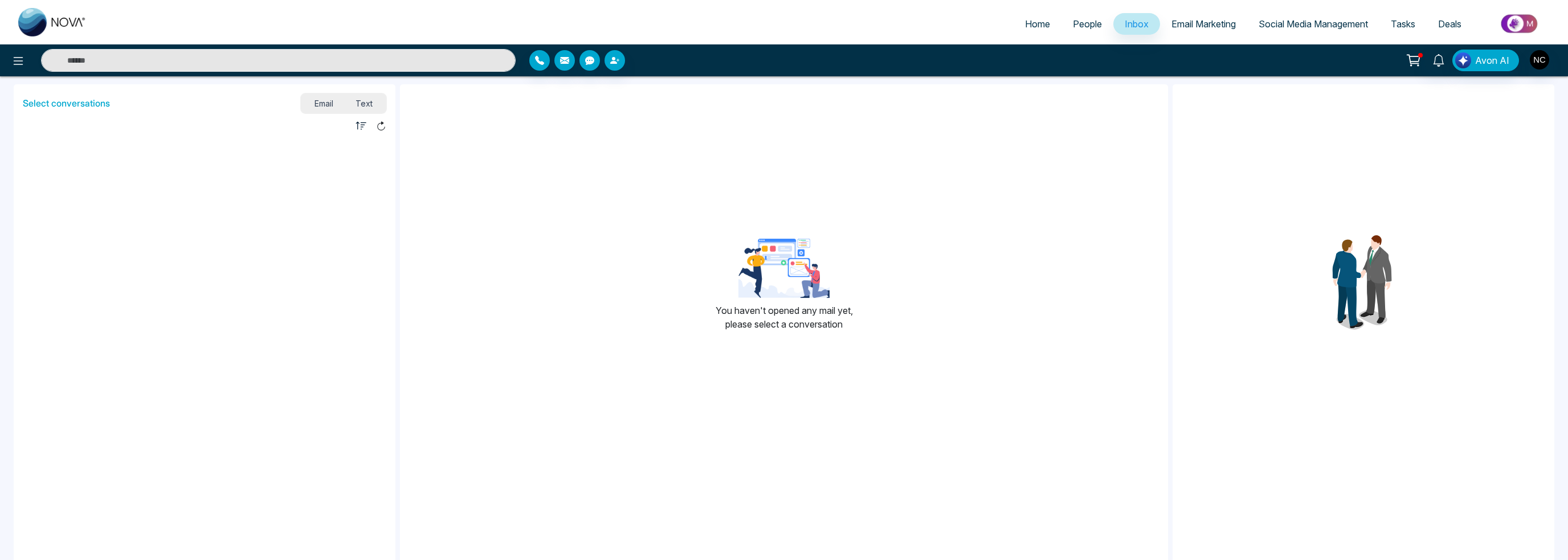
click at [1094, 26] on span "People" at bounding box center [1088, 24] width 29 height 12
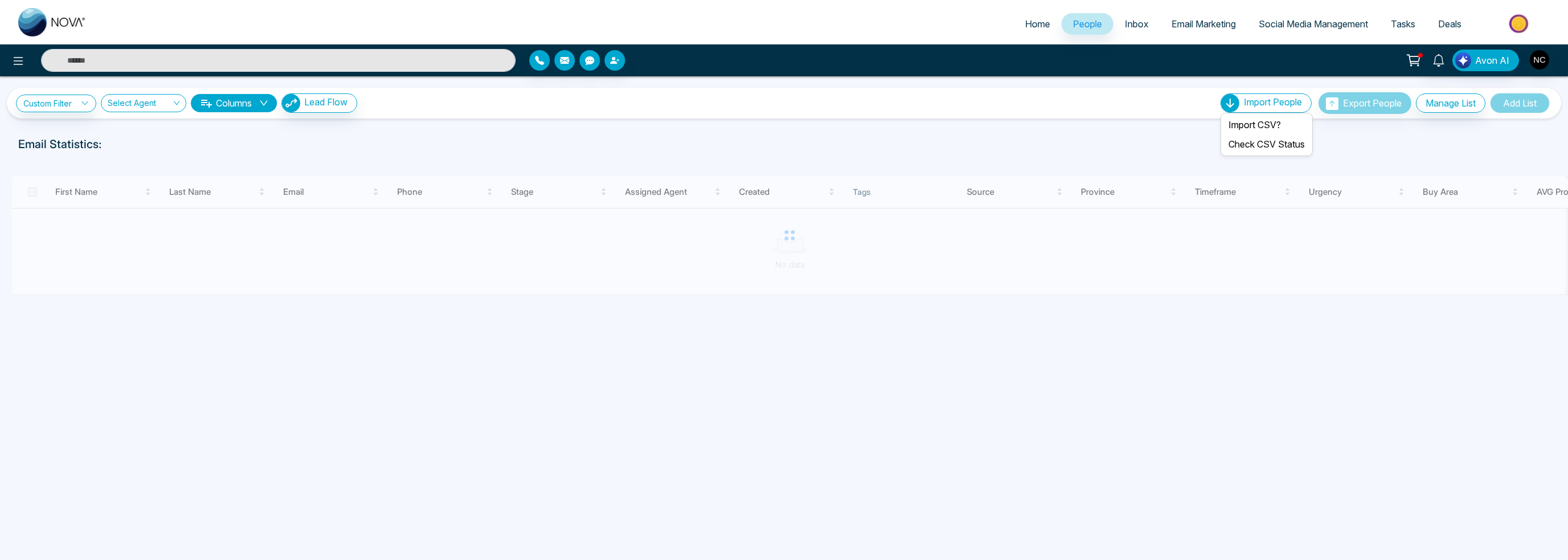
click at [1267, 98] on span "Import People" at bounding box center [1272, 102] width 58 height 12
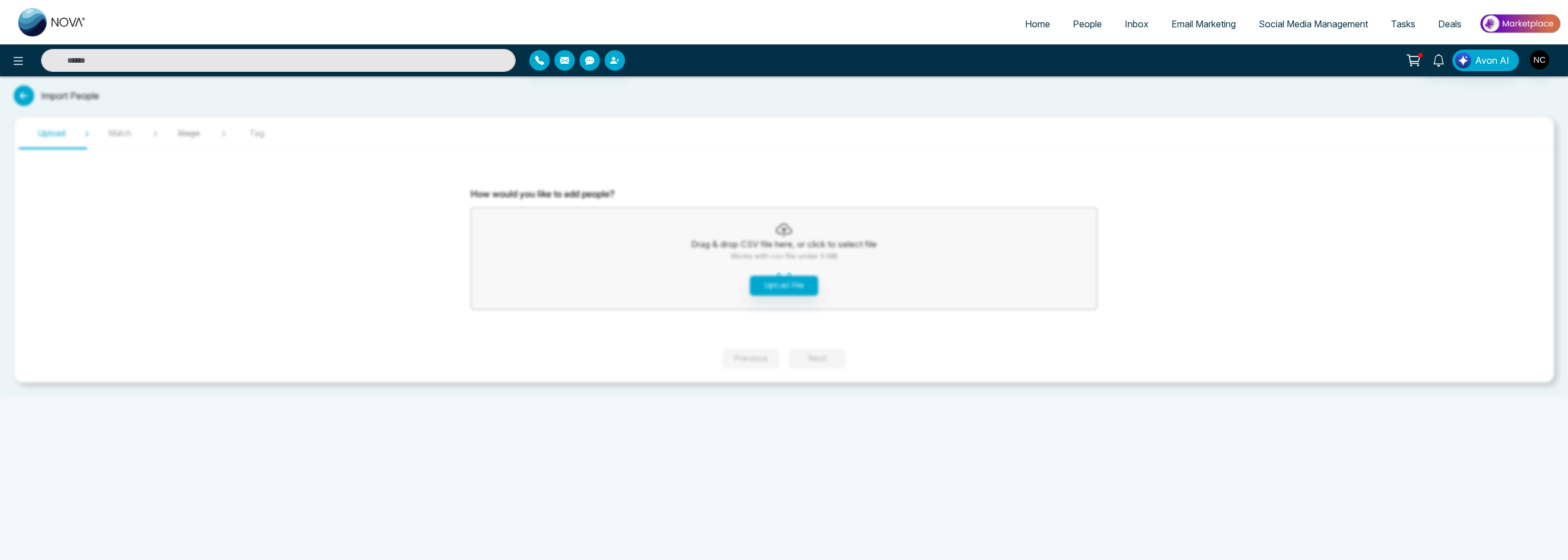
click at [1036, 31] on link "Home" at bounding box center [1037, 24] width 48 height 22
select select "*"
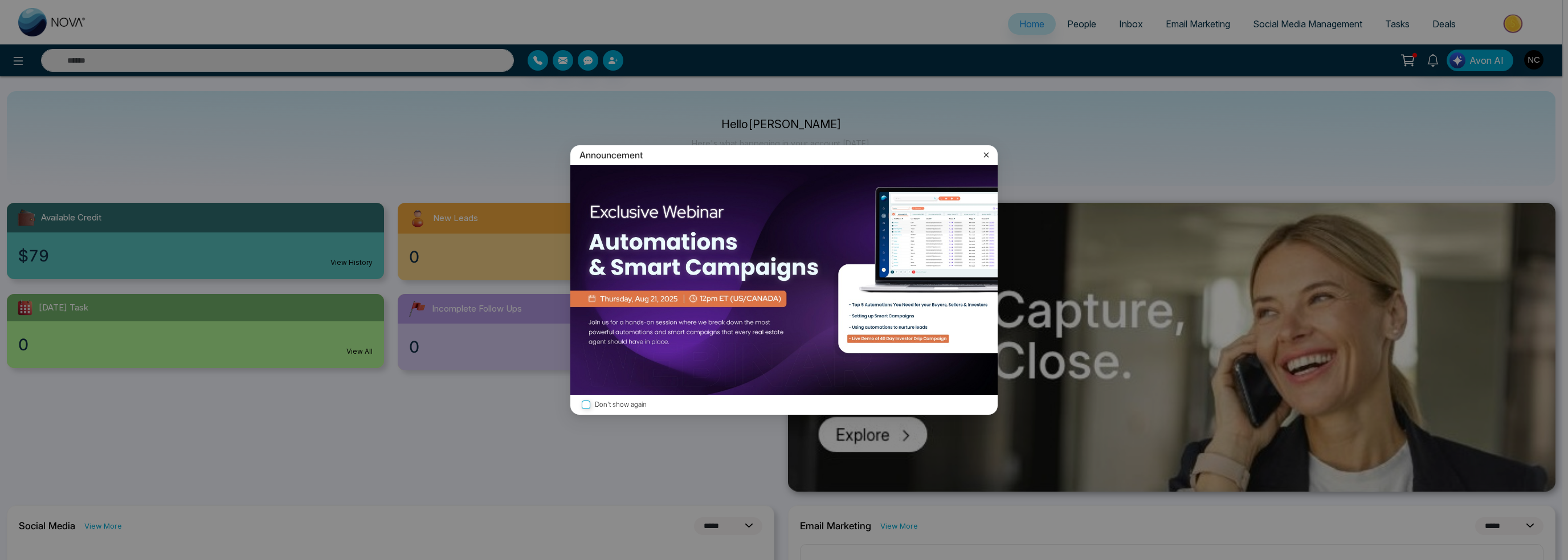
click at [985, 158] on icon at bounding box center [986, 155] width 12 height 12
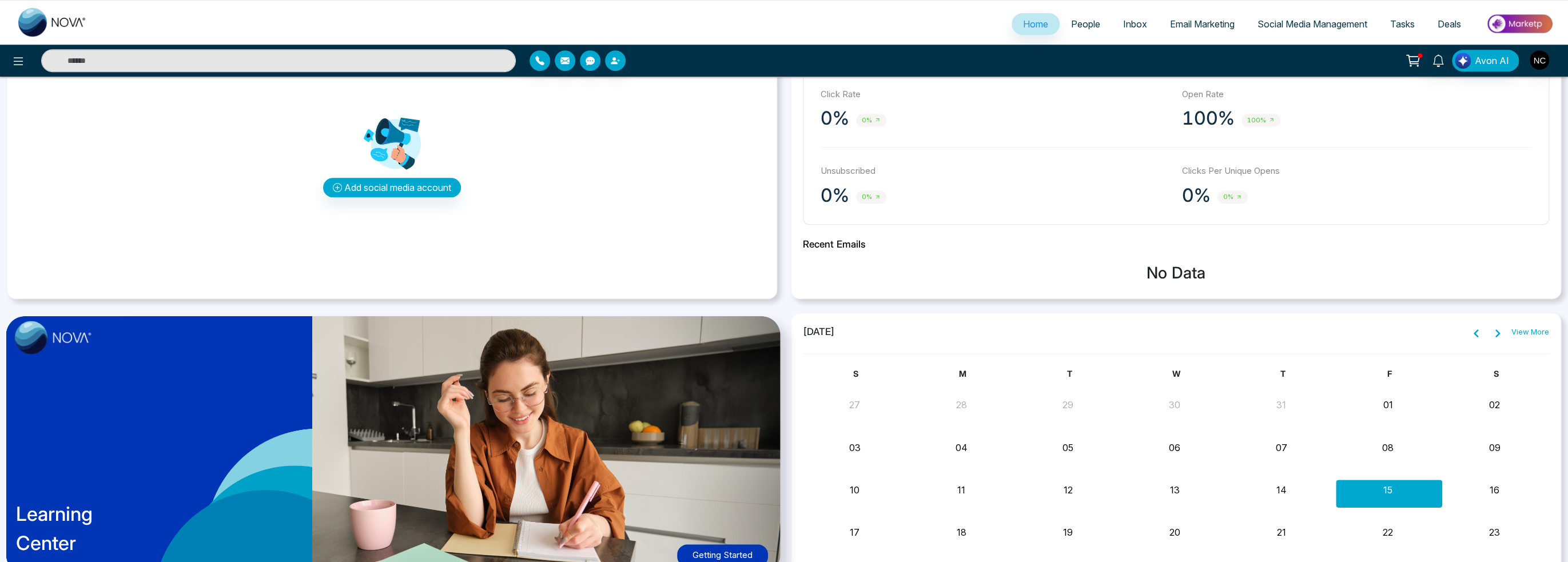
scroll to position [322, 0]
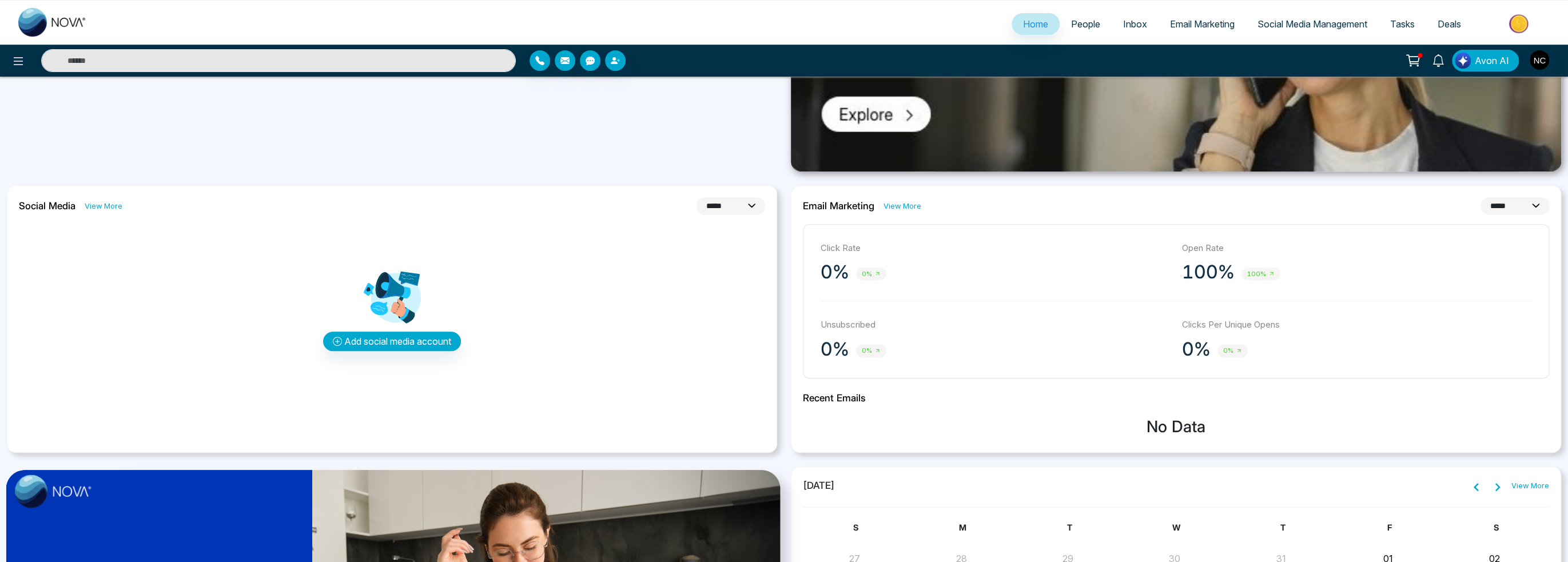
click at [902, 210] on link "View More" at bounding box center [902, 206] width 38 height 11
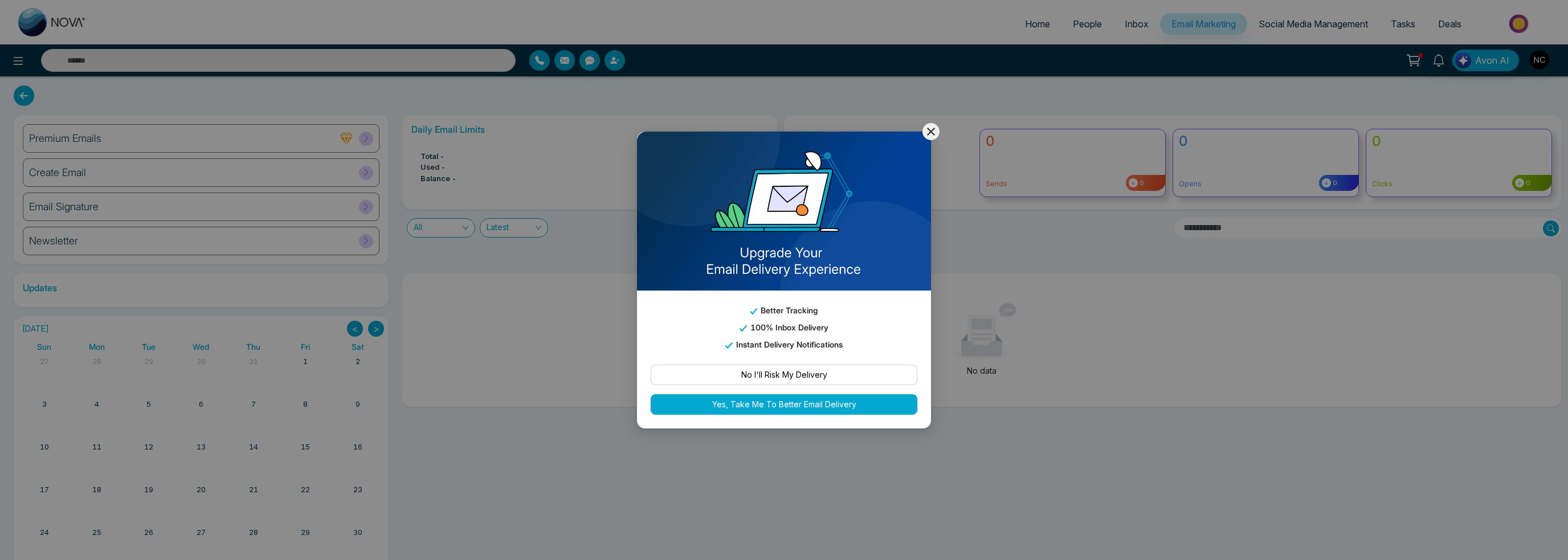
click at [929, 125] on icon at bounding box center [931, 131] width 13 height 13
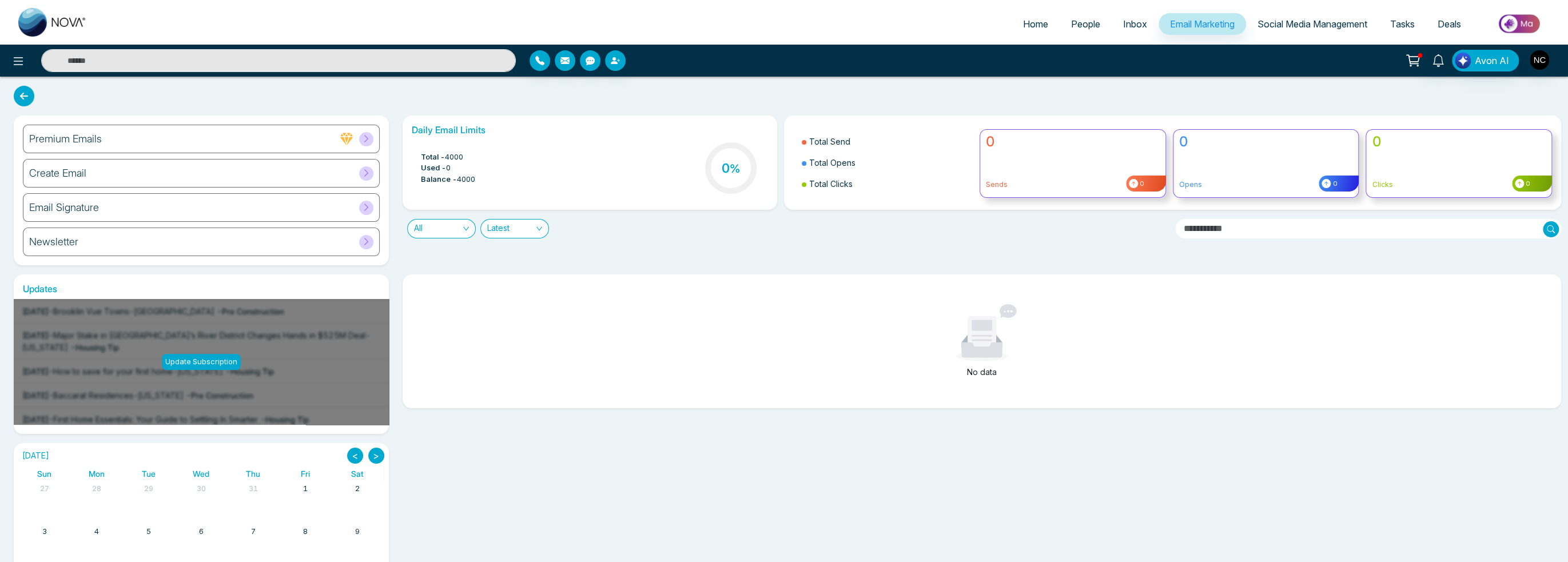
click at [1414, 27] on link "Tasks" at bounding box center [1402, 24] width 48 height 22
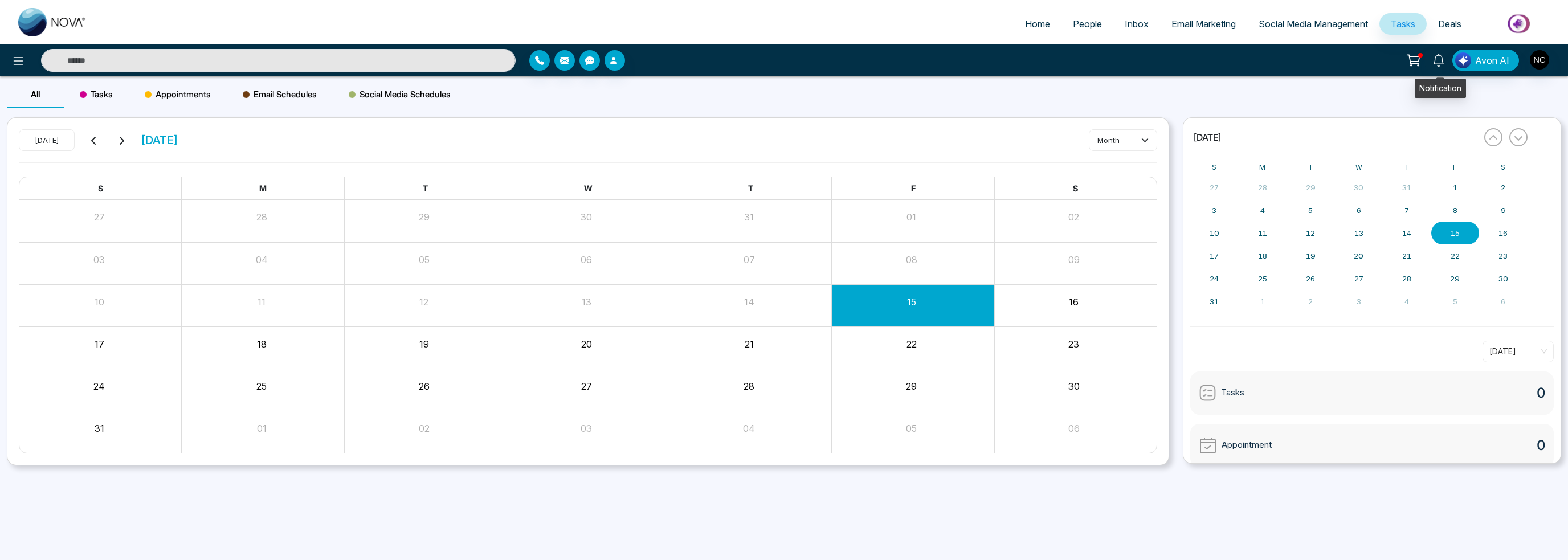
click at [1420, 60] on icon at bounding box center [1413, 60] width 16 height 16
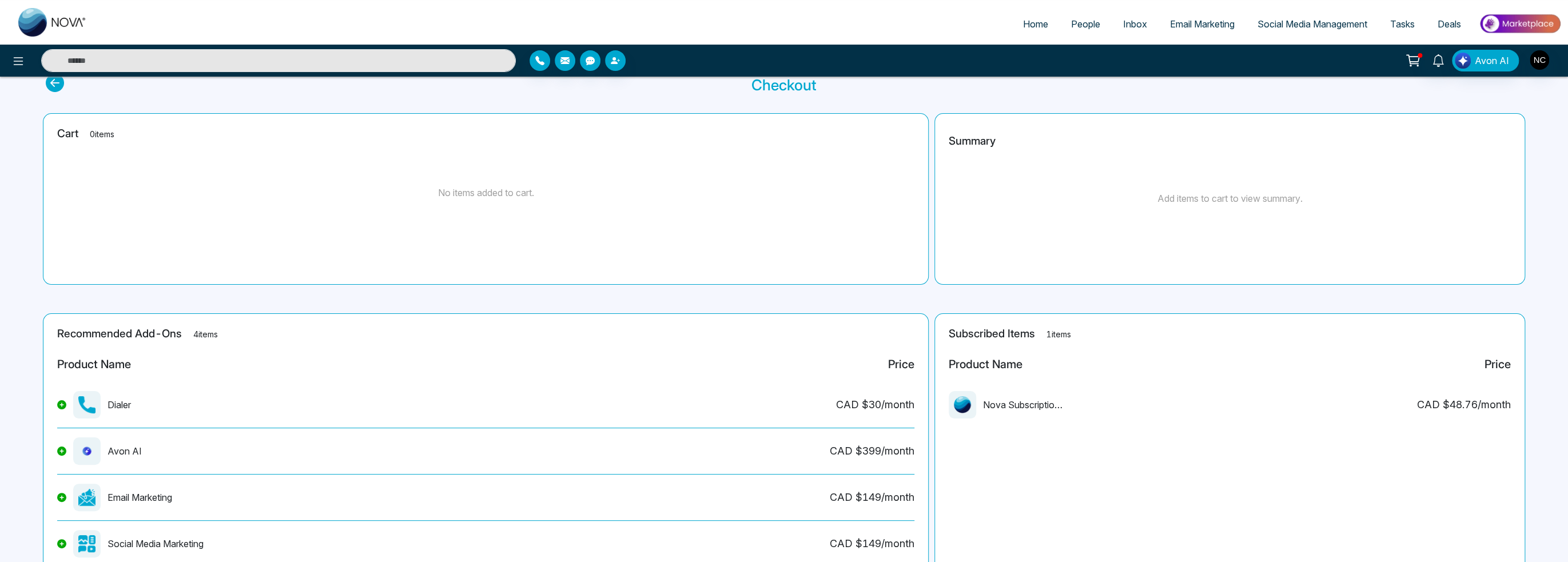
scroll to position [57, 0]
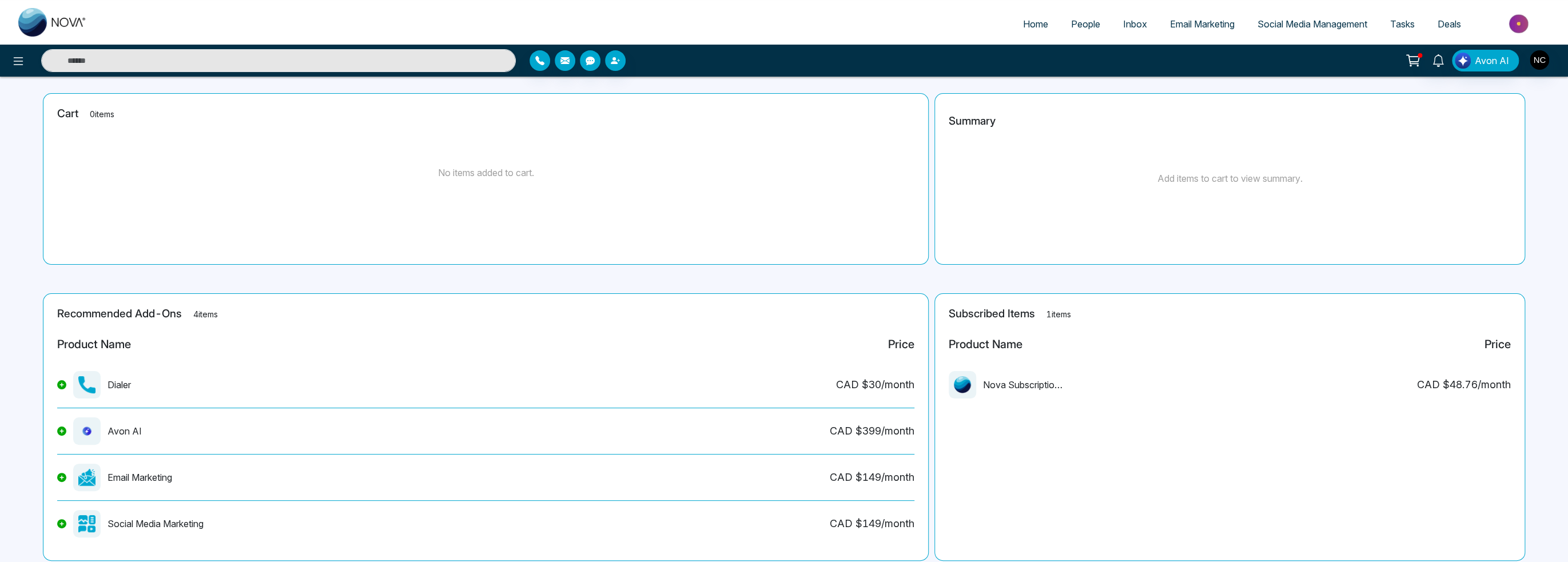
drag, startPoint x: 1013, startPoint y: 391, endPoint x: 918, endPoint y: 401, distance: 95.5
click at [1012, 392] on div "Nova Subscription Fee" at bounding box center [1005, 384] width 114 height 27
click at [970, 389] on img at bounding box center [962, 385] width 17 height 17
drag, startPoint x: 970, startPoint y: 389, endPoint x: 994, endPoint y: 370, distance: 30.6
click at [970, 387] on img at bounding box center [962, 385] width 17 height 17
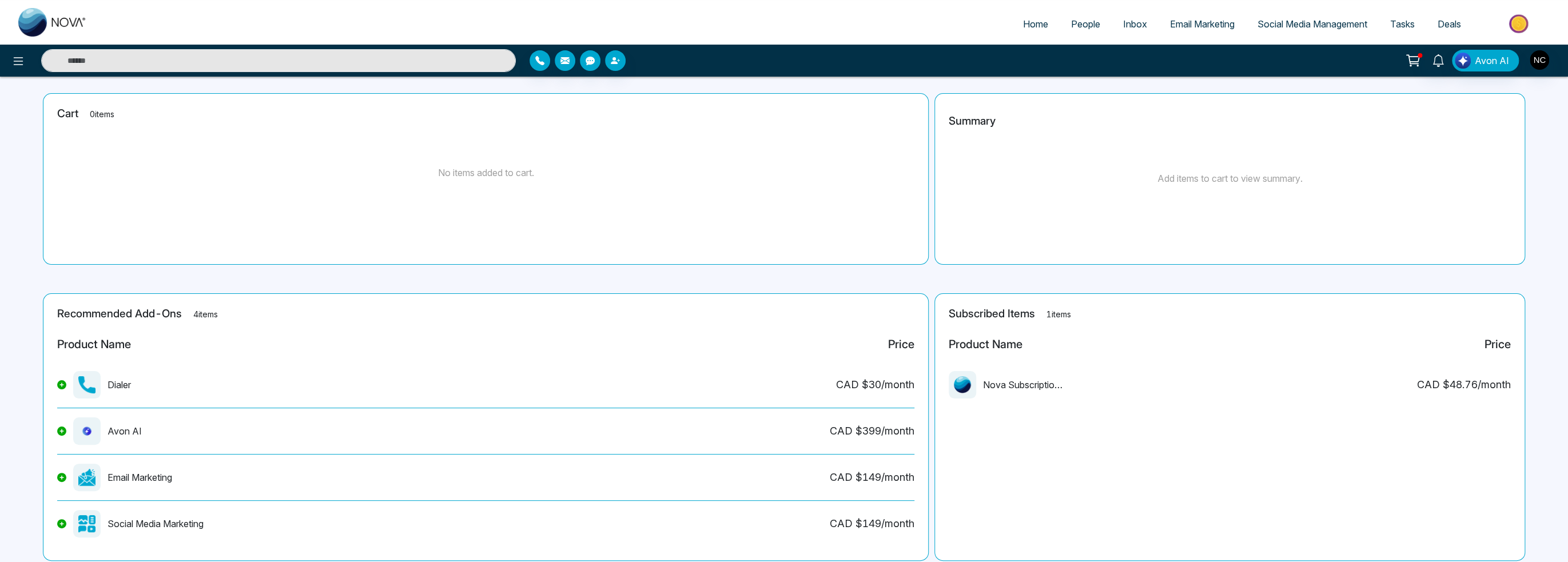
click at [1405, 26] on span "Tasks" at bounding box center [1402, 24] width 24 height 12
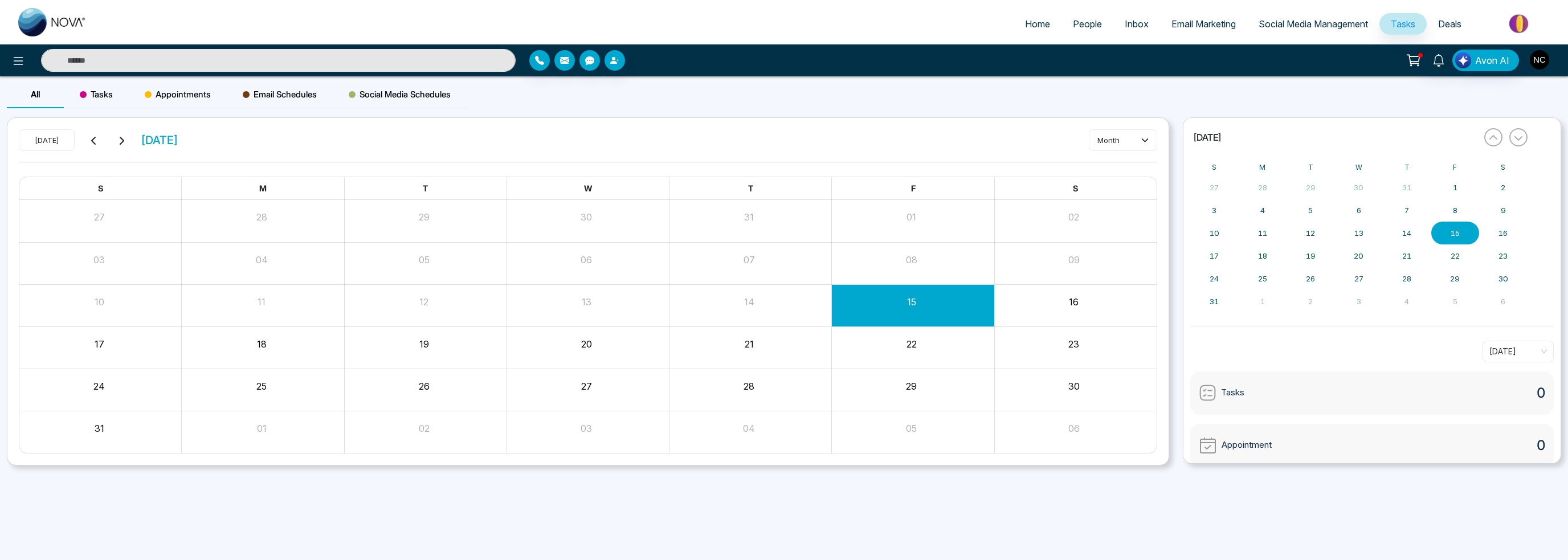
click at [1539, 61] on img "button" at bounding box center [1539, 60] width 19 height 19
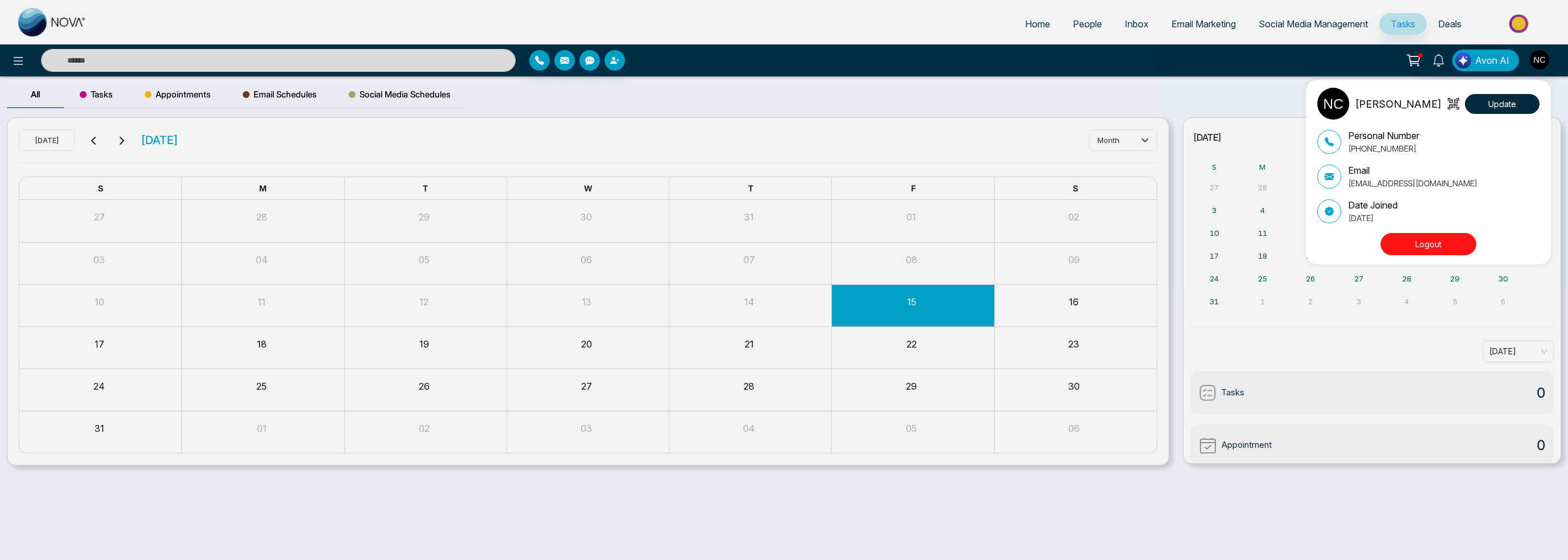
click at [1539, 61] on div "[PERSON_NAME] Update Personal Number [PHONE_NUMBER] Email [EMAIL_ADDRESS][DOMAI…" at bounding box center [784, 280] width 1568 height 560
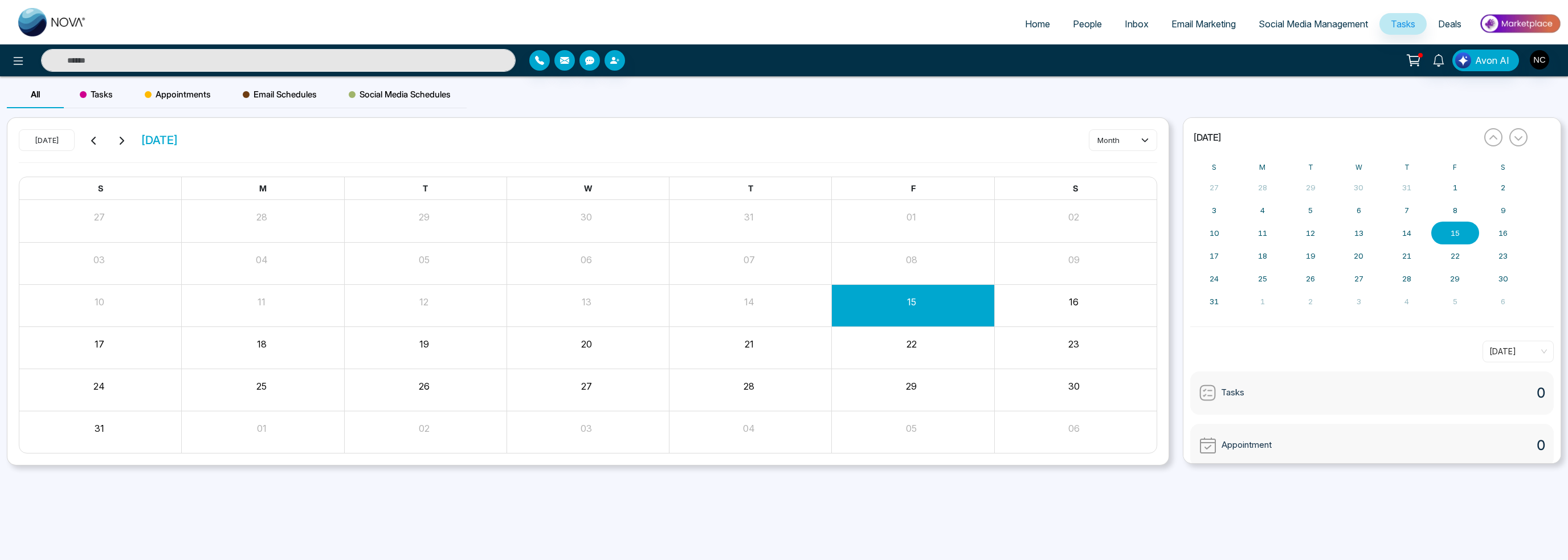
click at [1418, 65] on icon at bounding box center [1413, 60] width 16 height 16
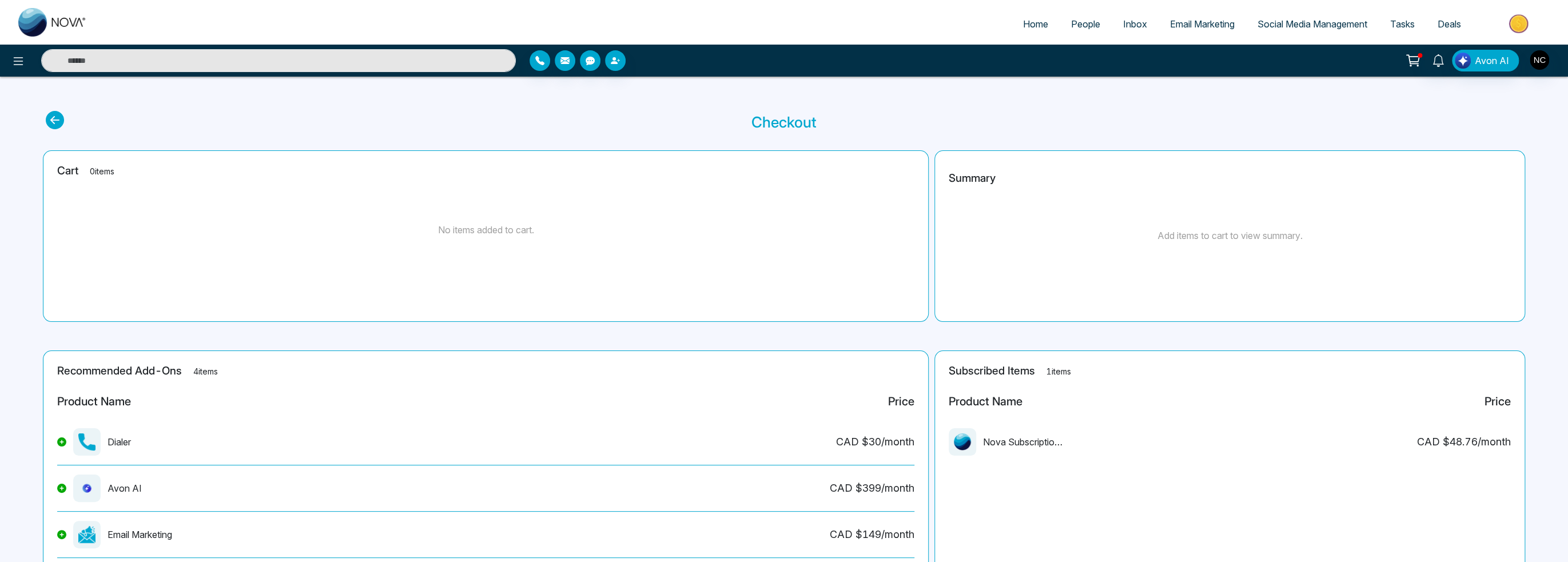
click at [1421, 65] on icon at bounding box center [1413, 60] width 16 height 16
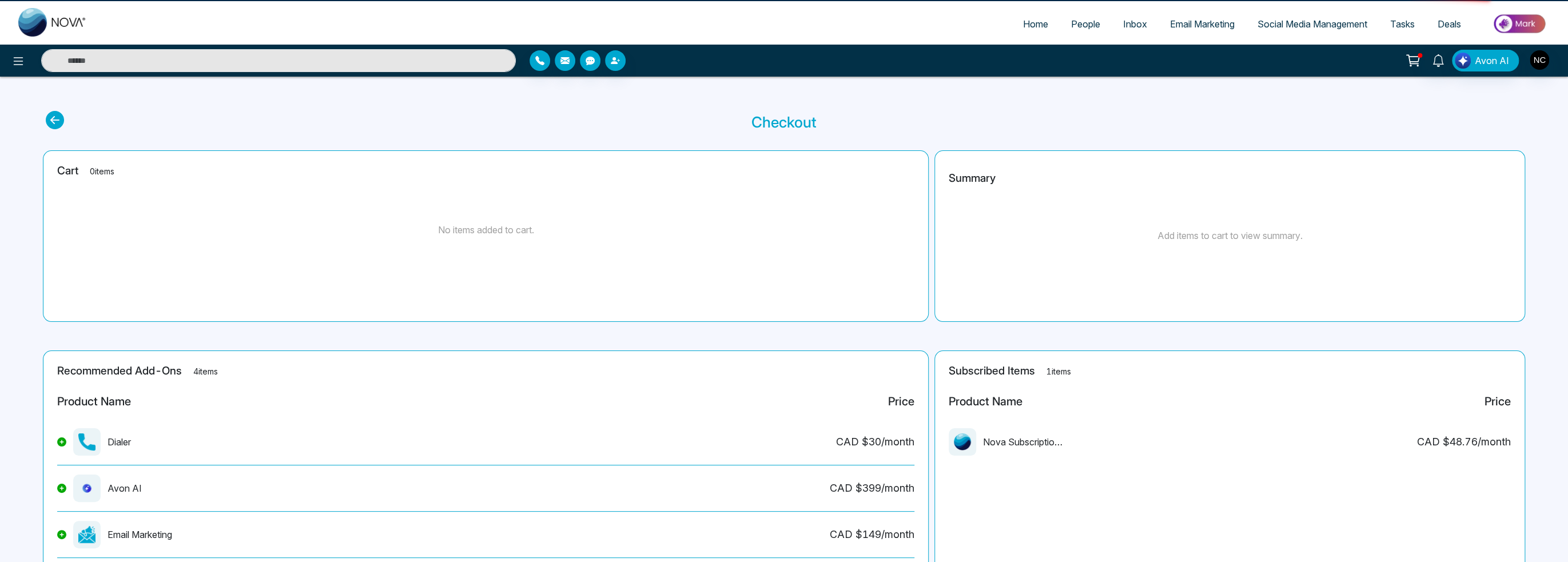
click at [1421, 65] on icon at bounding box center [1413, 60] width 16 height 16
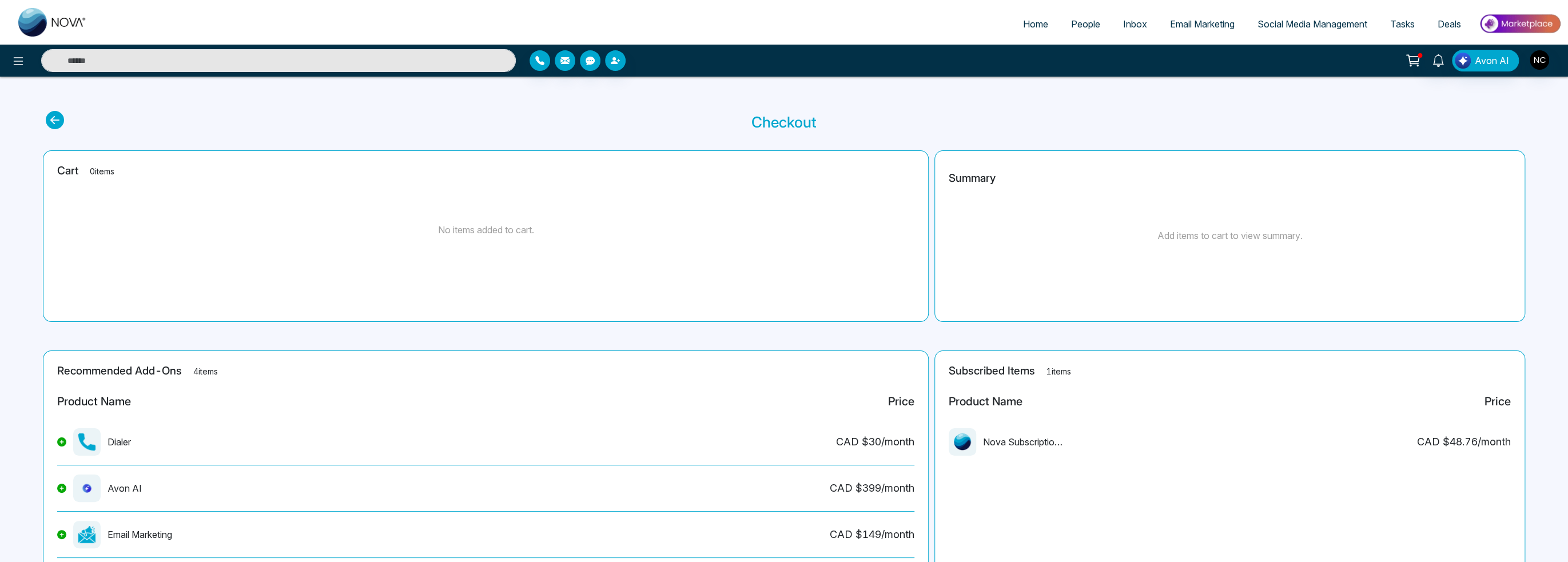
click at [1223, 20] on span "Email Marketing" at bounding box center [1202, 24] width 65 height 12
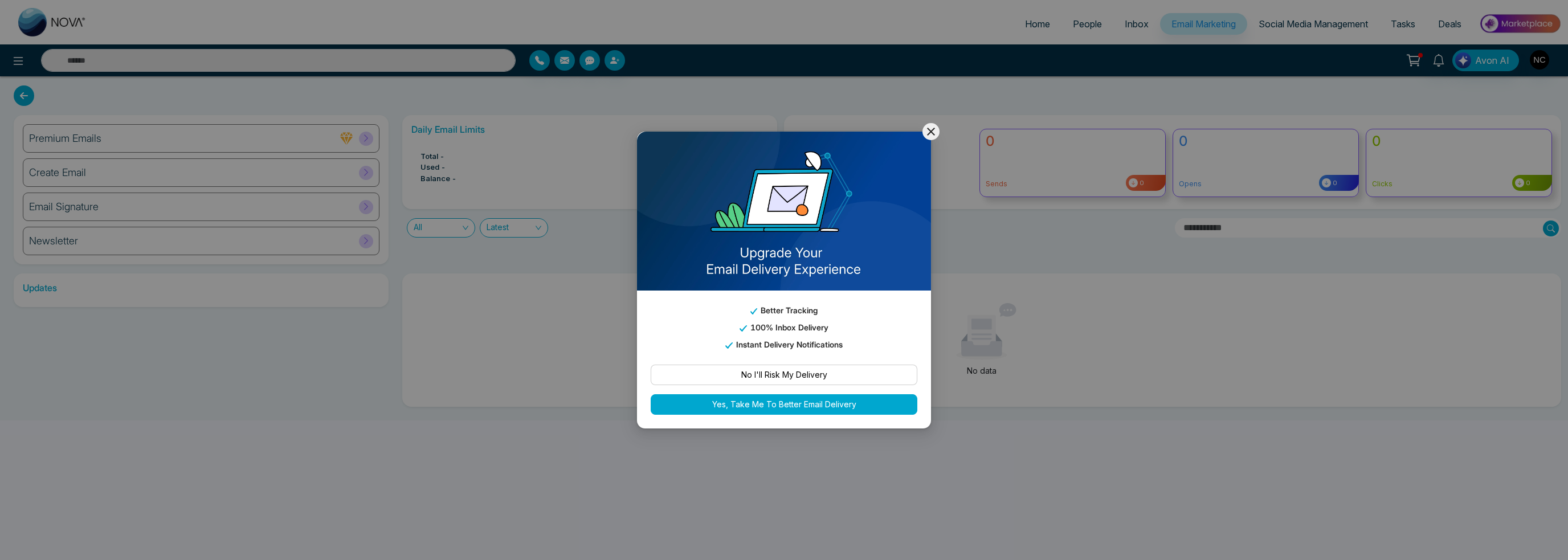
click at [926, 131] on icon at bounding box center [931, 131] width 13 height 13
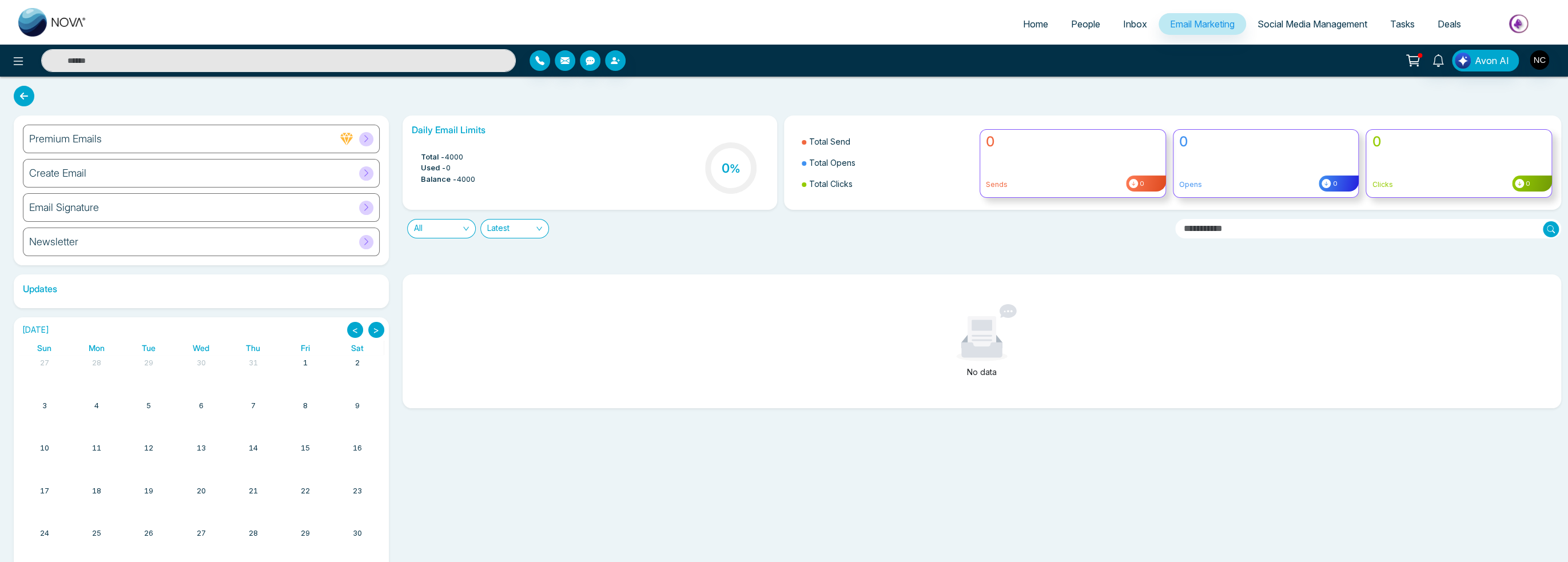
click at [1091, 32] on link "People" at bounding box center [1085, 24] width 52 height 22
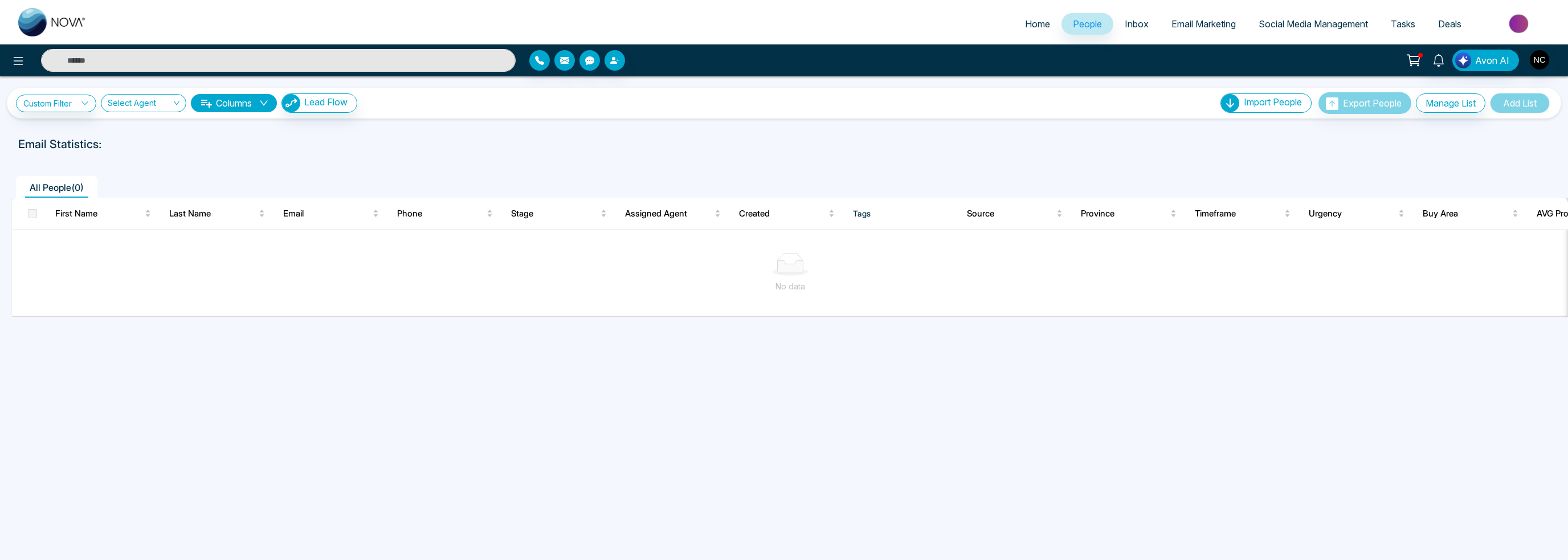
click at [1290, 25] on span "Social Media Management" at bounding box center [1314, 24] width 110 height 12
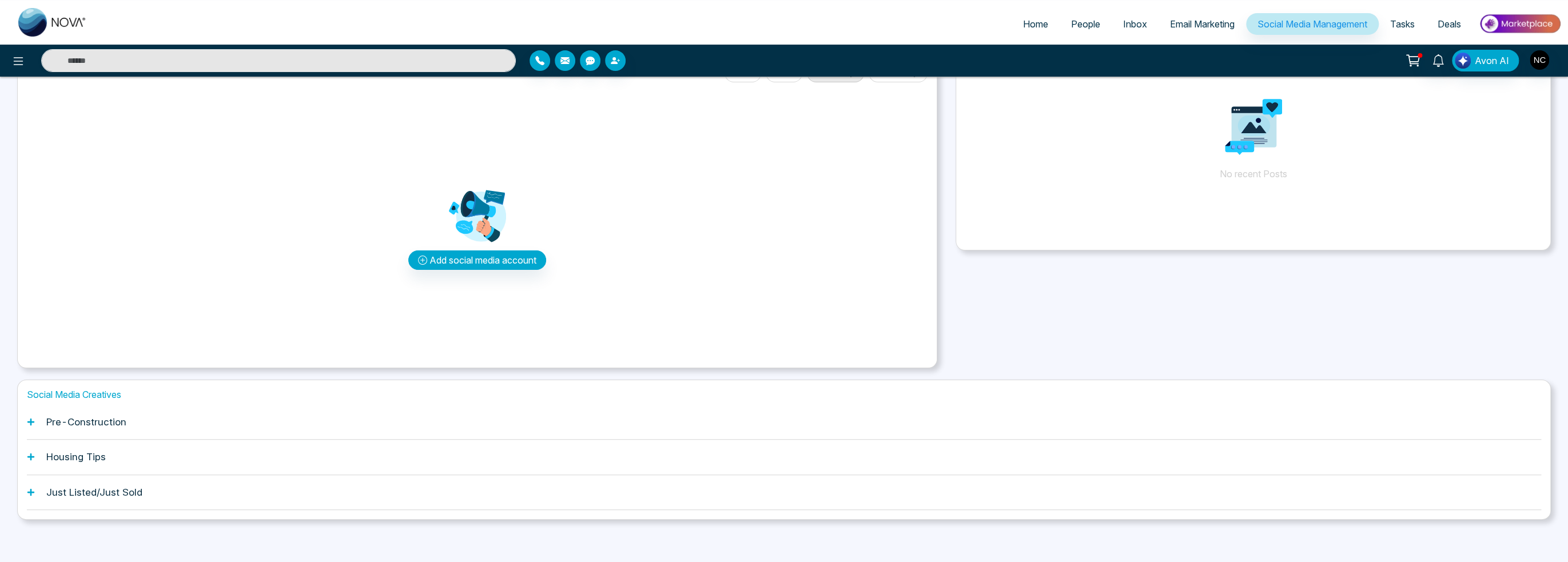
scroll to position [79, 0]
click at [125, 423] on h1 "Pre-Construction" at bounding box center [86, 420] width 80 height 12
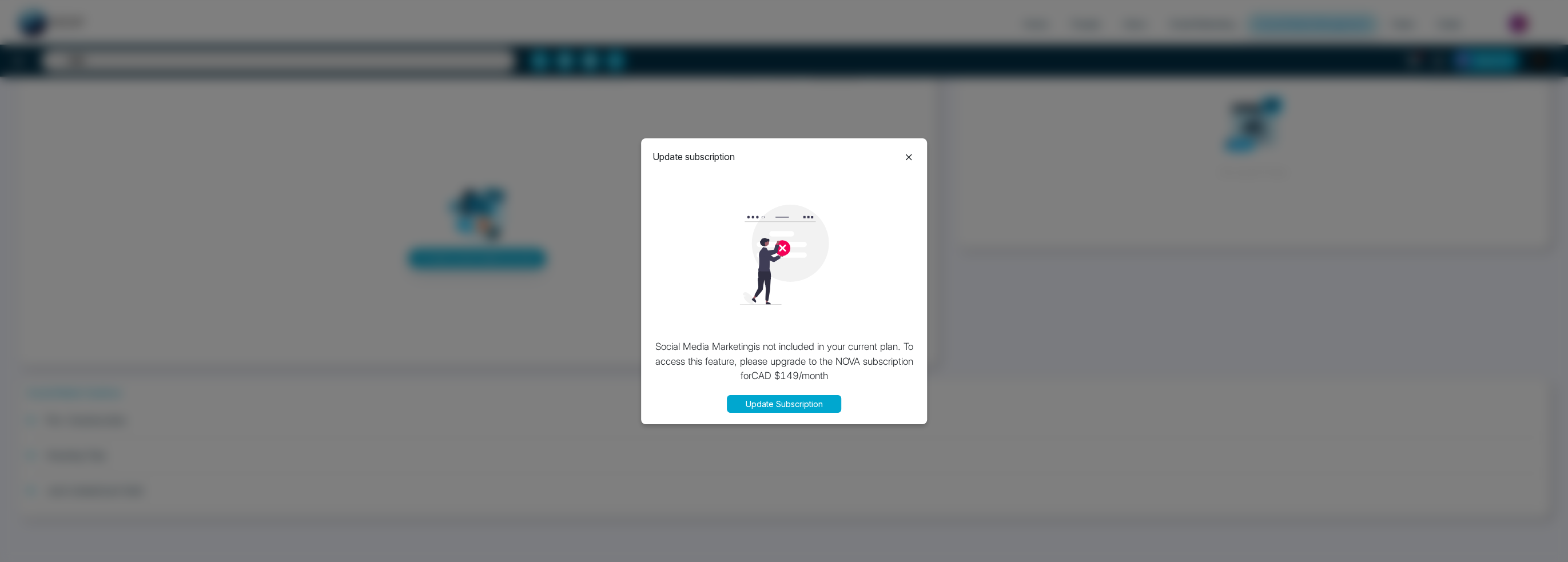
click at [907, 151] on icon at bounding box center [908, 157] width 13 height 13
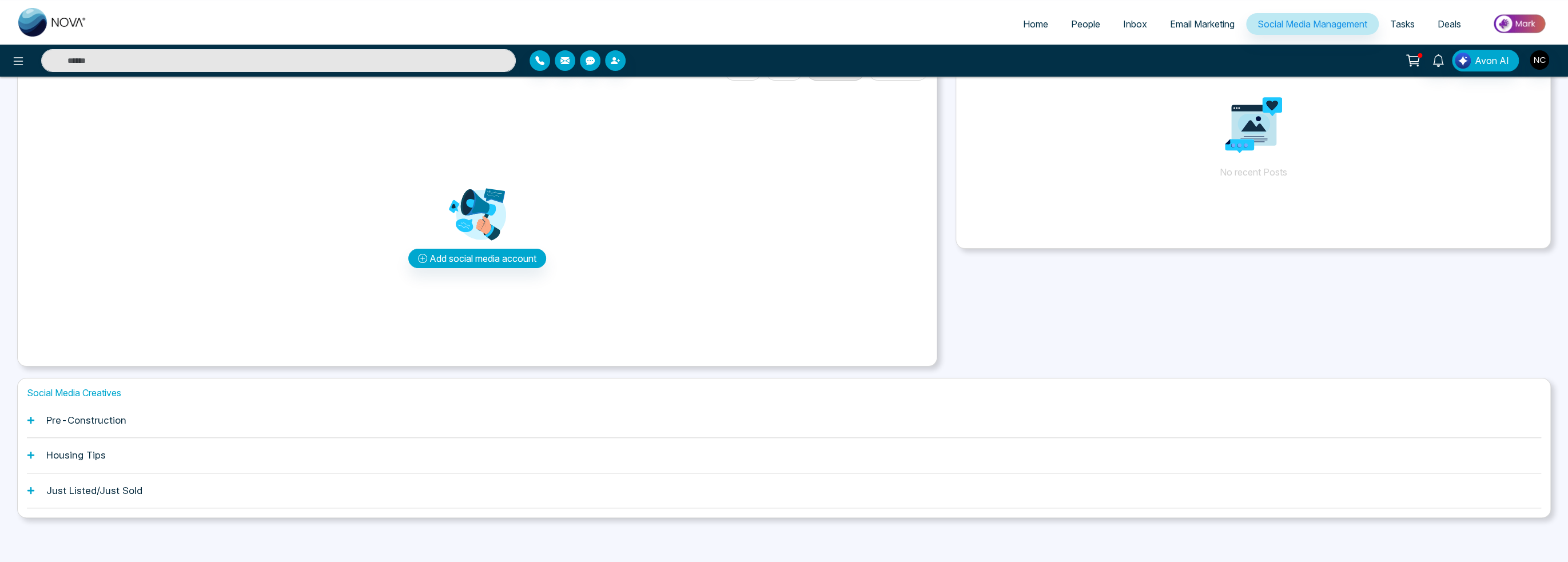
click at [33, 495] on div "Just Listed/Just Sold" at bounding box center [784, 491] width 1514 height 35
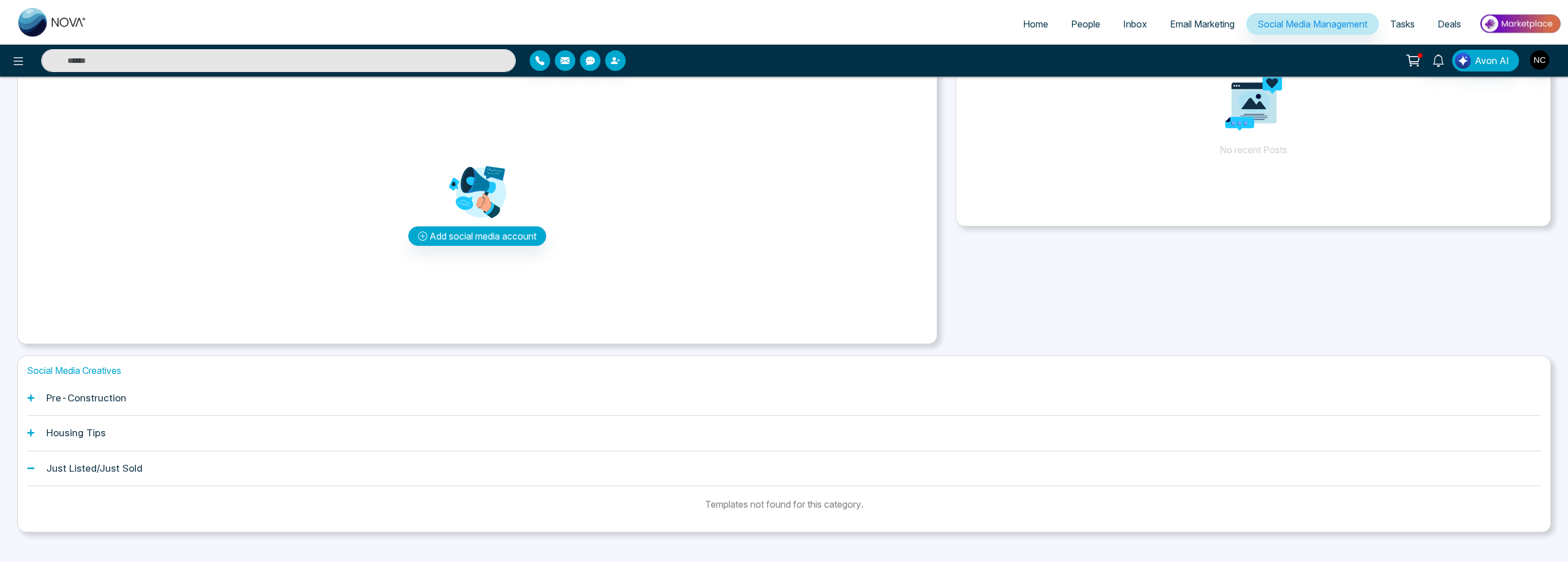
scroll to position [116, 0]
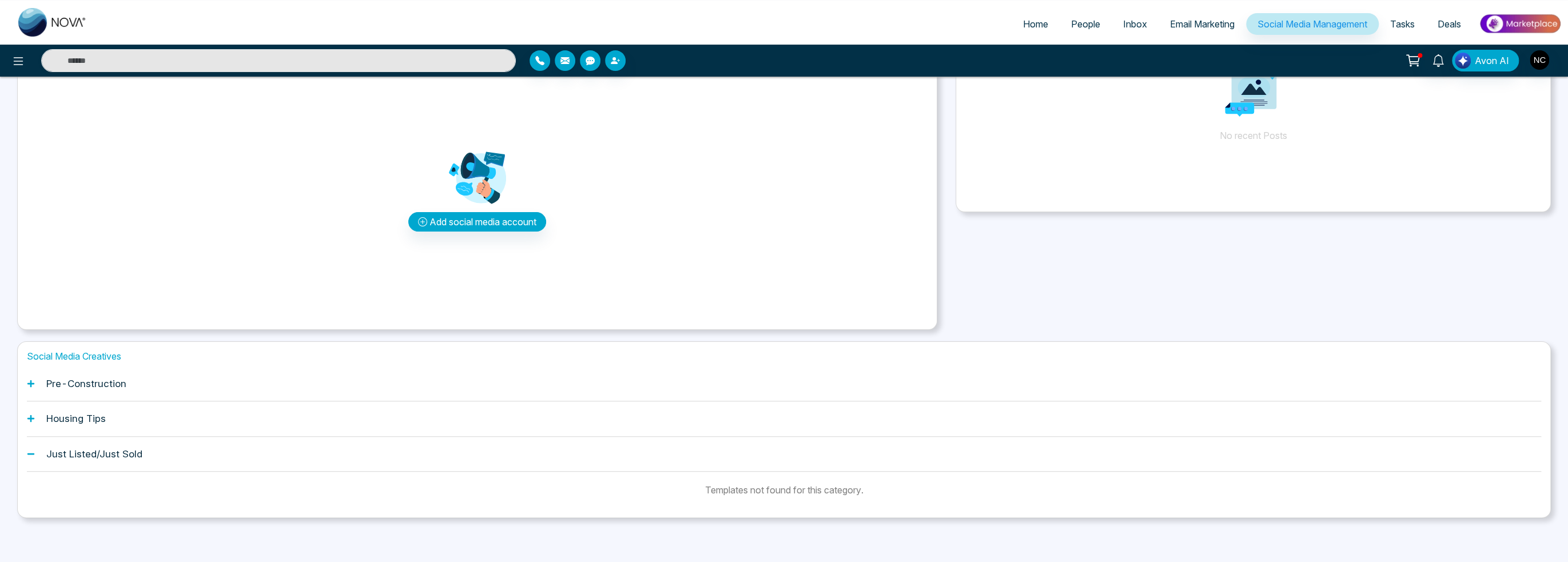
click at [743, 494] on div "Templates not found for this category." at bounding box center [784, 490] width 158 height 13
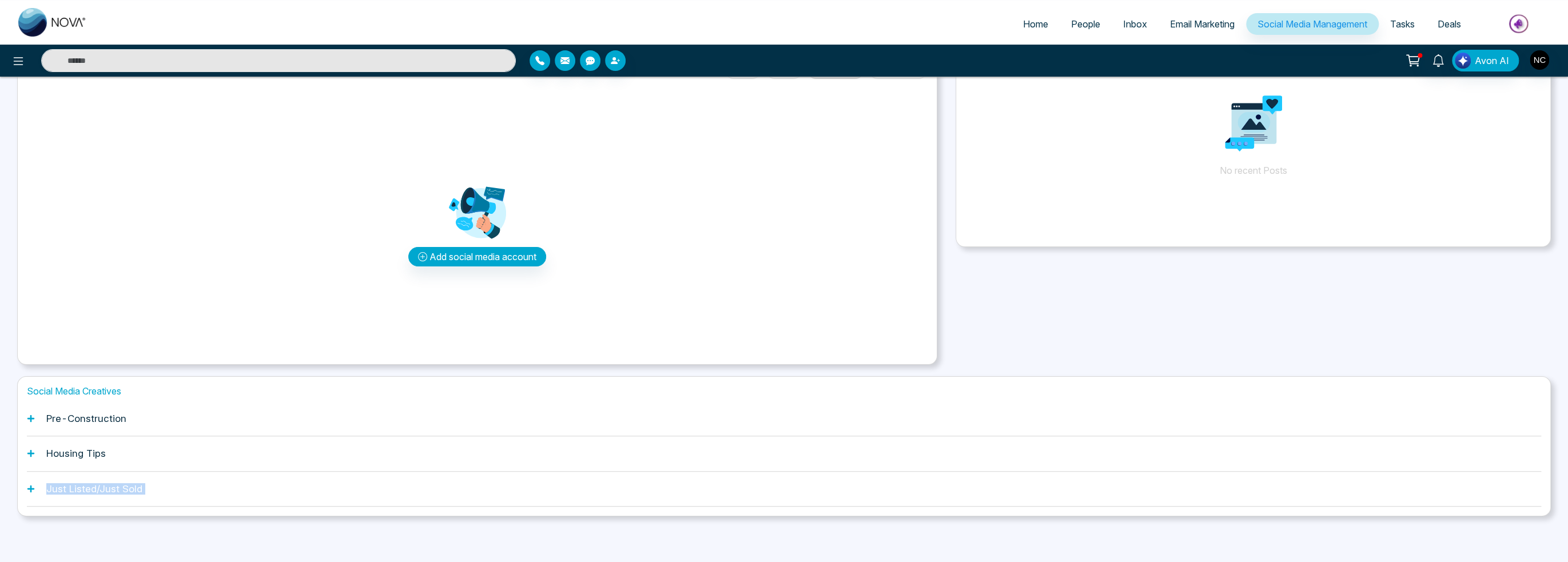
scroll to position [79, 0]
click at [74, 455] on h1 "Housing Tips" at bounding box center [76, 455] width 59 height 12
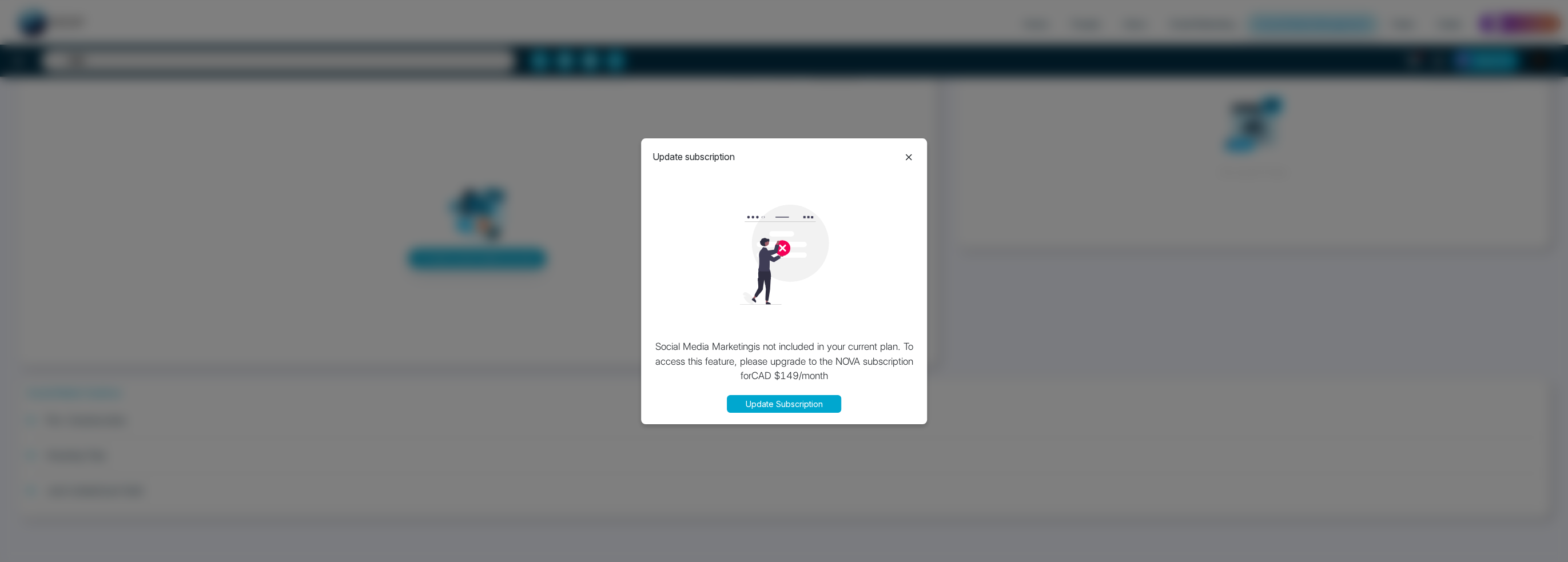
click at [914, 156] on icon at bounding box center [908, 157] width 13 height 13
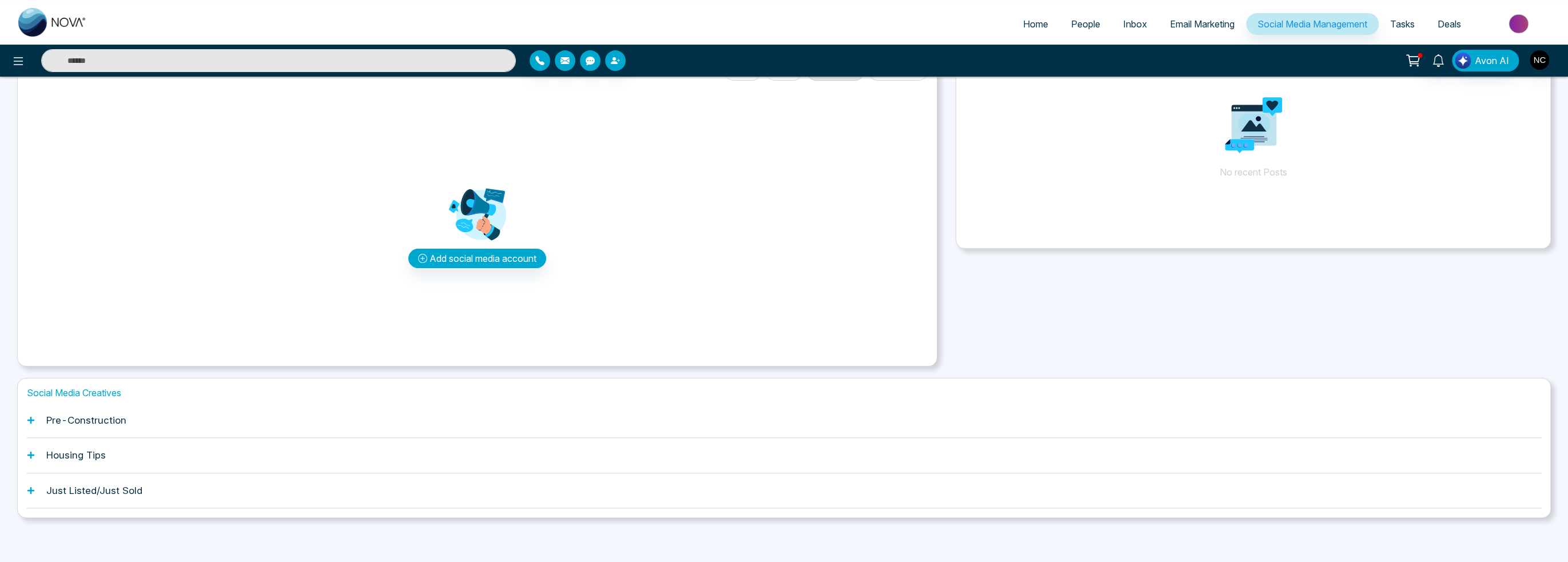
click at [195, 413] on div "Pre-Construction" at bounding box center [784, 420] width 1514 height 35
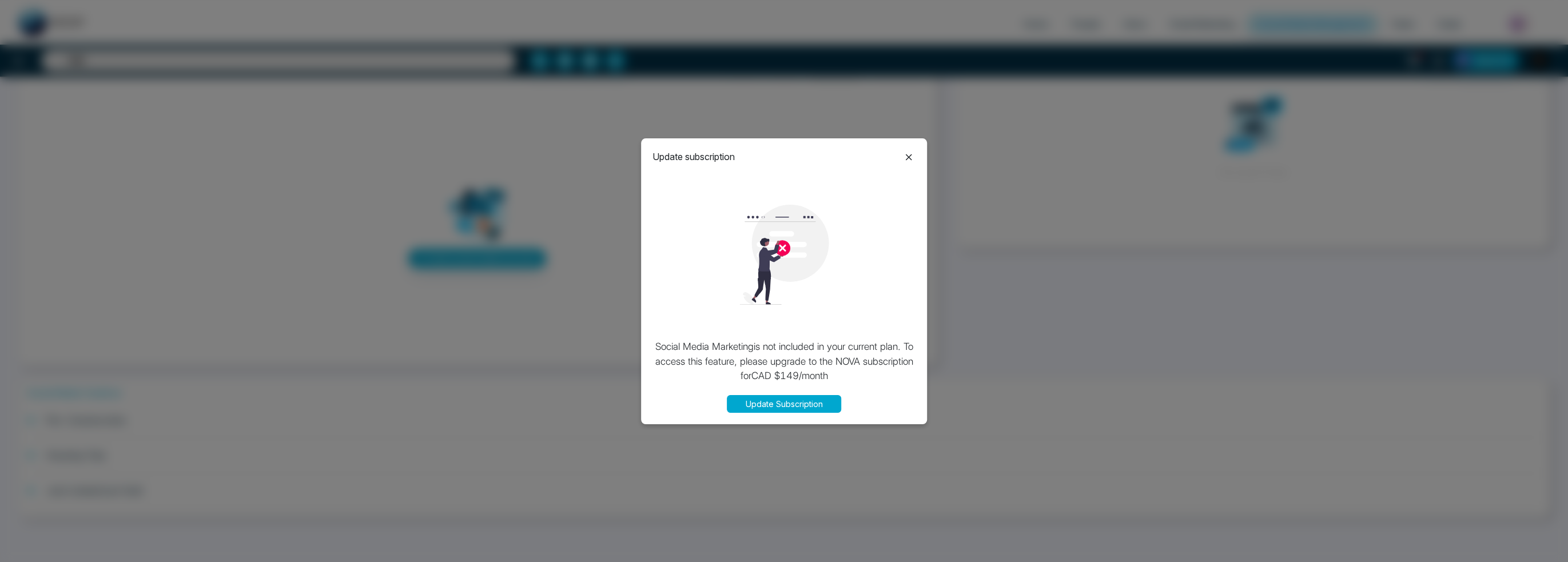
click at [917, 161] on div "Update subscription Social Media Marketing is not included in your current plan…" at bounding box center [784, 282] width 286 height 286
click at [913, 158] on icon at bounding box center [908, 157] width 13 height 13
